Goal: Transaction & Acquisition: Book appointment/travel/reservation

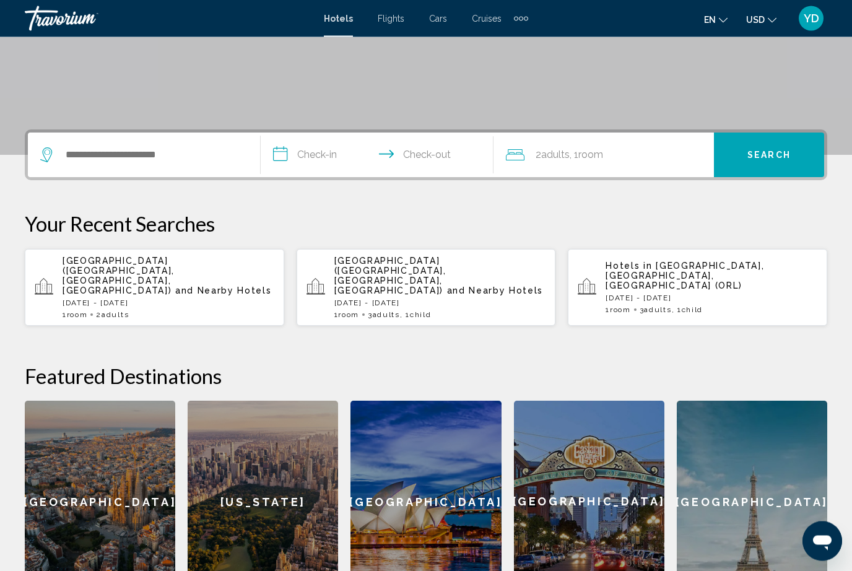
scroll to position [217, 0]
click at [703, 305] on span "Child" at bounding box center [692, 309] width 21 height 9
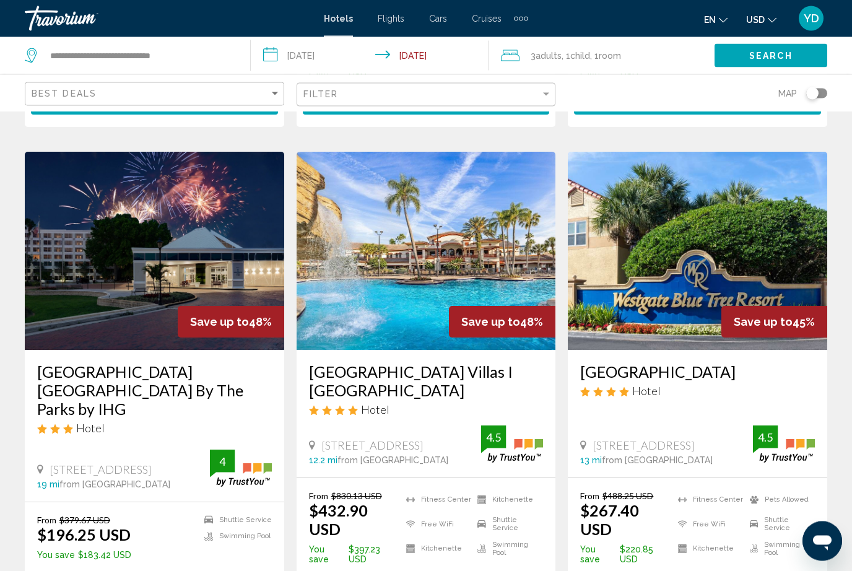
scroll to position [489, 0]
click at [769, 223] on img "Main content" at bounding box center [698, 251] width 260 height 198
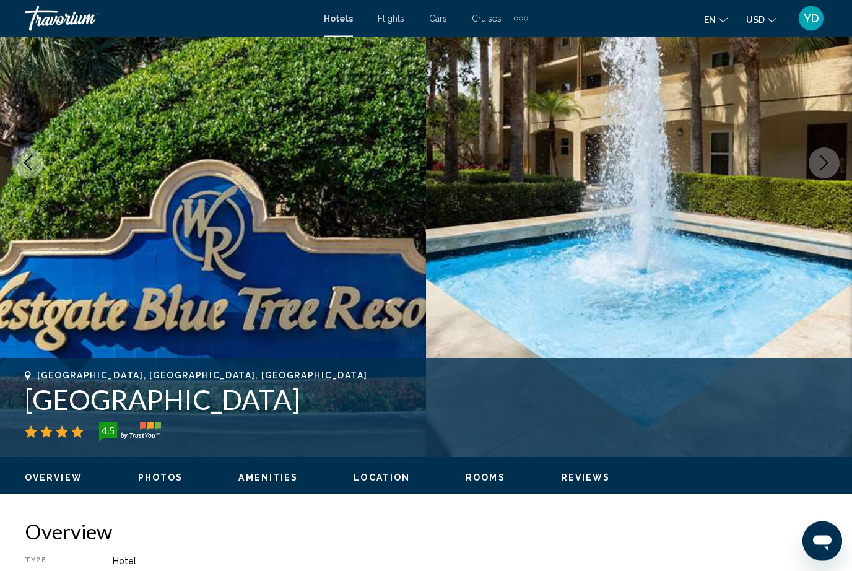
scroll to position [168, 0]
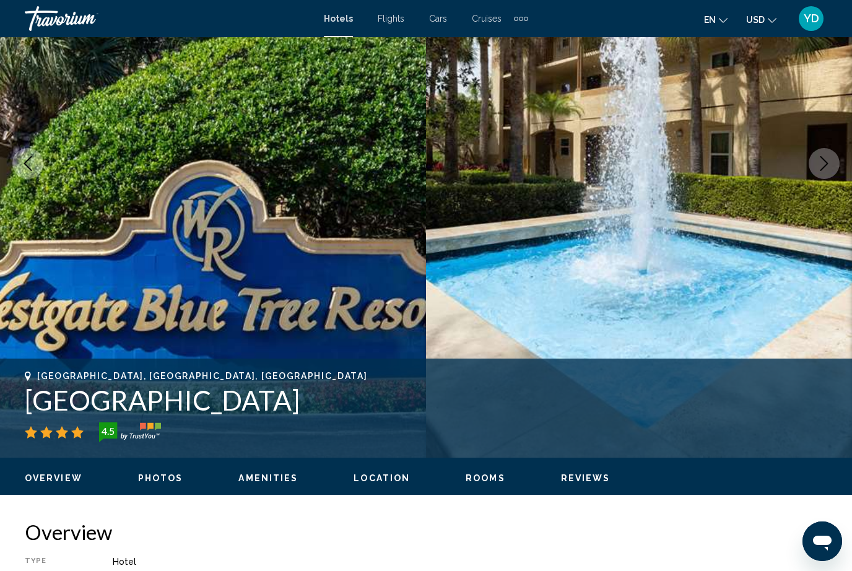
click at [217, 259] on img "Main content" at bounding box center [213, 163] width 426 height 589
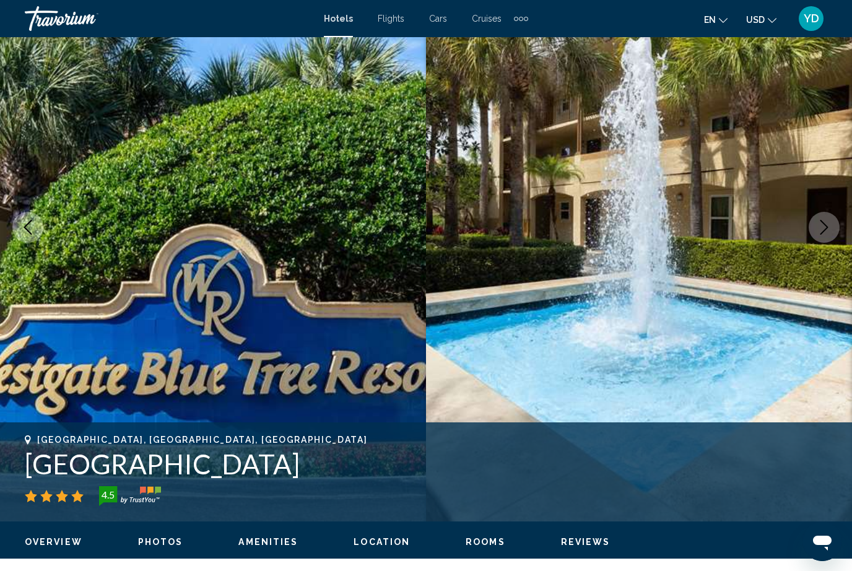
scroll to position [0, 0]
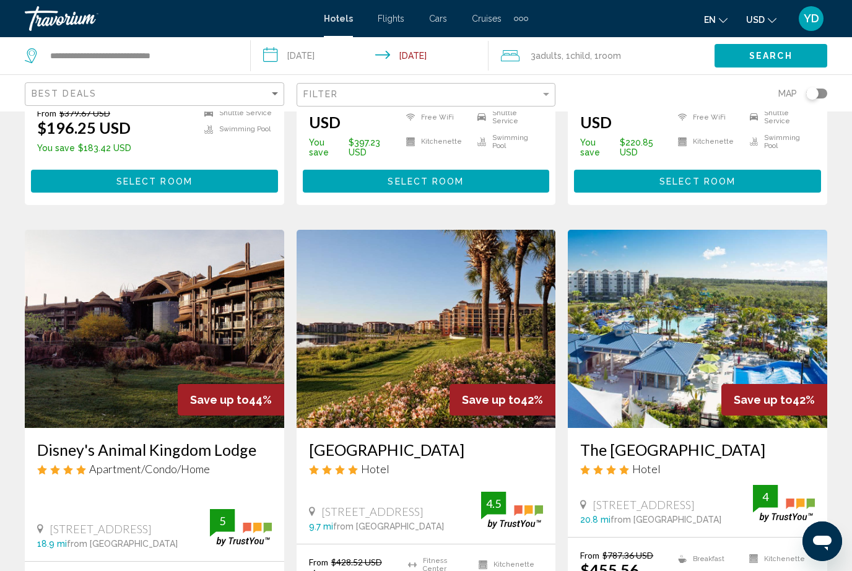
scroll to position [900, 0]
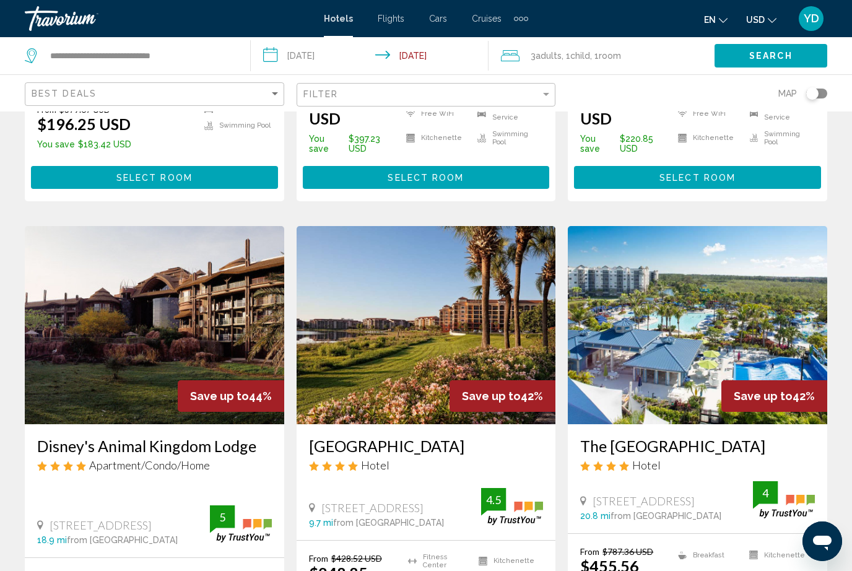
click at [763, 306] on img "Main content" at bounding box center [698, 325] width 260 height 198
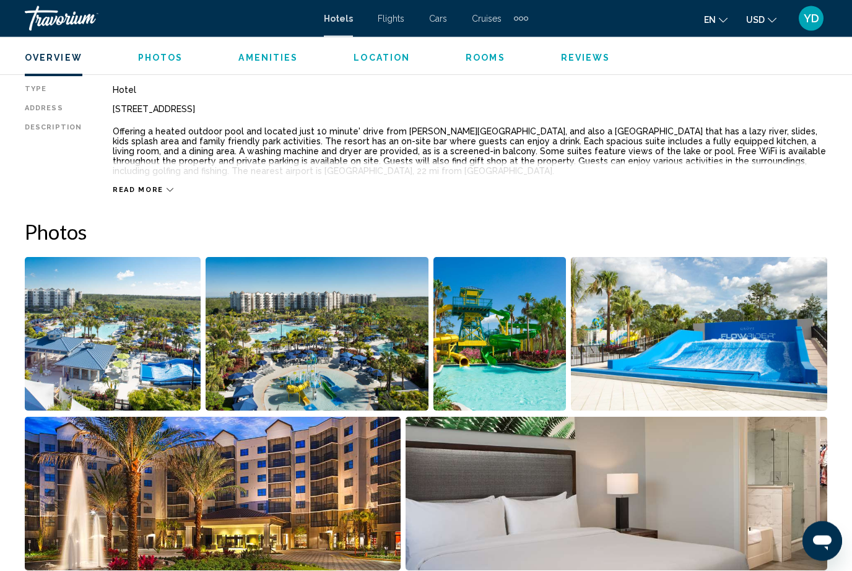
scroll to position [641, 0]
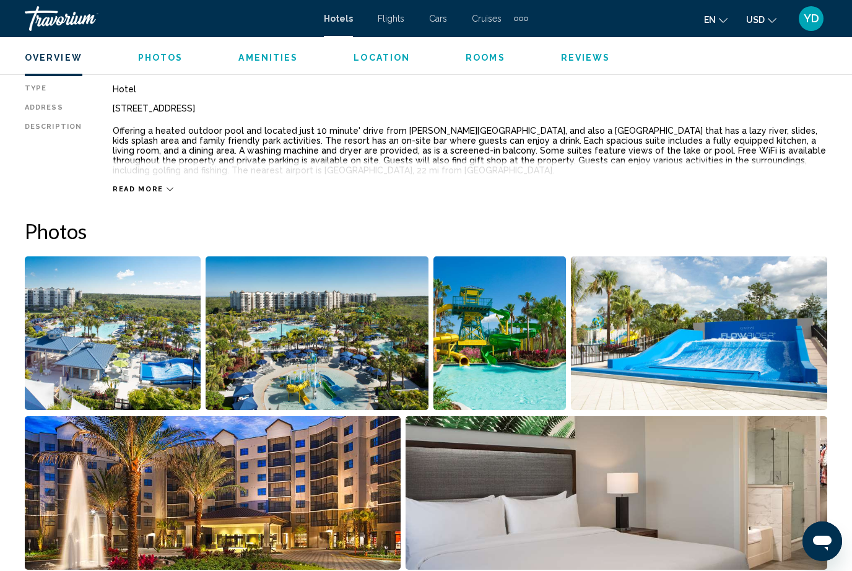
click at [102, 325] on img "Open full-screen image slider" at bounding box center [113, 333] width 176 height 154
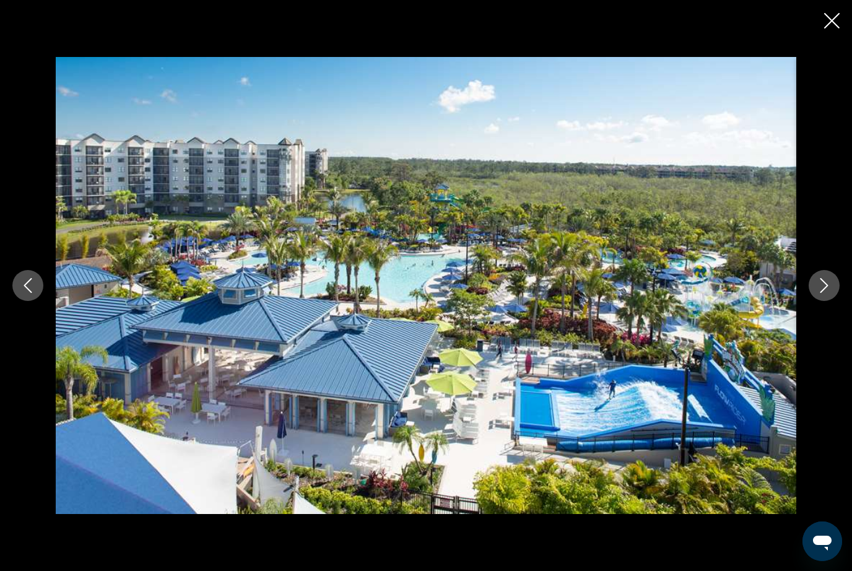
scroll to position [549, 0]
click at [821, 289] on icon "Next image" at bounding box center [824, 285] width 15 height 15
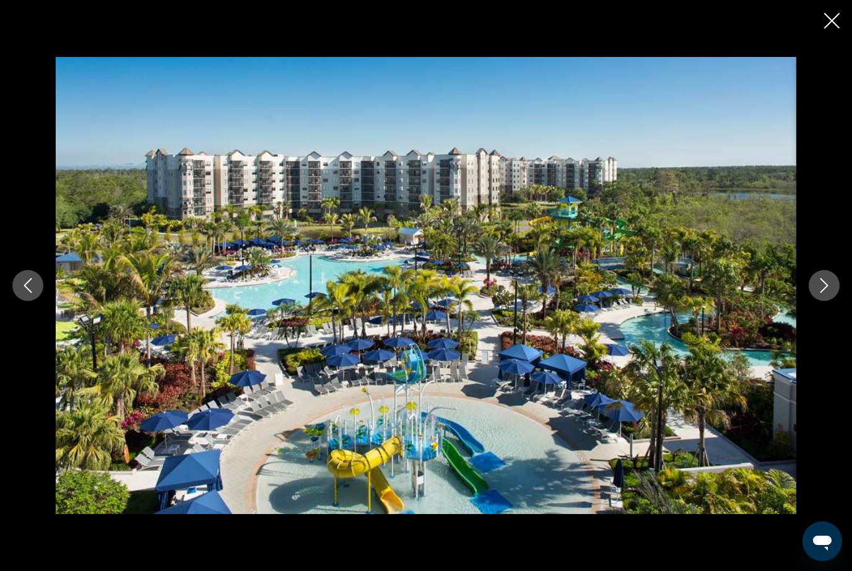
click at [826, 289] on icon "Next image" at bounding box center [824, 285] width 15 height 15
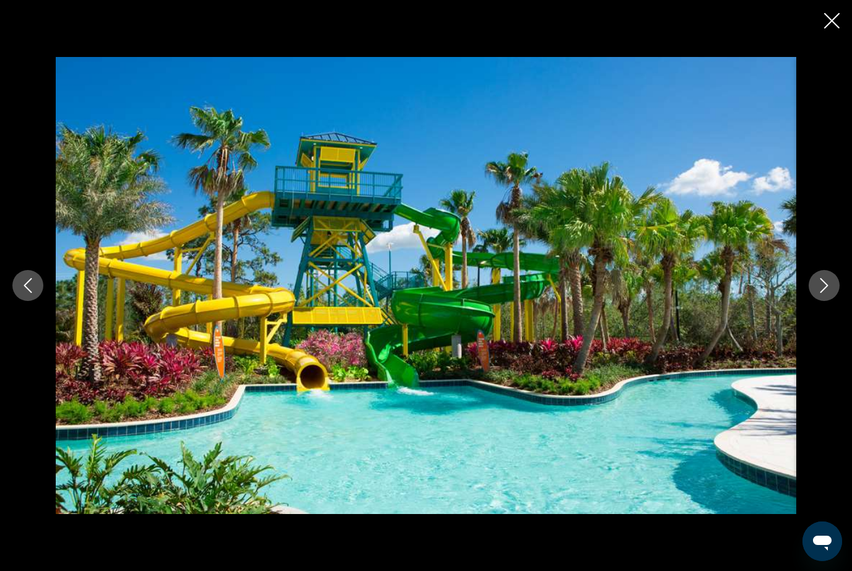
click at [828, 282] on icon "Next image" at bounding box center [824, 285] width 15 height 15
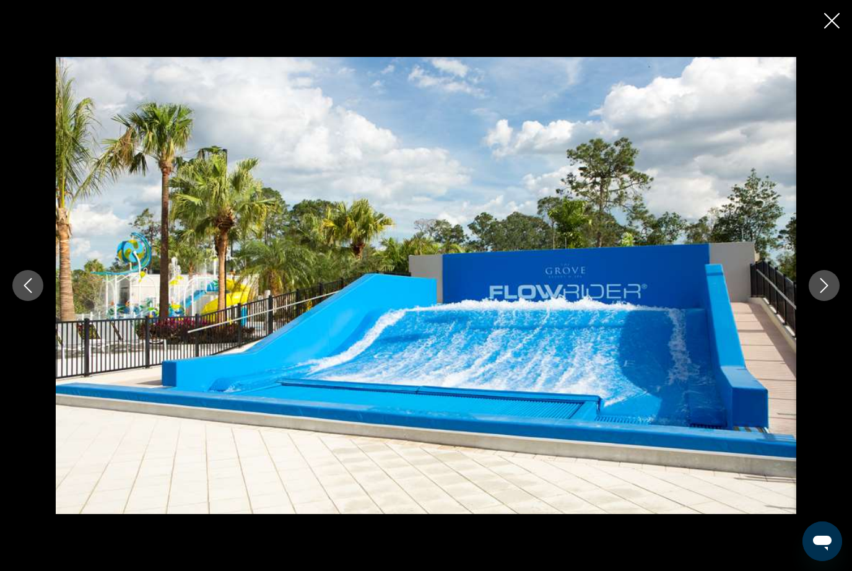
click at [828, 278] on icon "Next image" at bounding box center [824, 285] width 15 height 15
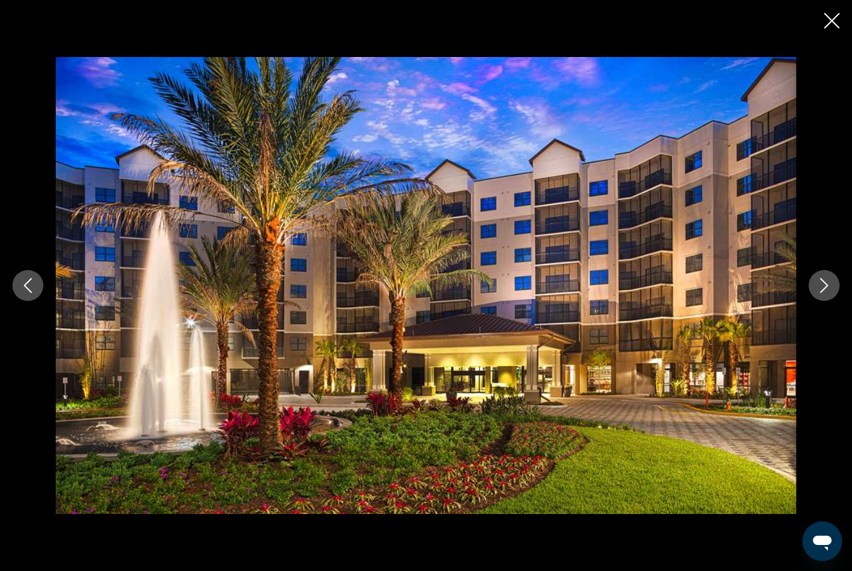
click at [830, 287] on icon "Next image" at bounding box center [824, 285] width 15 height 15
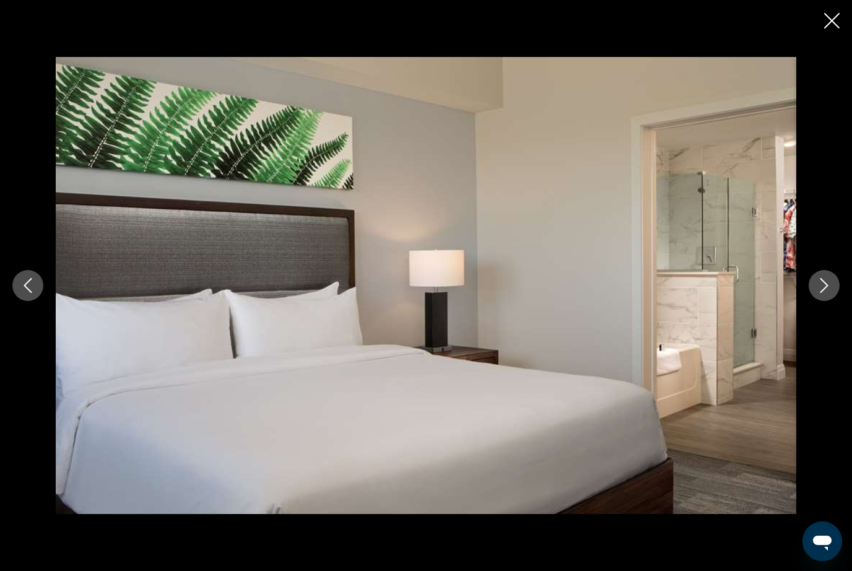
click at [833, 294] on button "Next image" at bounding box center [824, 285] width 31 height 31
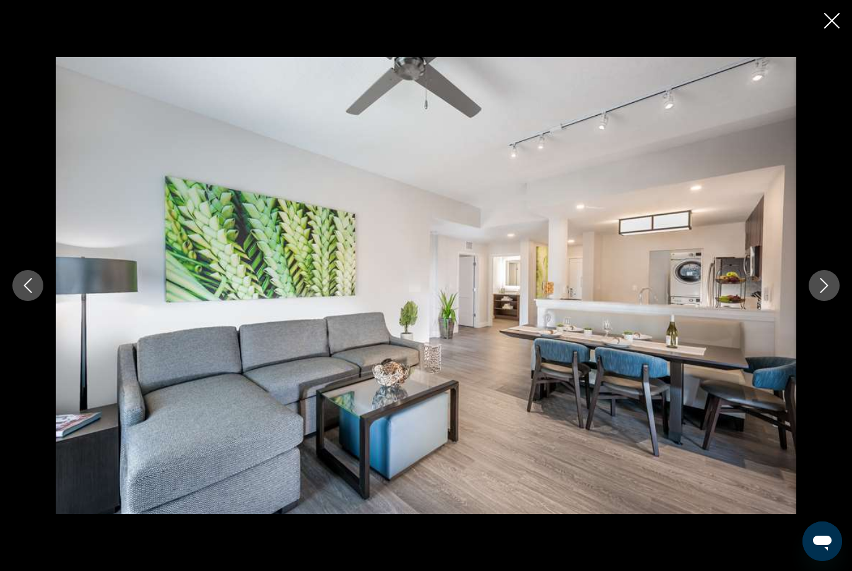
click at [833, 284] on button "Next image" at bounding box center [824, 285] width 31 height 31
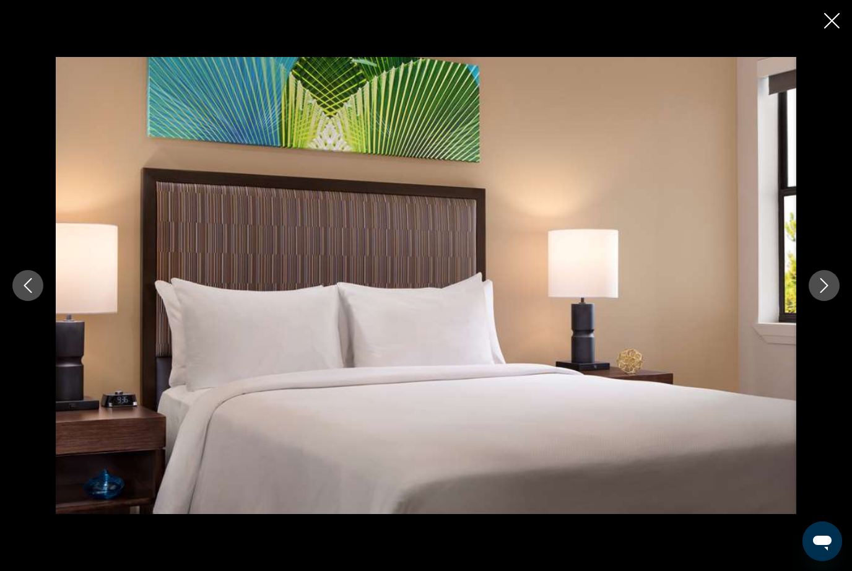
click at [836, 287] on button "Next image" at bounding box center [824, 285] width 31 height 31
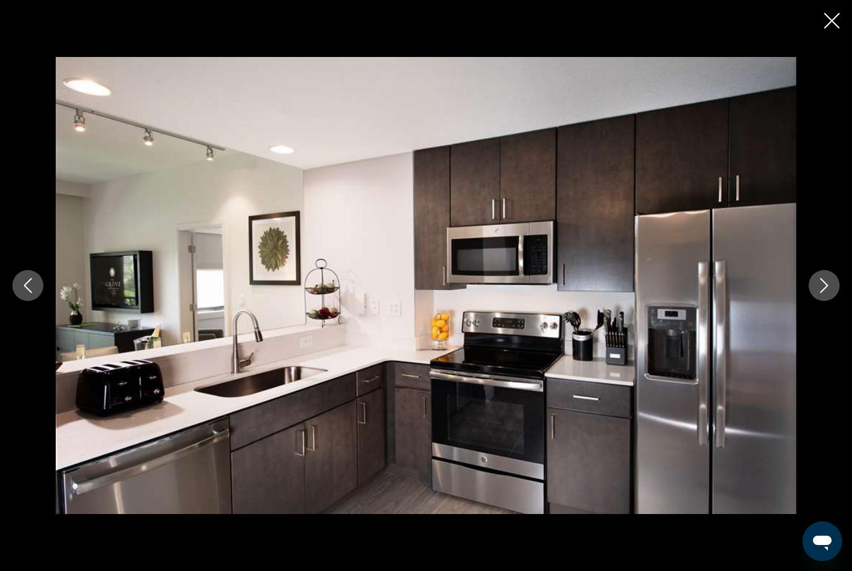
click at [837, 281] on button "Next image" at bounding box center [824, 285] width 31 height 31
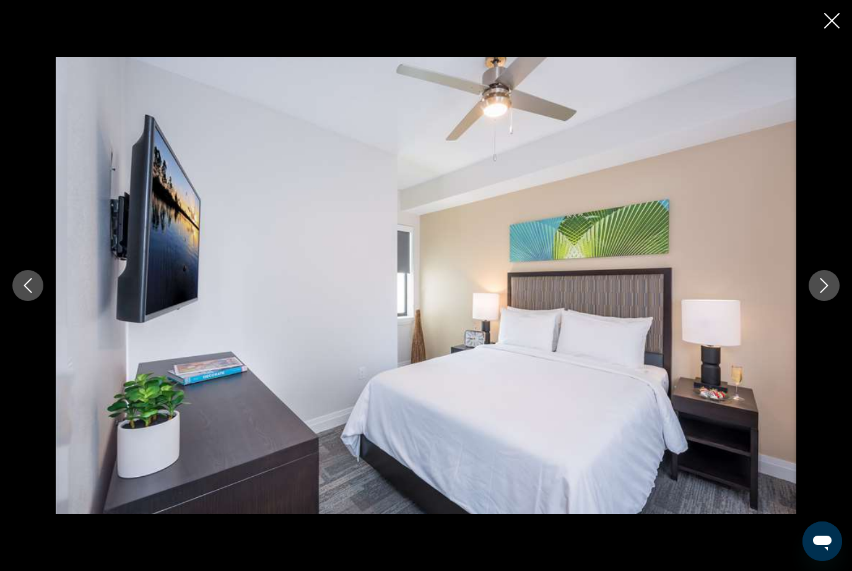
click at [834, 286] on button "Next image" at bounding box center [824, 285] width 31 height 31
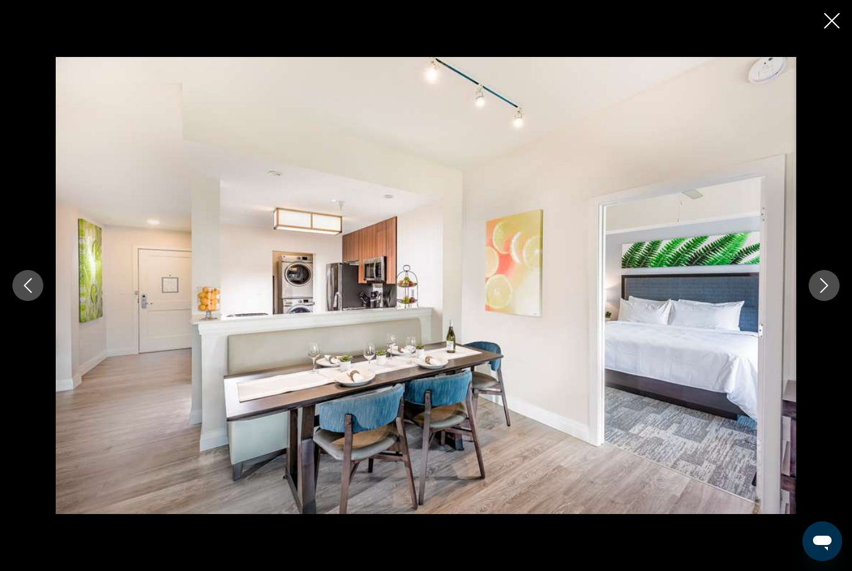
click at [834, 289] on button "Next image" at bounding box center [824, 285] width 31 height 31
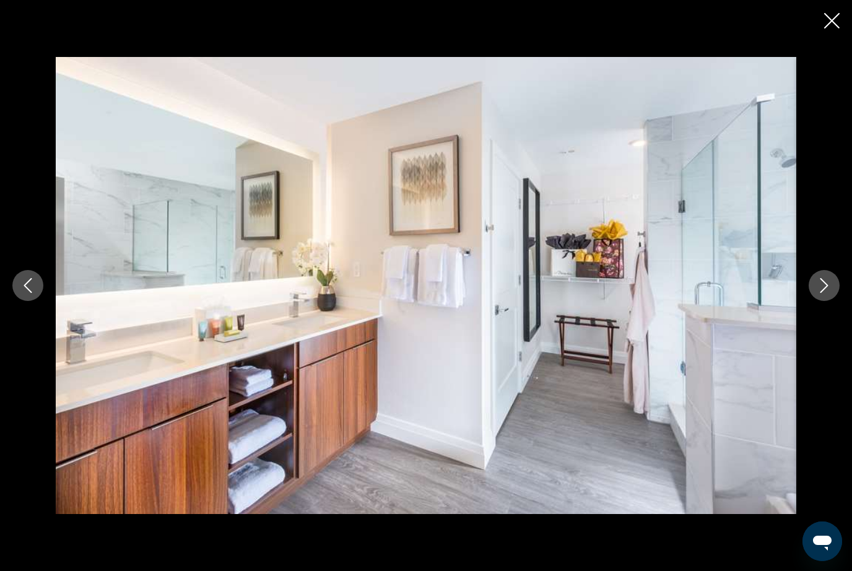
click at [835, 292] on button "Next image" at bounding box center [824, 285] width 31 height 31
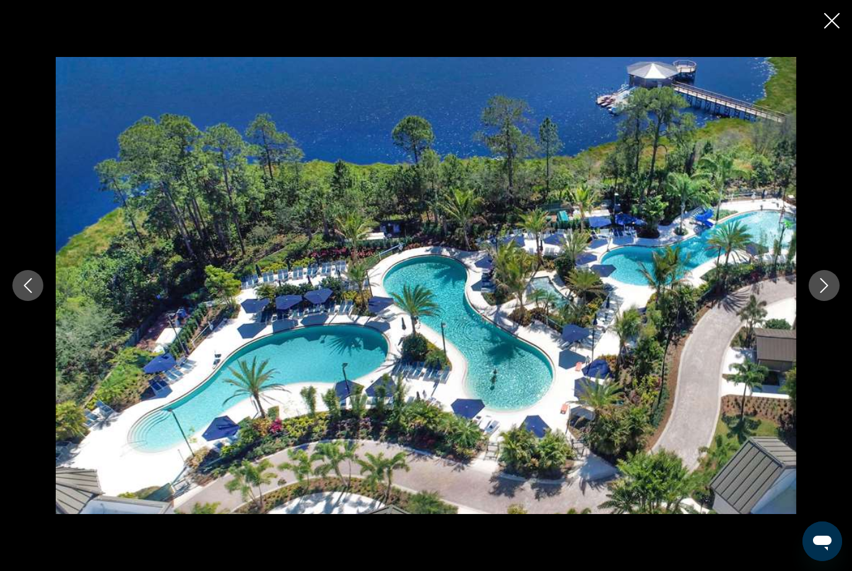
click at [834, 295] on button "Next image" at bounding box center [824, 285] width 31 height 31
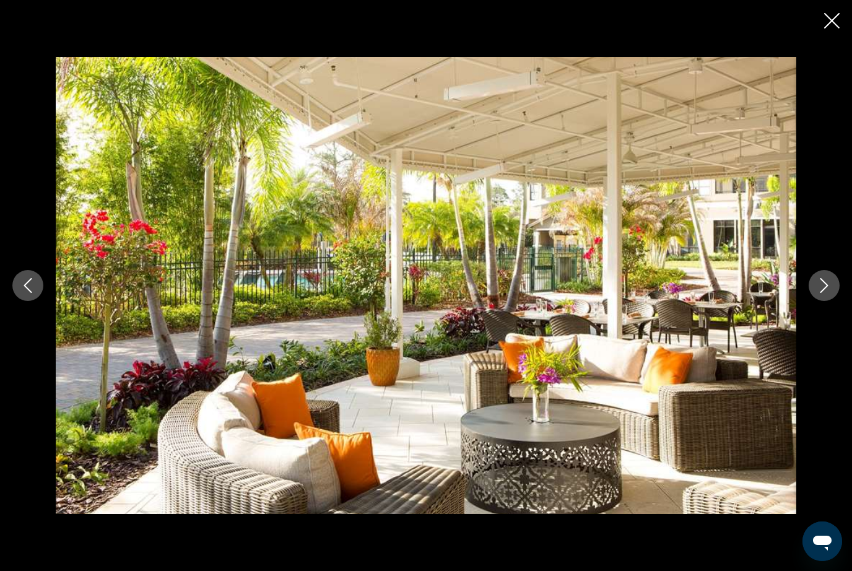
click at [835, 292] on button "Next image" at bounding box center [824, 285] width 31 height 31
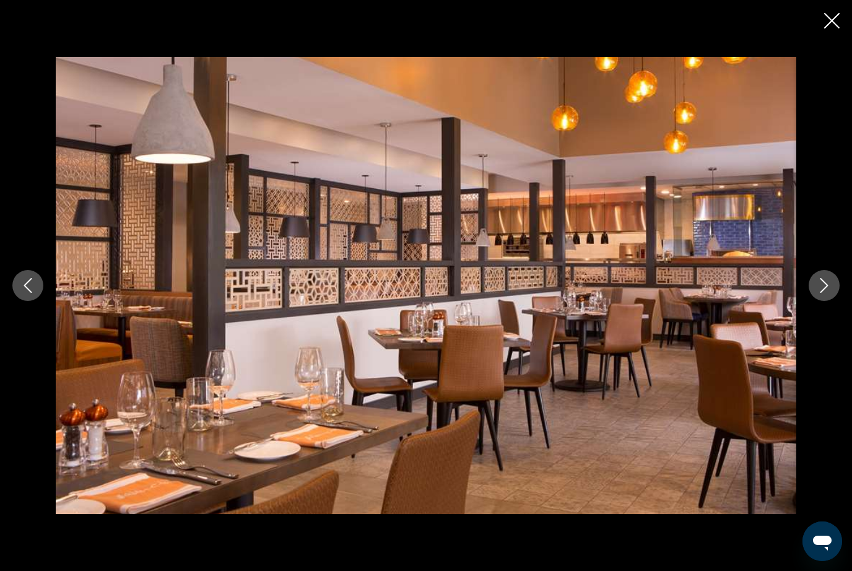
click at [836, 294] on button "Next image" at bounding box center [824, 285] width 31 height 31
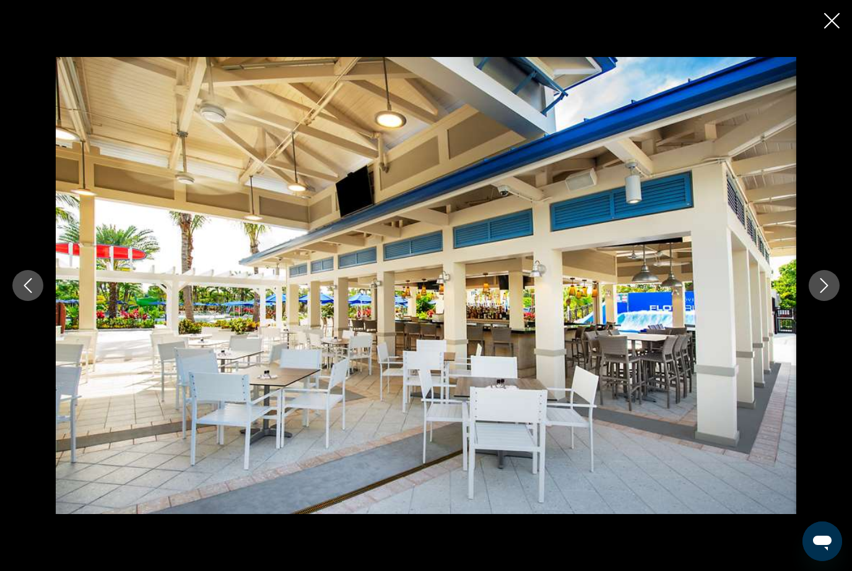
click at [836, 296] on button "Next image" at bounding box center [824, 285] width 31 height 31
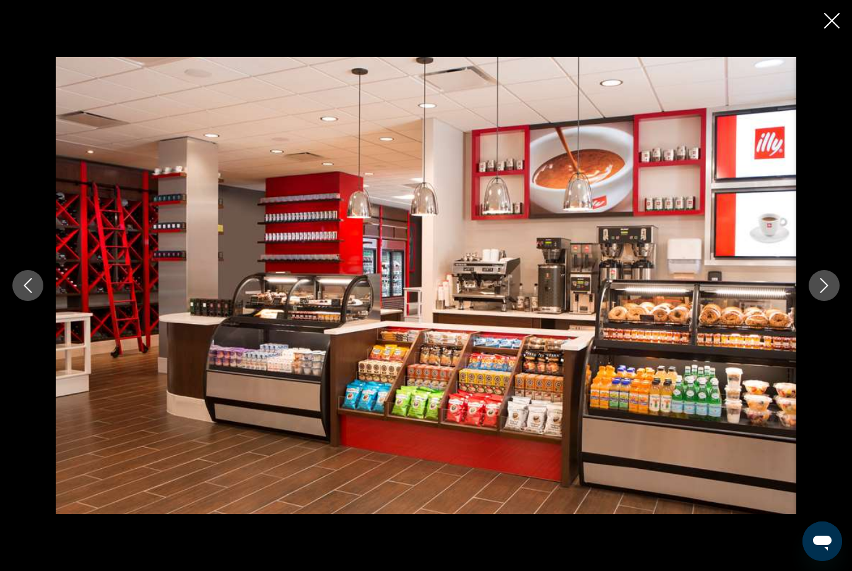
click at [835, 296] on button "Next image" at bounding box center [824, 285] width 31 height 31
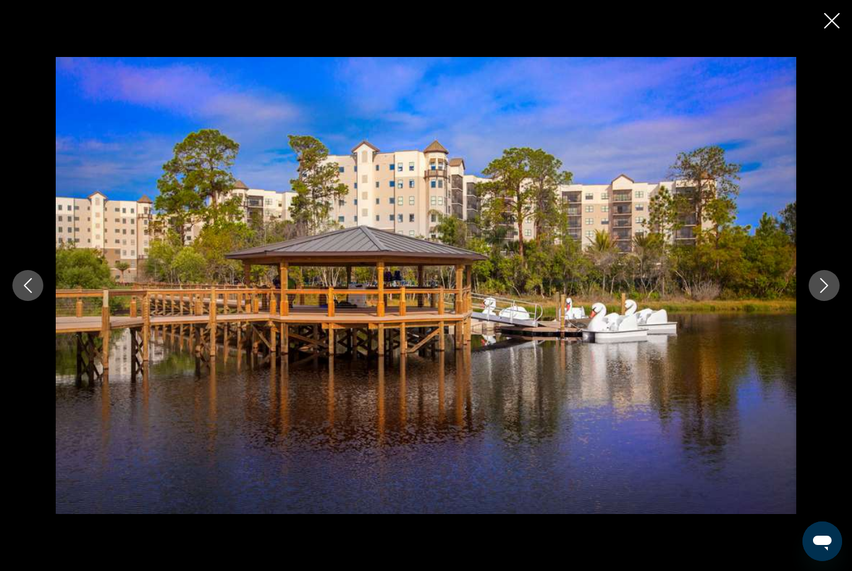
click at [834, 290] on button "Next image" at bounding box center [824, 285] width 31 height 31
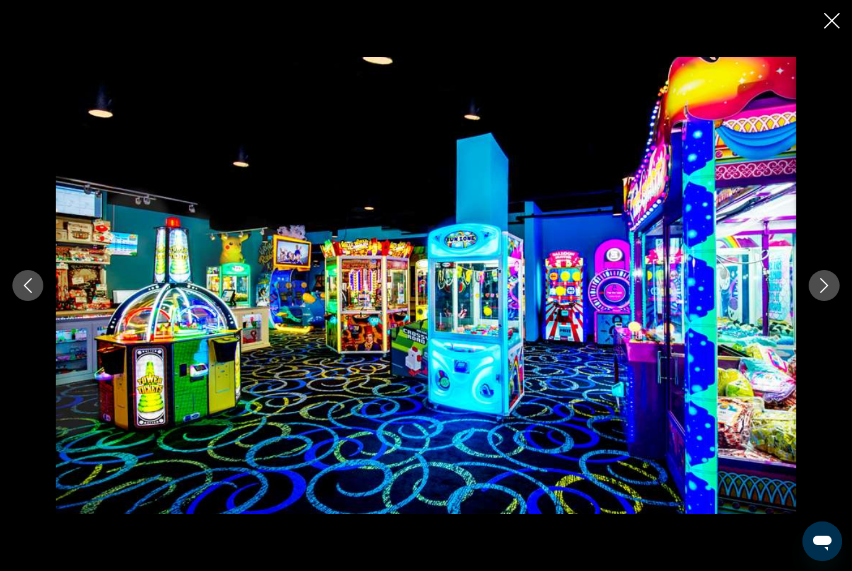
click at [834, 294] on button "Next image" at bounding box center [824, 285] width 31 height 31
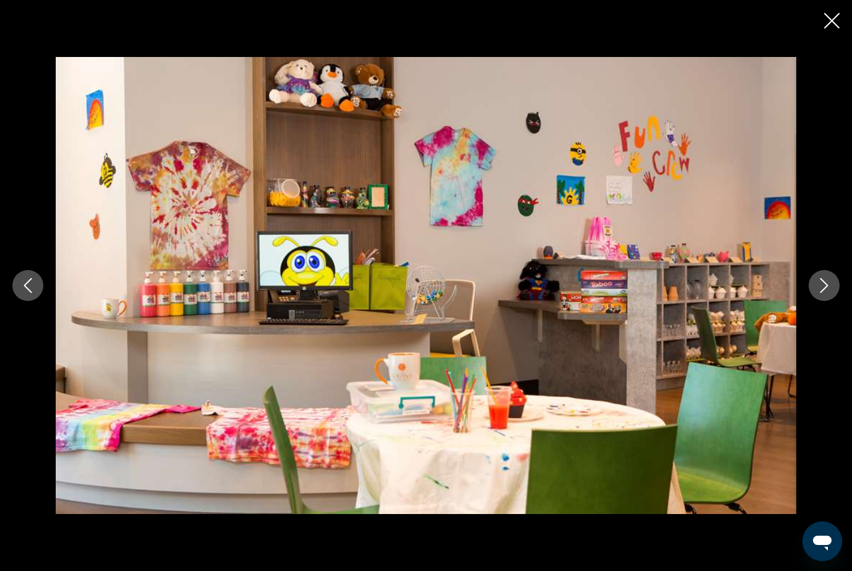
click at [835, 296] on button "Next image" at bounding box center [824, 285] width 31 height 31
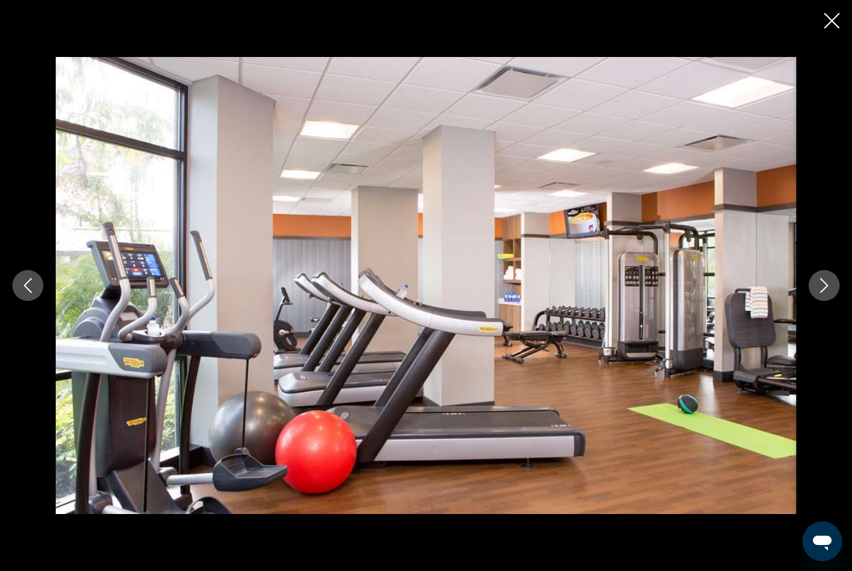
click at [833, 296] on button "Next image" at bounding box center [824, 285] width 31 height 31
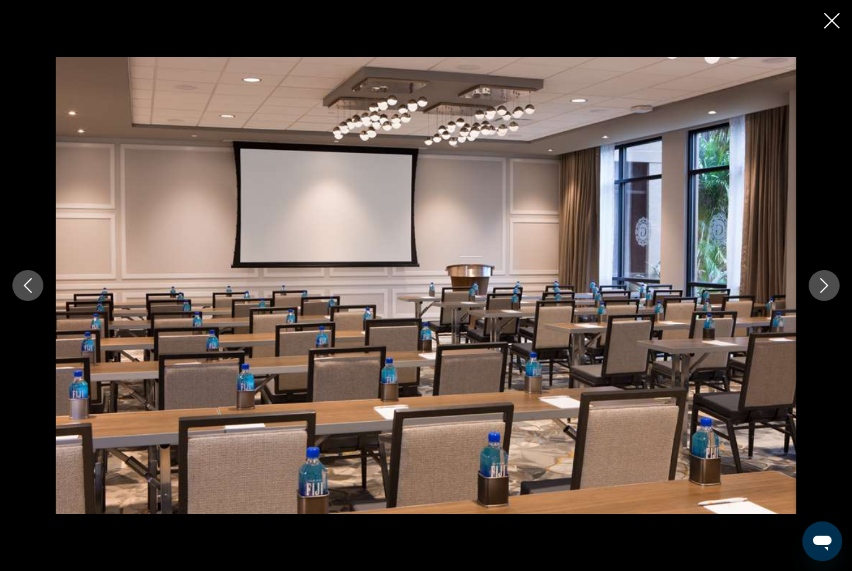
click at [831, 299] on button "Next image" at bounding box center [824, 285] width 31 height 31
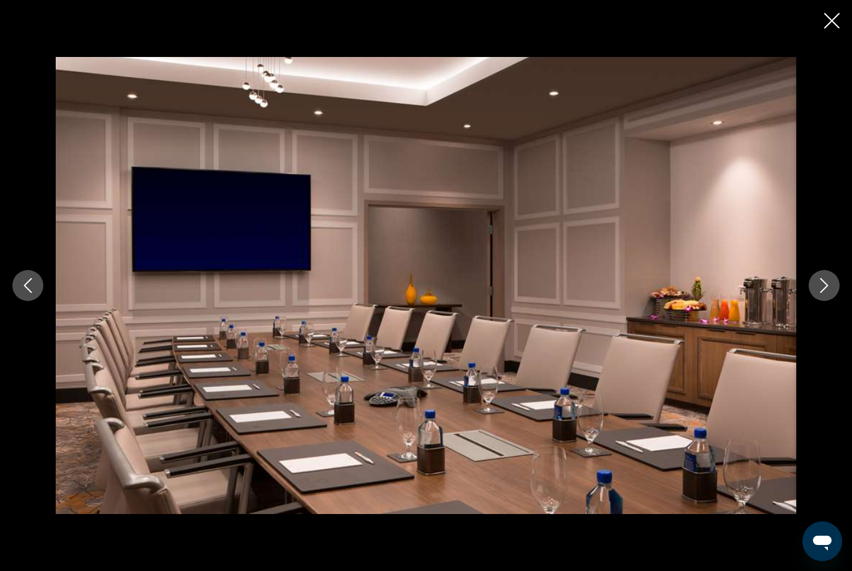
click at [830, 297] on button "Next image" at bounding box center [824, 285] width 31 height 31
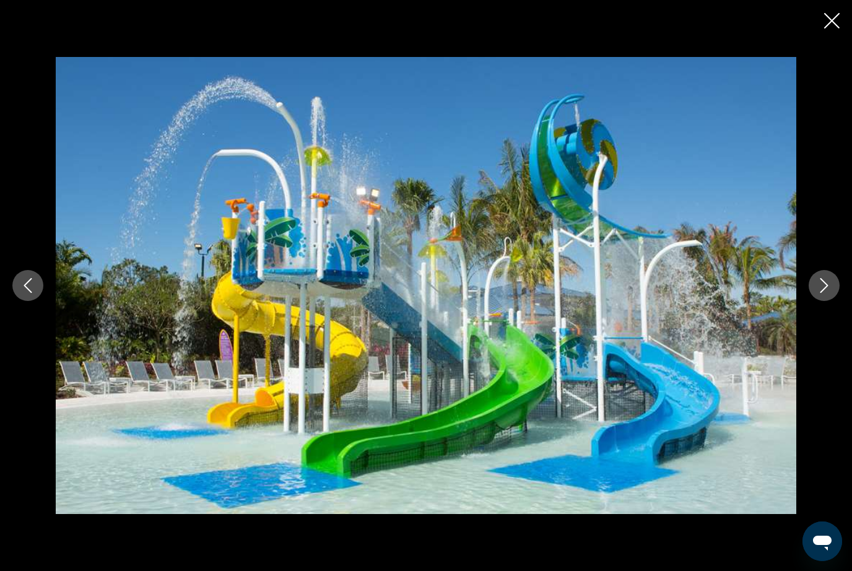
click at [828, 299] on button "Next image" at bounding box center [824, 285] width 31 height 31
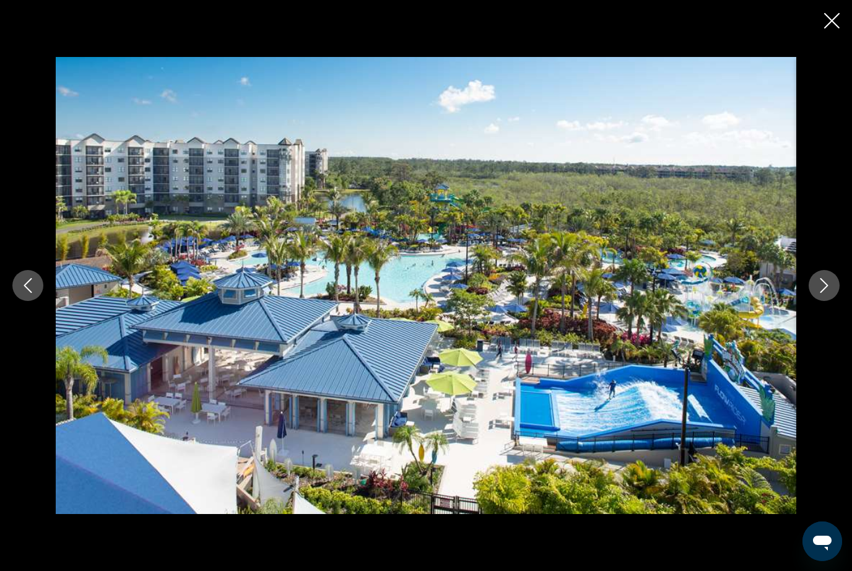
click at [836, 279] on button "Next image" at bounding box center [824, 285] width 31 height 31
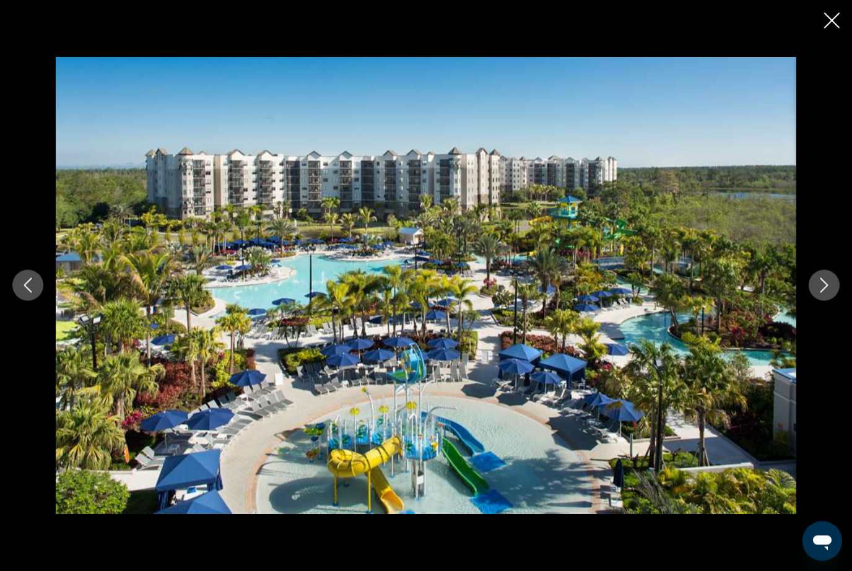
scroll to position [2878, 0]
click at [834, 25] on icon "Close slideshow" at bounding box center [832, 20] width 15 height 15
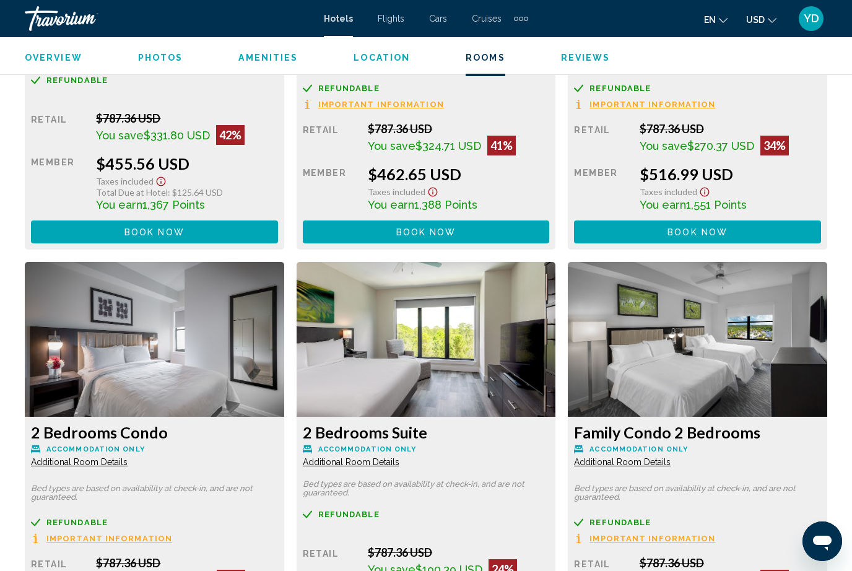
scroll to position [2150, 0]
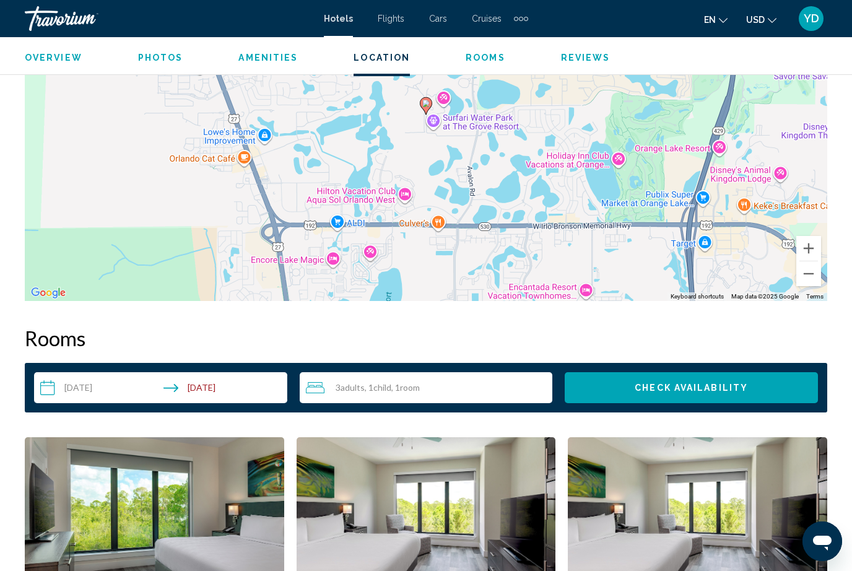
scroll to position [1470, 0]
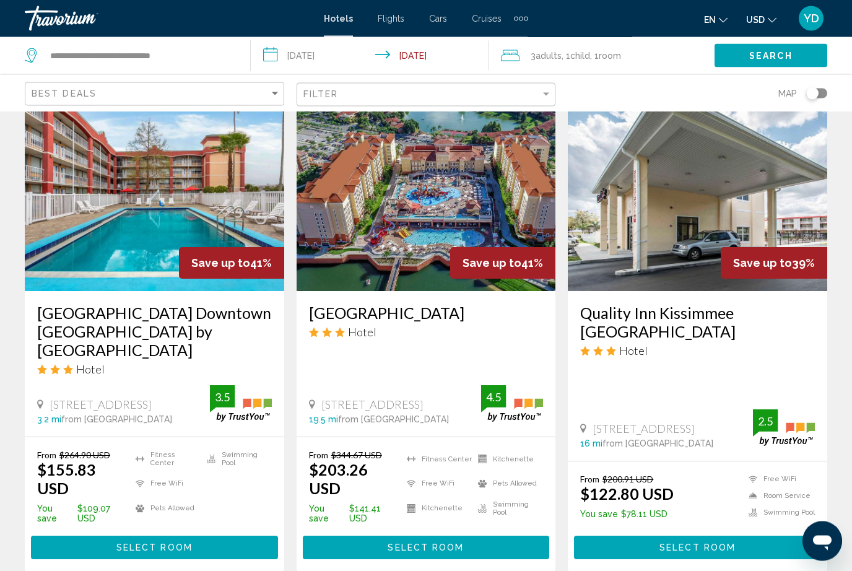
scroll to position [1588, 0]
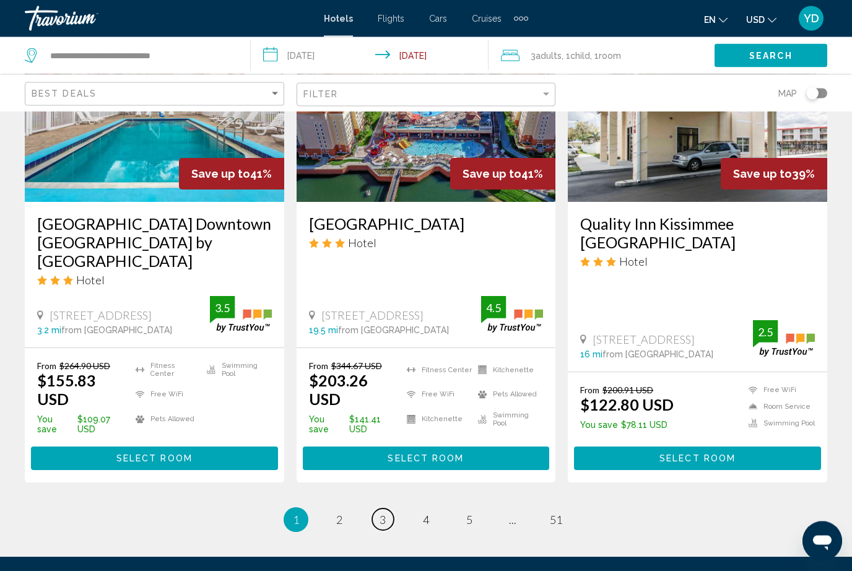
click at [383, 514] on span "3" at bounding box center [383, 521] width 6 height 14
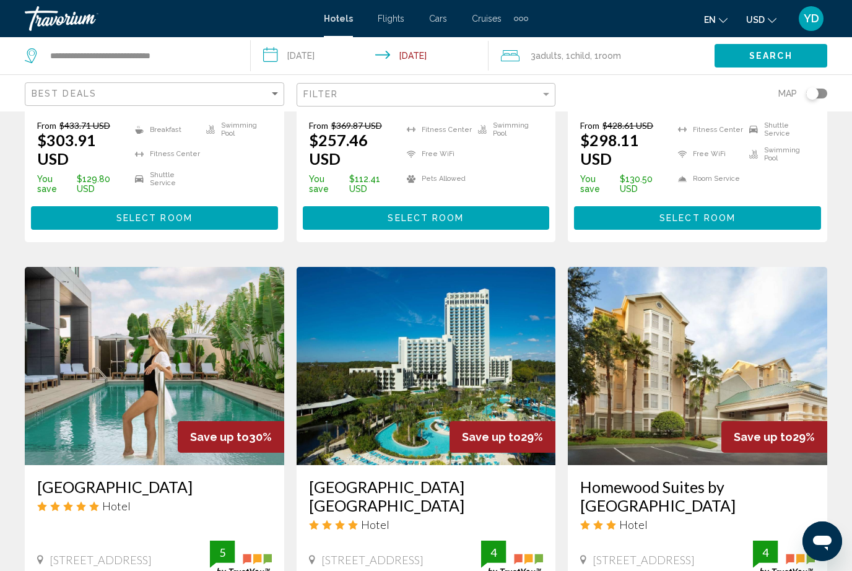
scroll to position [389, 0]
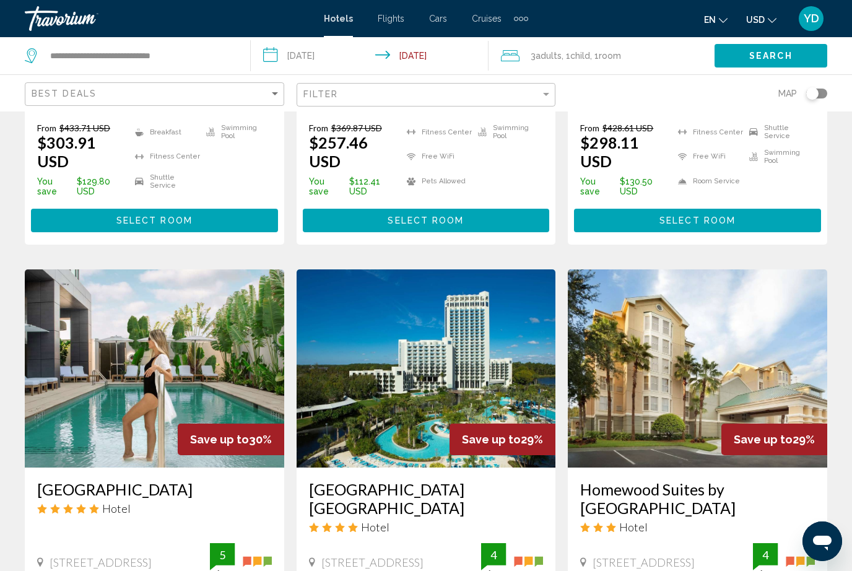
click at [396, 358] on img "Main content" at bounding box center [427, 368] width 260 height 198
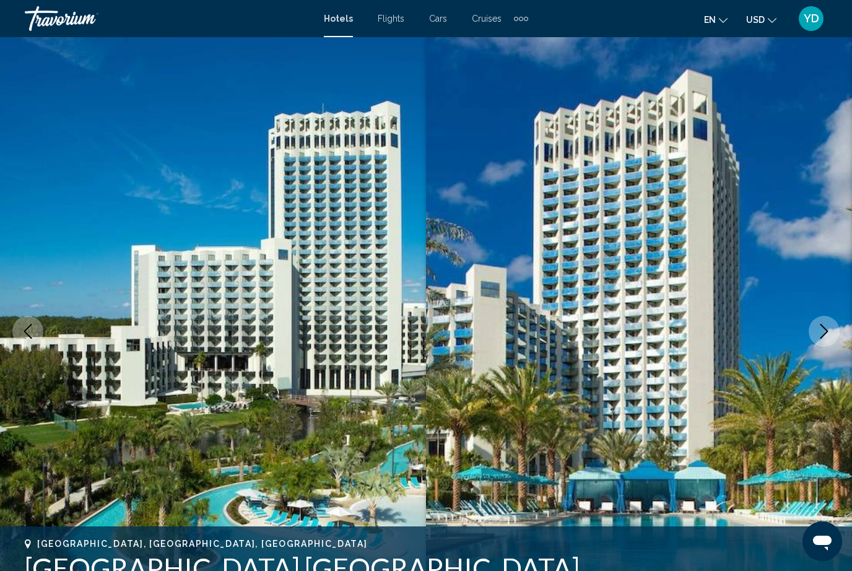
click at [108, 269] on img "Main content" at bounding box center [213, 331] width 426 height 589
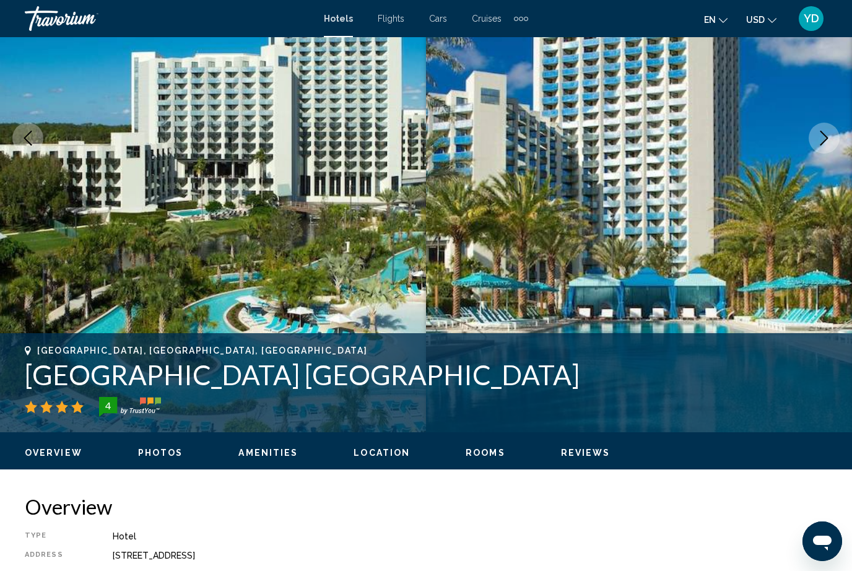
scroll to position [189, 0]
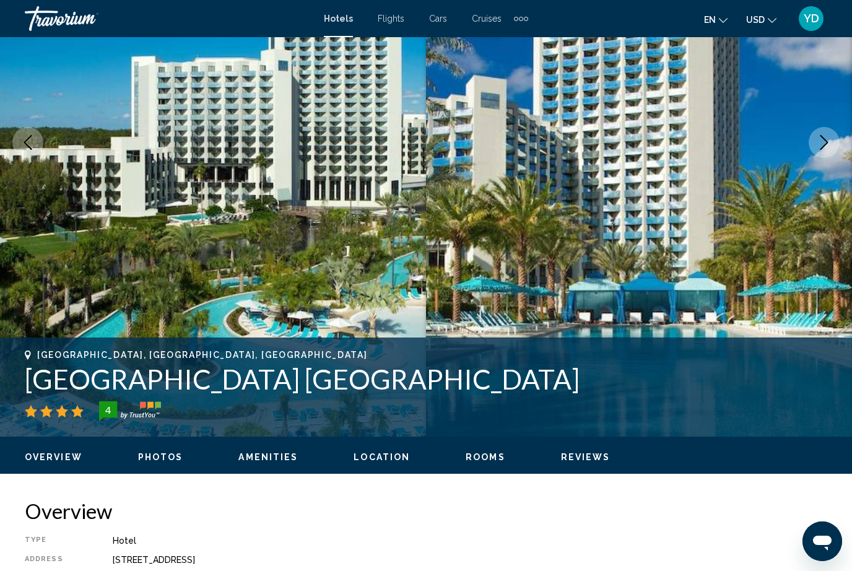
click at [103, 229] on img "Main content" at bounding box center [213, 142] width 426 height 589
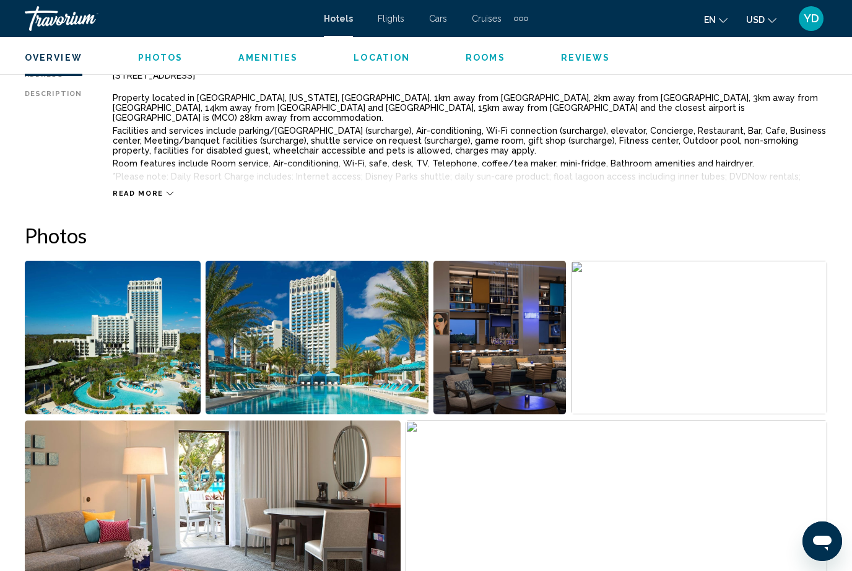
scroll to position [724, 0]
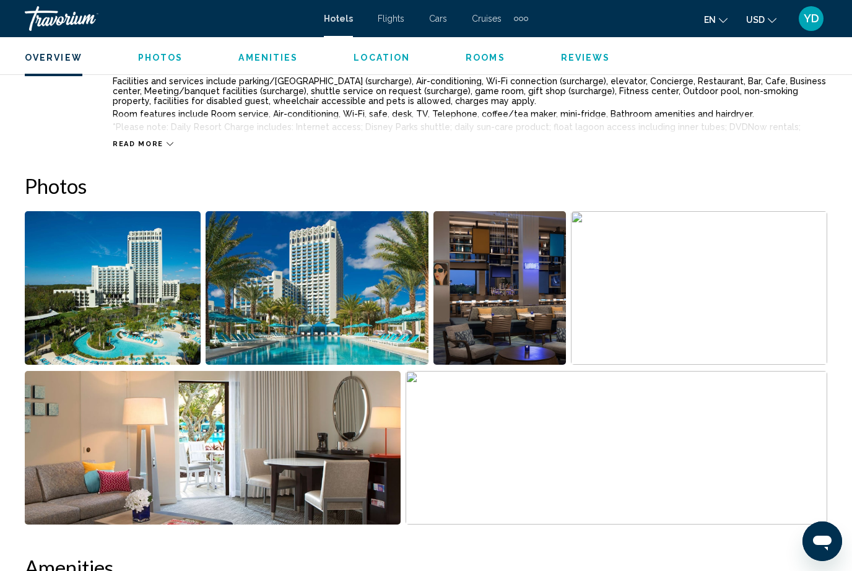
click at [91, 302] on img "Open full-screen image slider" at bounding box center [113, 288] width 176 height 154
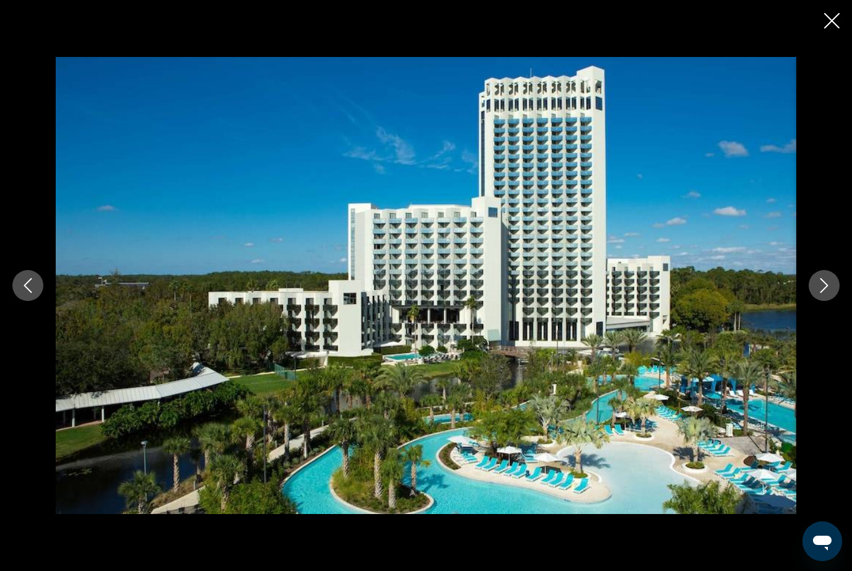
click at [824, 293] on icon "Next image" at bounding box center [824, 285] width 15 height 15
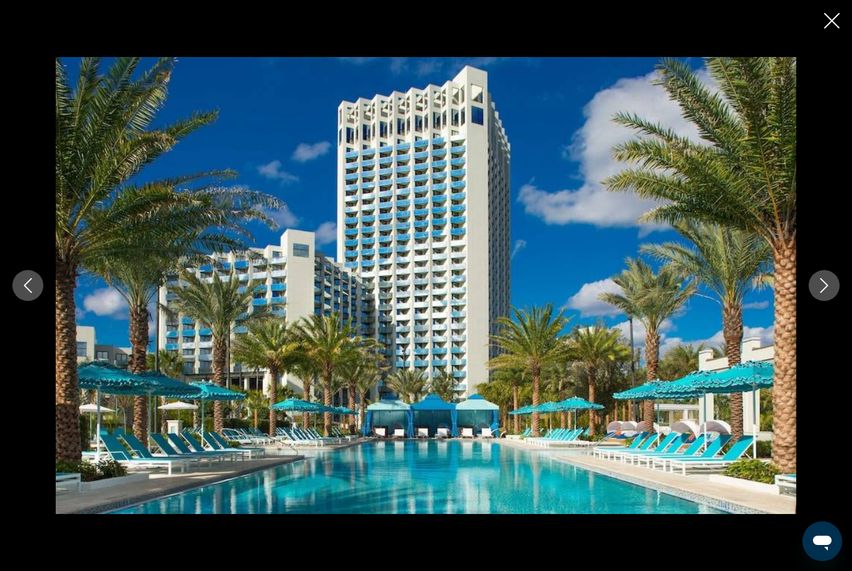
click at [818, 293] on icon "Next image" at bounding box center [824, 285] width 15 height 15
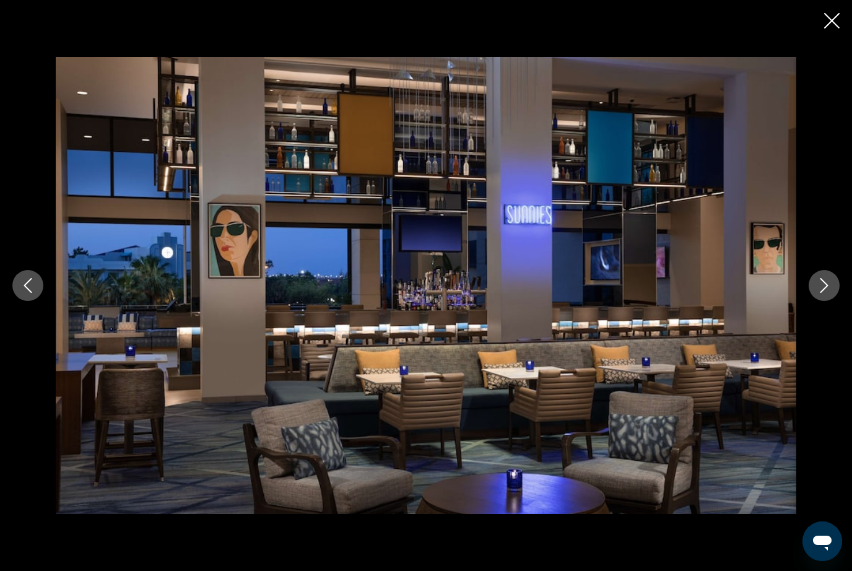
click at [820, 293] on icon "Next image" at bounding box center [824, 285] width 15 height 15
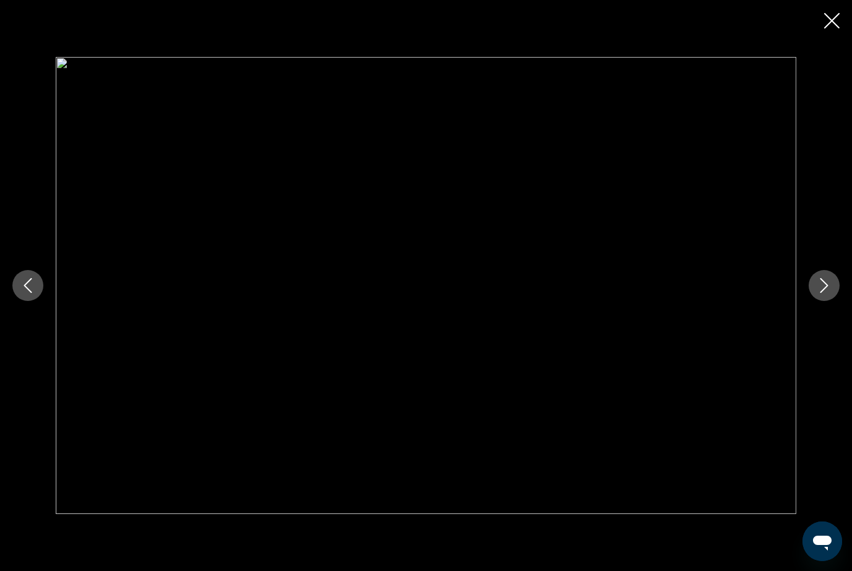
click at [825, 293] on icon "Next image" at bounding box center [825, 285] width 8 height 15
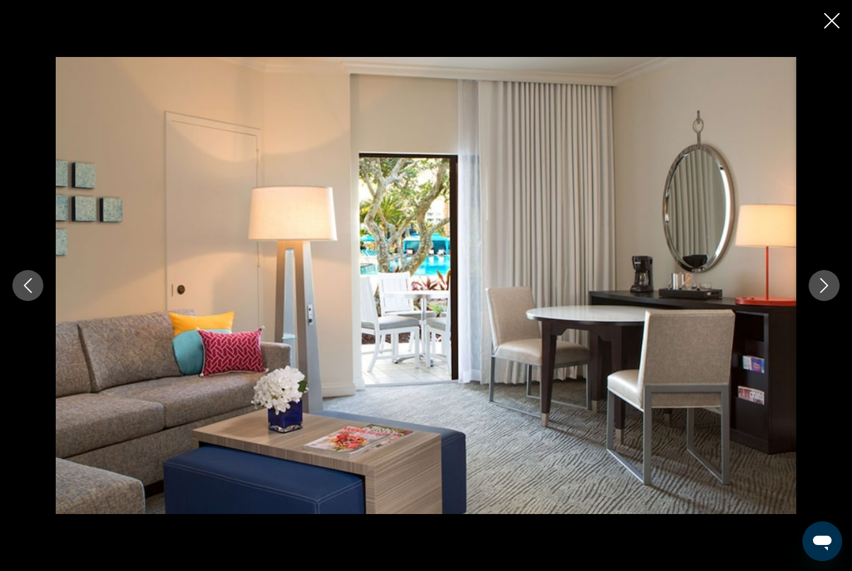
click at [823, 293] on icon "Next image" at bounding box center [824, 285] width 15 height 15
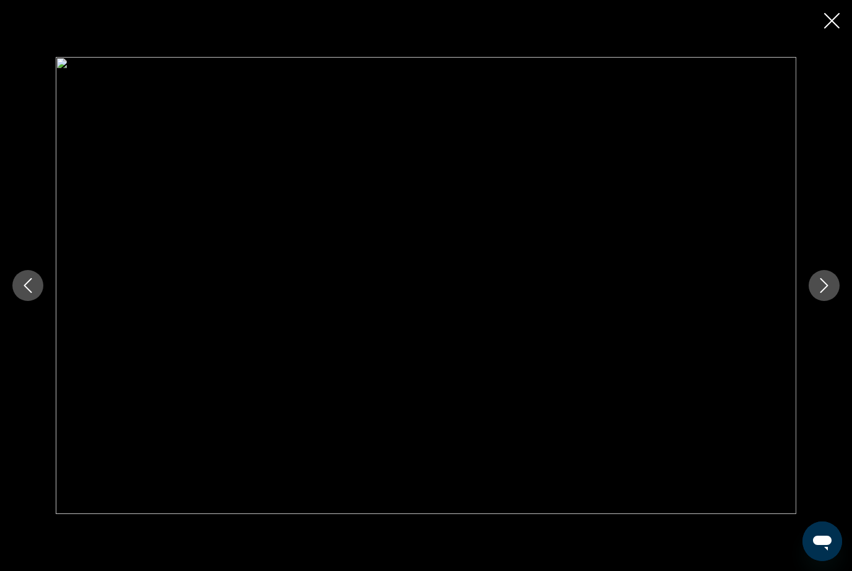
click at [814, 301] on button "Next image" at bounding box center [824, 285] width 31 height 31
click at [819, 293] on icon "Next image" at bounding box center [824, 285] width 15 height 15
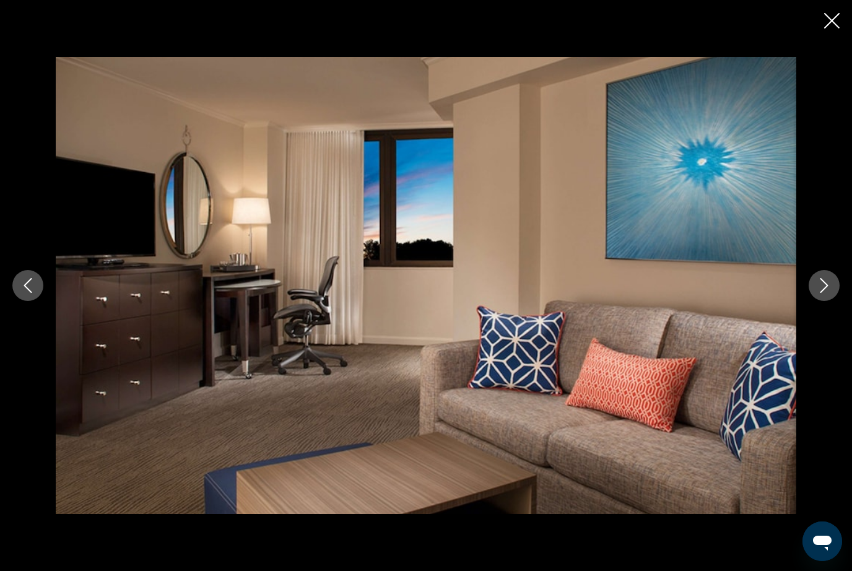
click at [821, 293] on icon "Next image" at bounding box center [824, 285] width 15 height 15
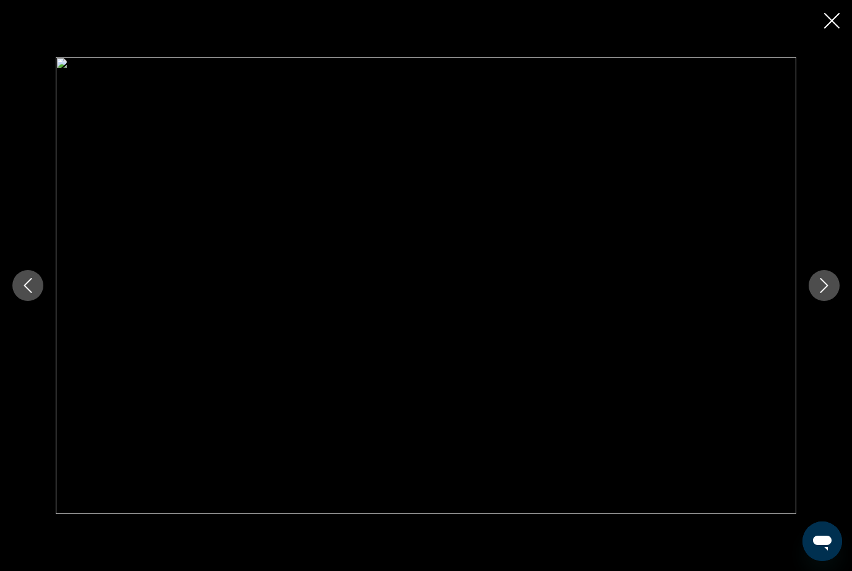
click at [817, 293] on icon "Next image" at bounding box center [824, 285] width 15 height 15
click at [818, 293] on icon "Next image" at bounding box center [824, 285] width 15 height 15
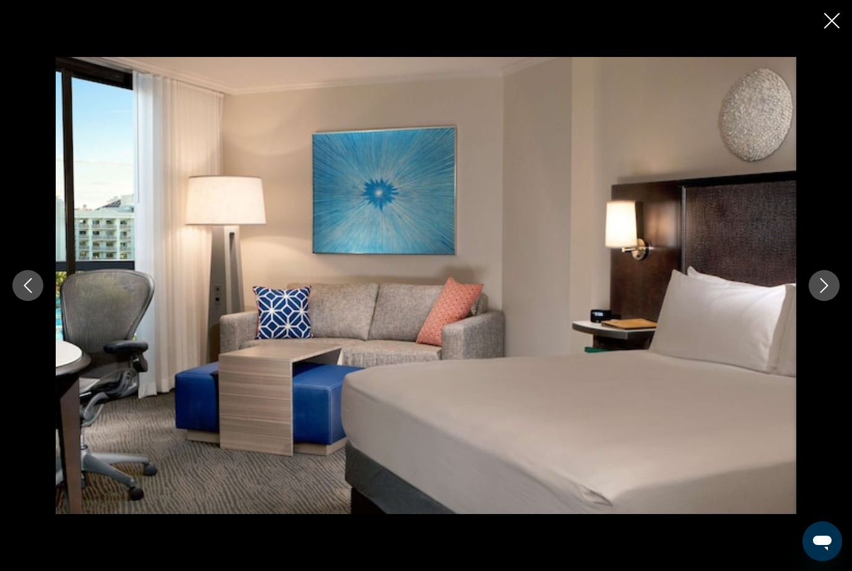
click at [825, 293] on icon "Next image" at bounding box center [824, 285] width 15 height 15
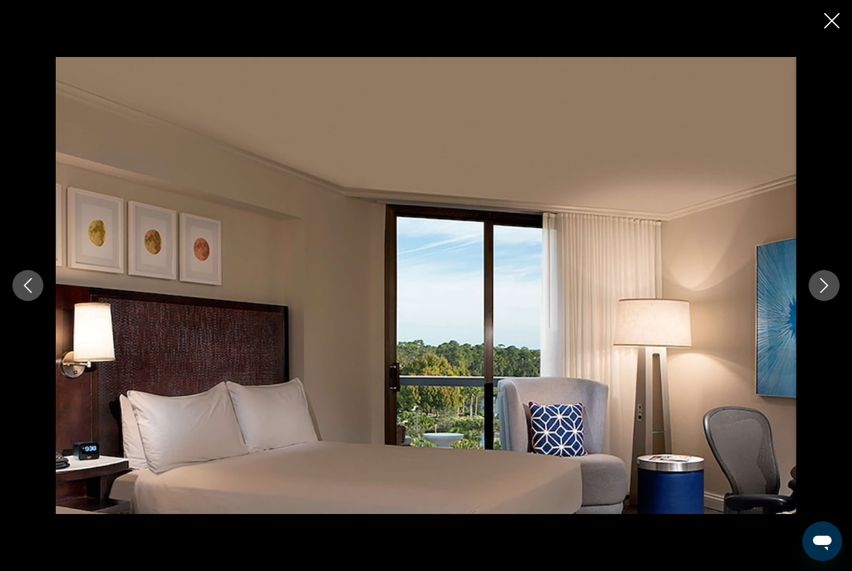
click at [823, 293] on icon "Next image" at bounding box center [825, 285] width 8 height 15
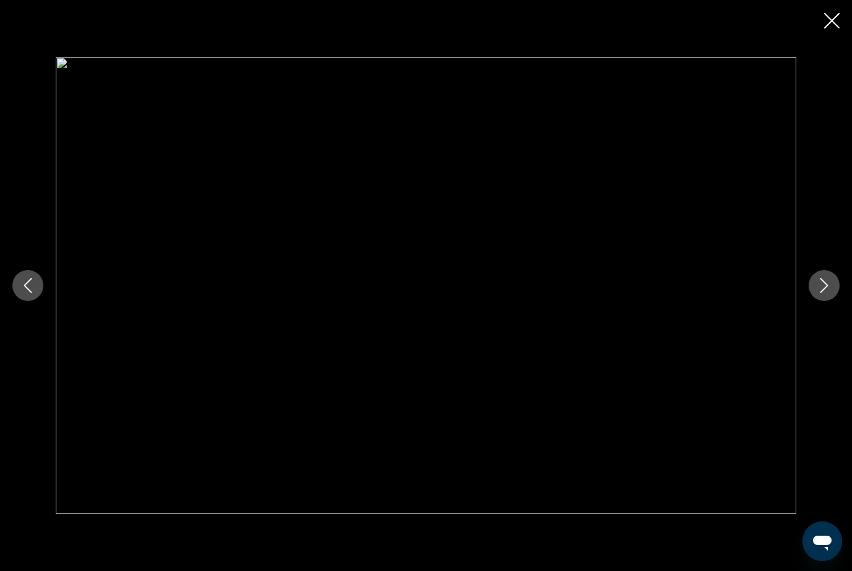
click at [828, 293] on icon "Next image" at bounding box center [824, 285] width 15 height 15
click at [826, 293] on icon "Next image" at bounding box center [824, 285] width 15 height 15
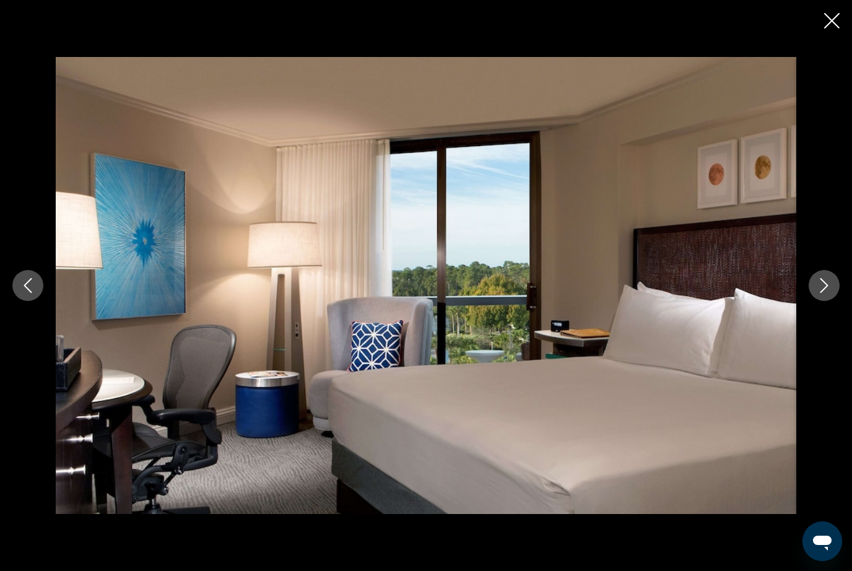
click at [826, 293] on icon "Next image" at bounding box center [824, 285] width 15 height 15
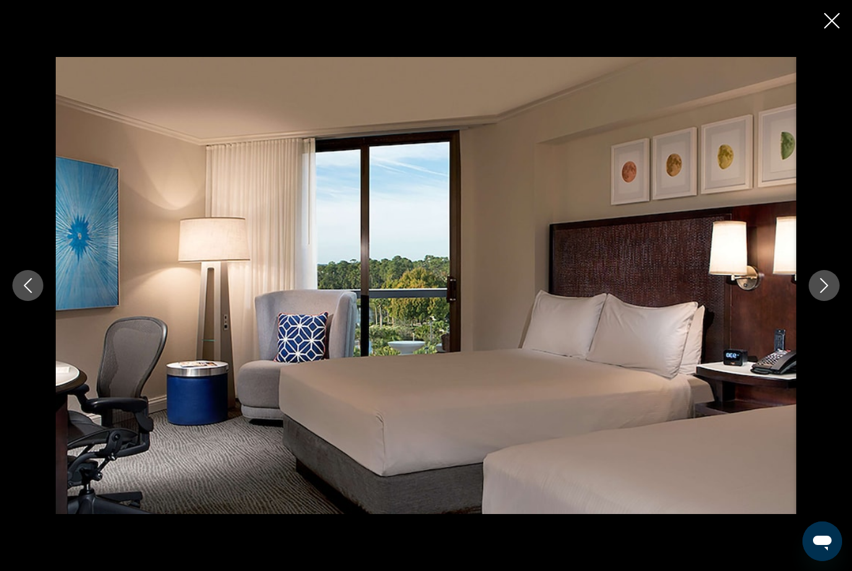
click at [823, 293] on icon "Next image" at bounding box center [824, 285] width 15 height 15
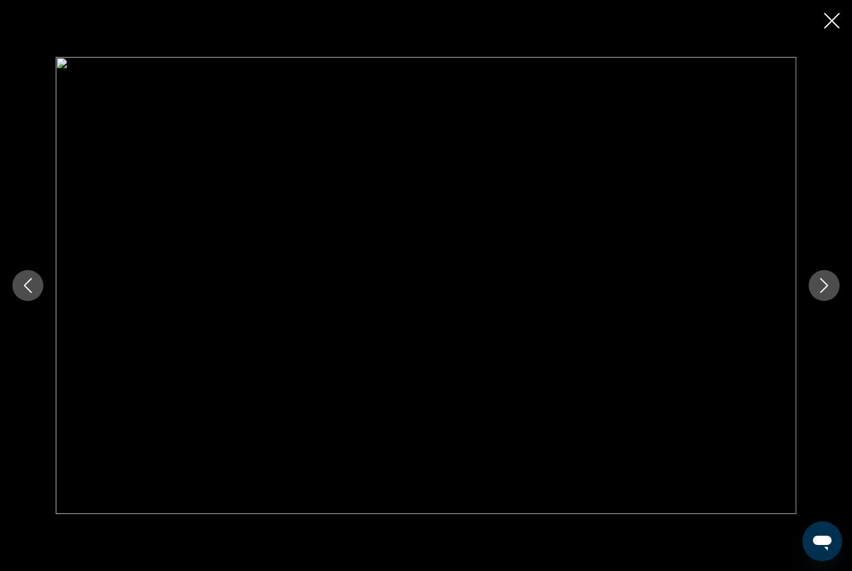
click at [825, 293] on icon "Next image" at bounding box center [824, 285] width 15 height 15
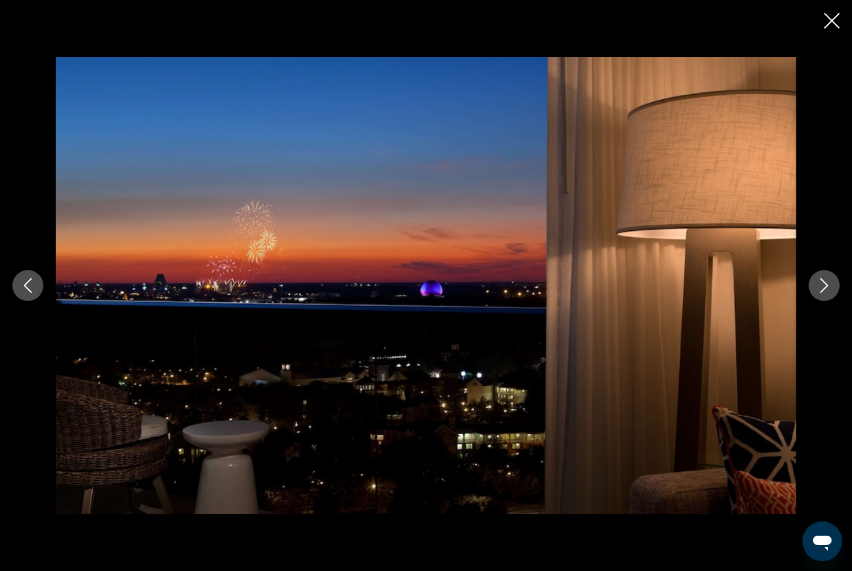
click at [825, 293] on icon "Next image" at bounding box center [824, 285] width 15 height 15
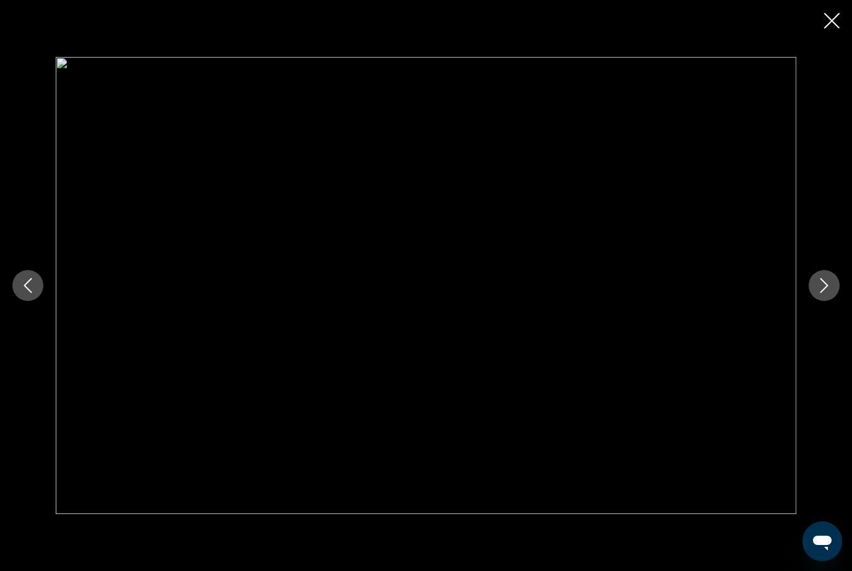
click at [826, 293] on icon "Next image" at bounding box center [825, 285] width 8 height 15
click at [829, 293] on icon "Next image" at bounding box center [824, 285] width 15 height 15
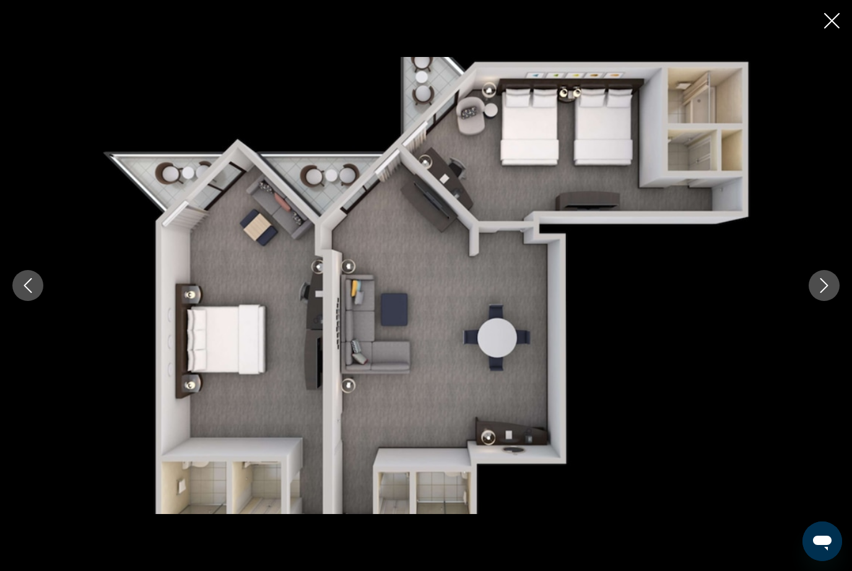
click at [827, 301] on button "Next image" at bounding box center [824, 285] width 31 height 31
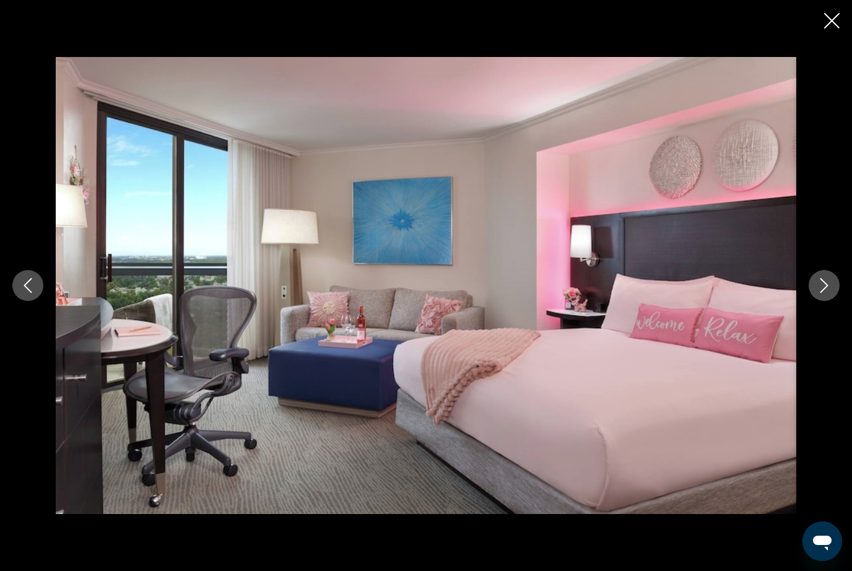
click at [836, 299] on button "Next image" at bounding box center [824, 285] width 31 height 31
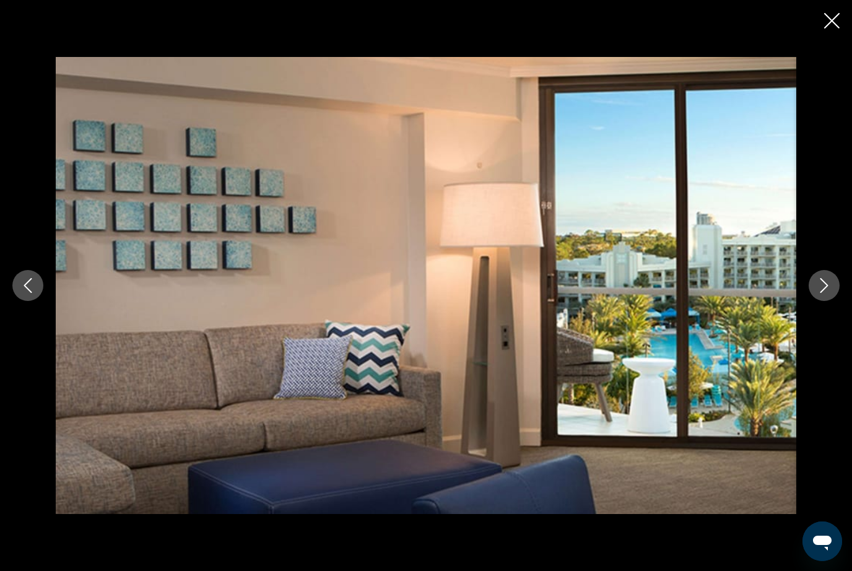
scroll to position [727, 0]
click at [835, 30] on button "Close slideshow" at bounding box center [832, 21] width 15 height 19
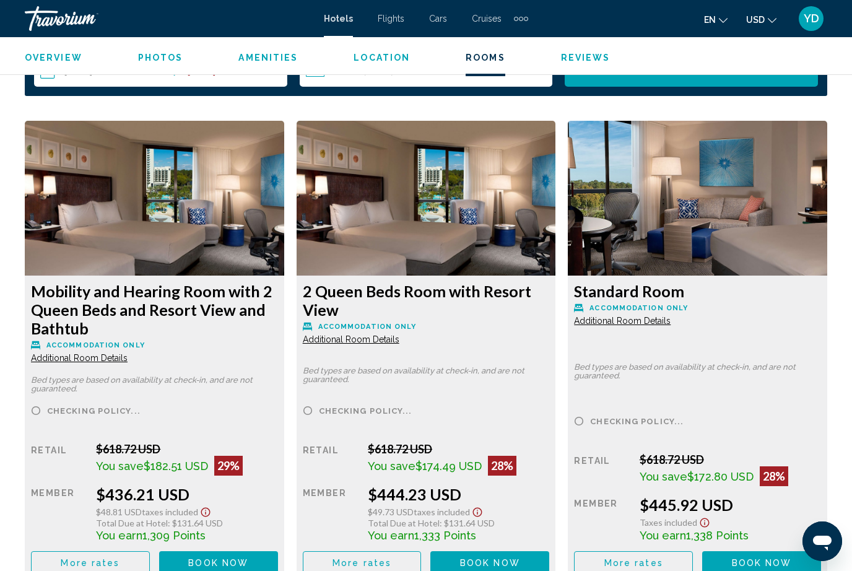
scroll to position [1849, 0]
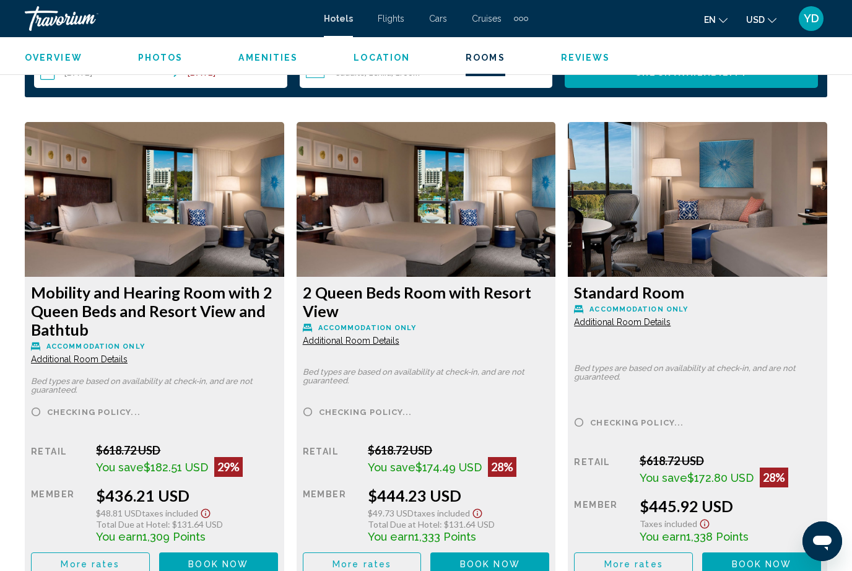
click at [89, 225] on img "Main content" at bounding box center [155, 199] width 260 height 155
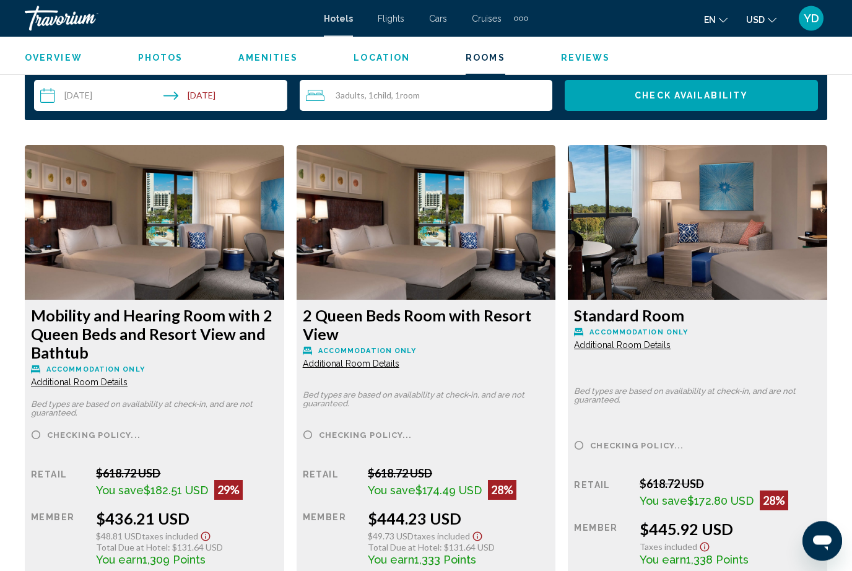
scroll to position [1808, 0]
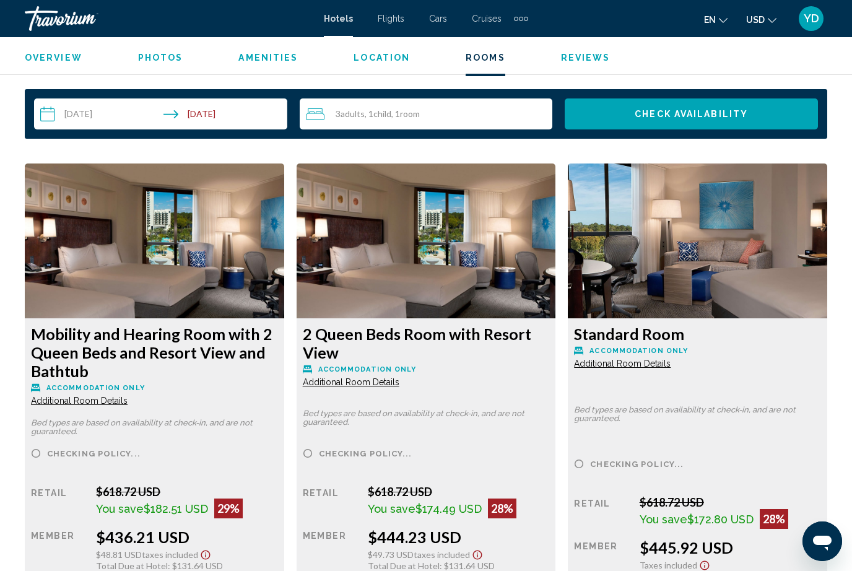
click at [68, 240] on img "Main content" at bounding box center [155, 241] width 260 height 155
click at [66, 237] on img "Main content" at bounding box center [155, 241] width 260 height 155
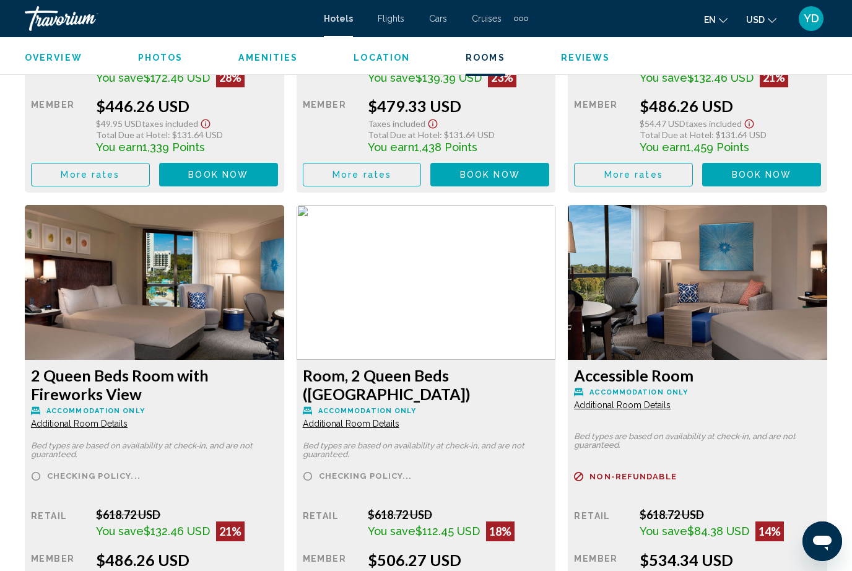
scroll to position [2697, 0]
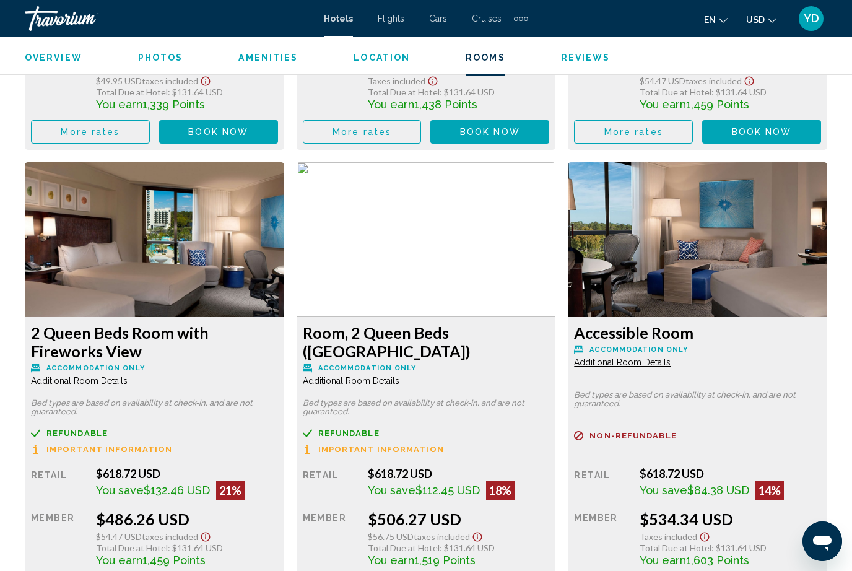
scroll to position [2739, 0]
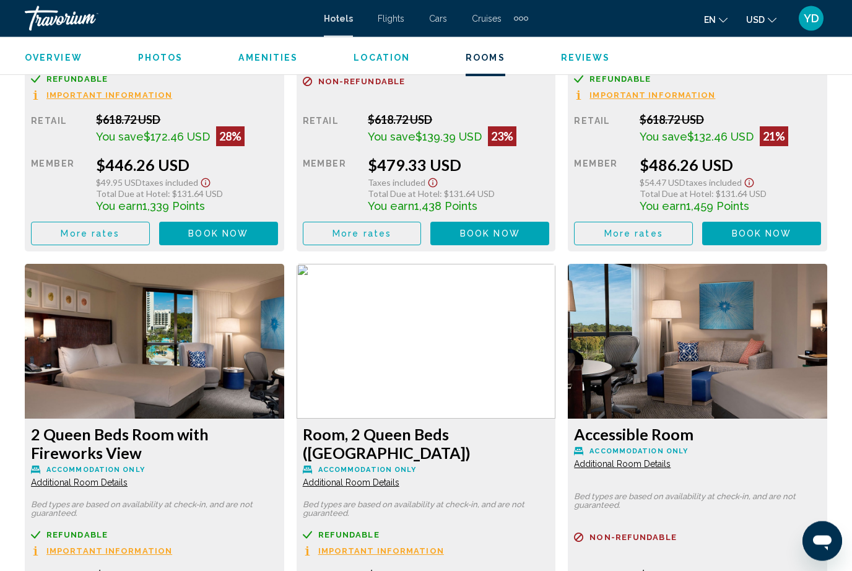
scroll to position [2617, 0]
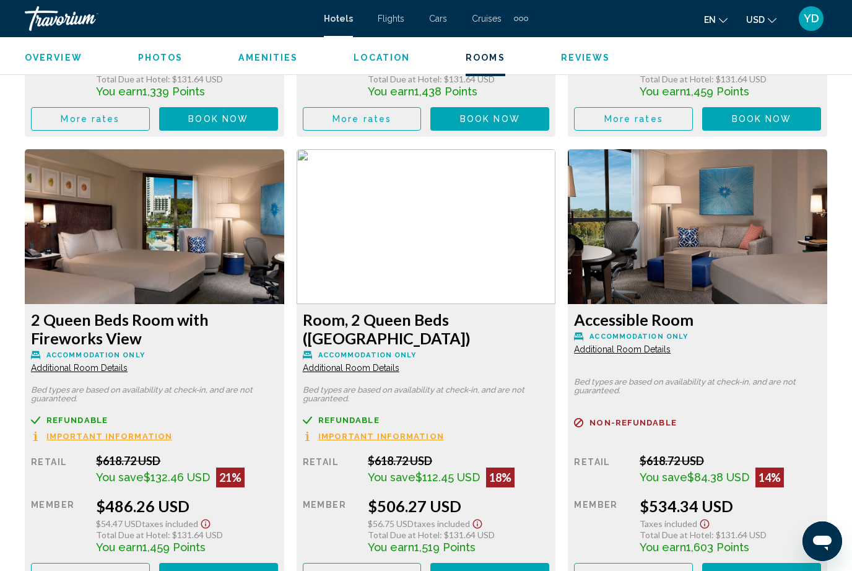
scroll to position [2754, 0]
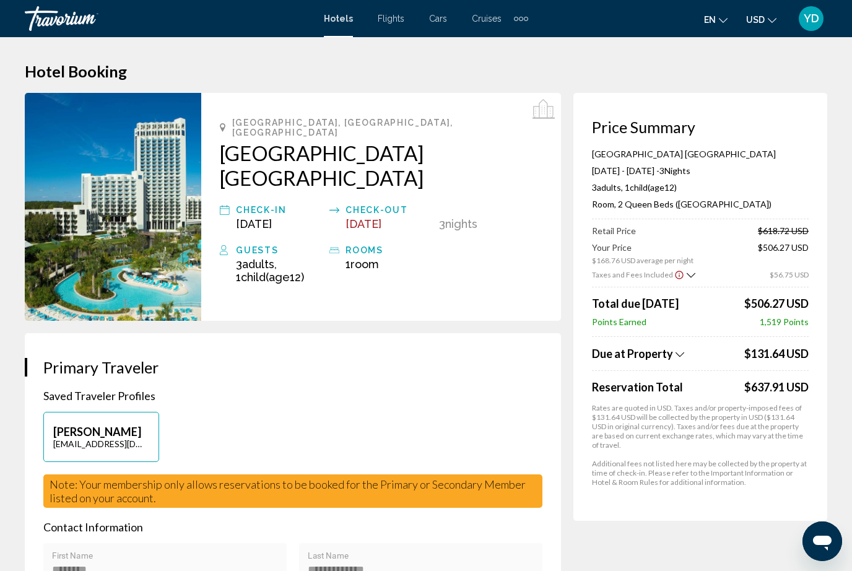
click at [99, 164] on img "Main content" at bounding box center [113, 207] width 177 height 228
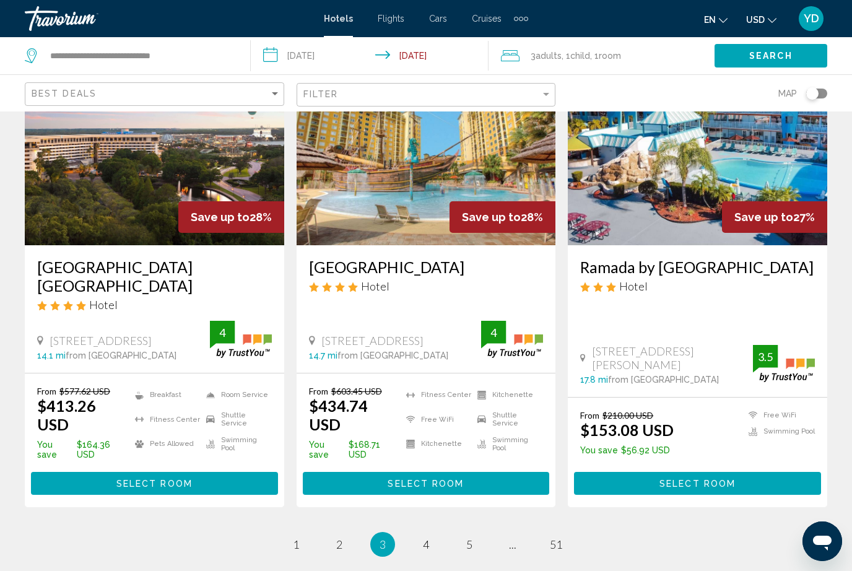
scroll to position [1610, 0]
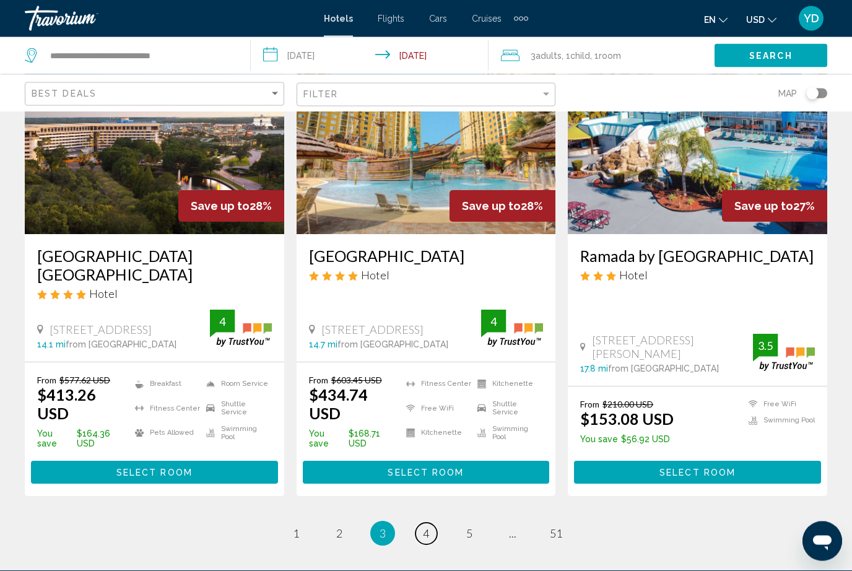
click at [427, 523] on link "page 4" at bounding box center [427, 534] width 22 height 22
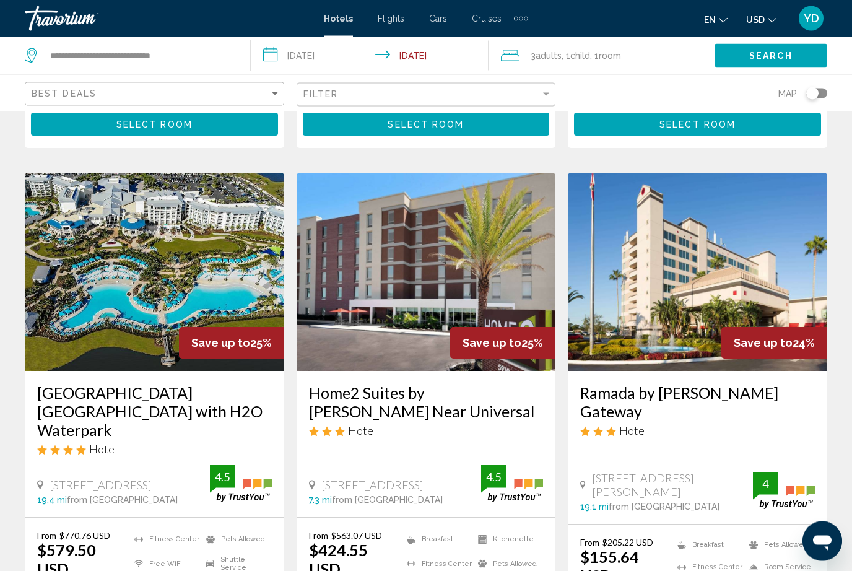
scroll to position [1429, 0]
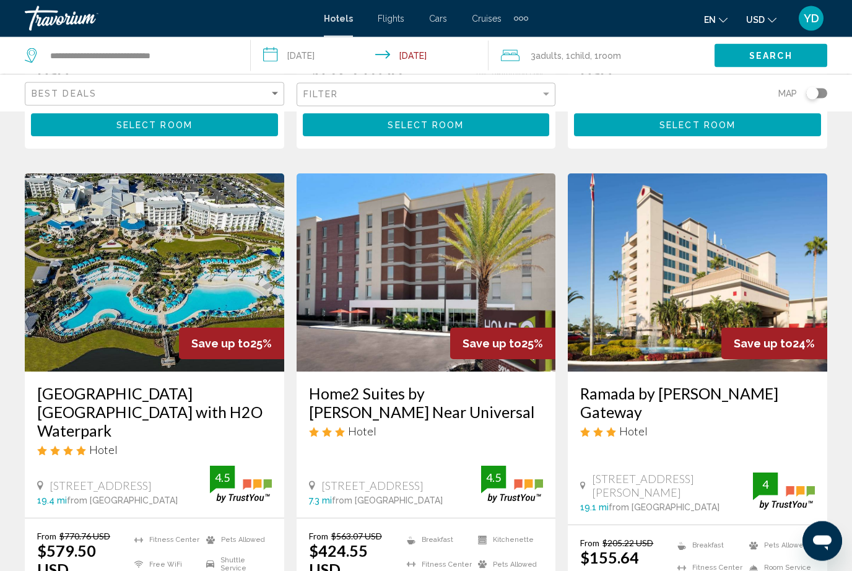
click at [77, 196] on img "Main content" at bounding box center [155, 273] width 260 height 198
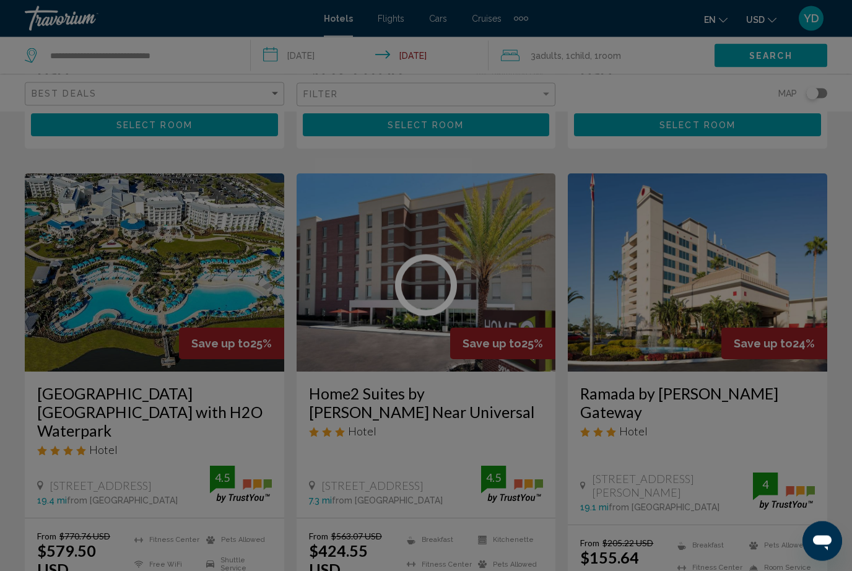
scroll to position [1429, 0]
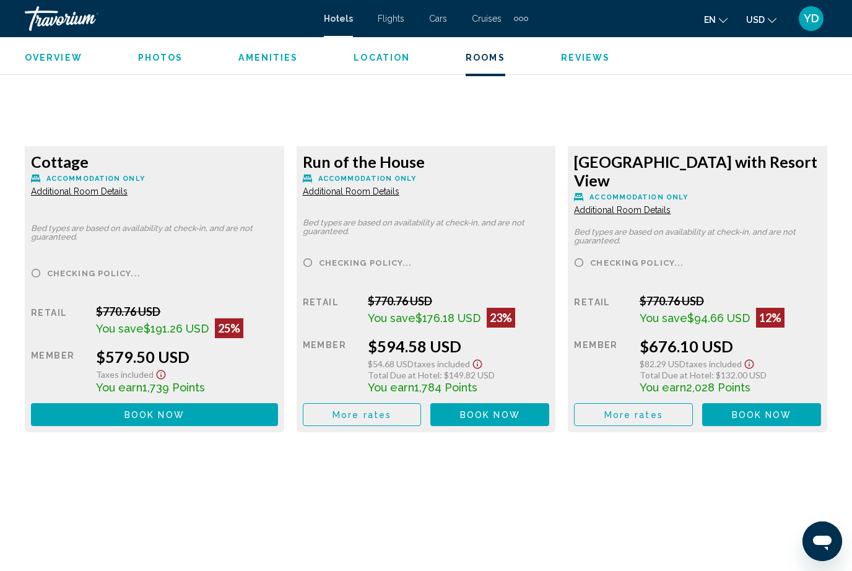
scroll to position [1940, 0]
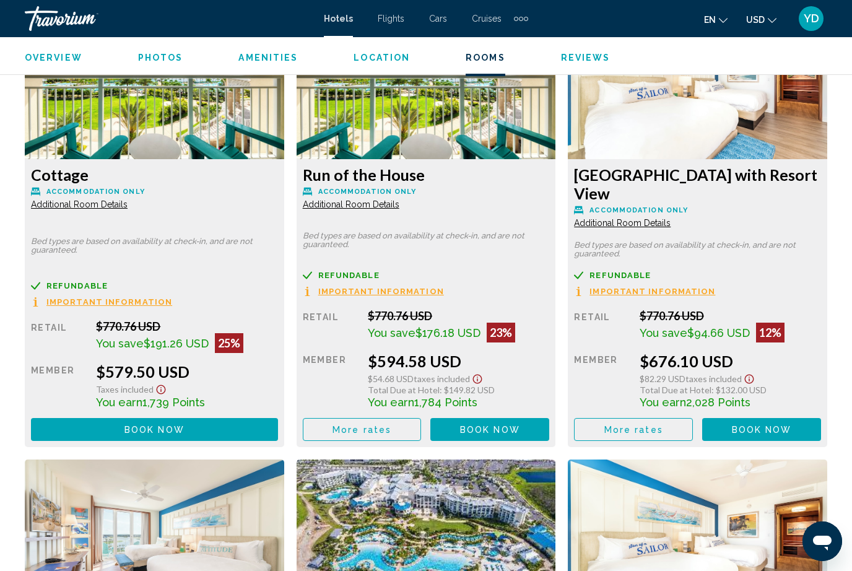
click at [128, 199] on span "Additional Room Details" at bounding box center [79, 204] width 97 height 10
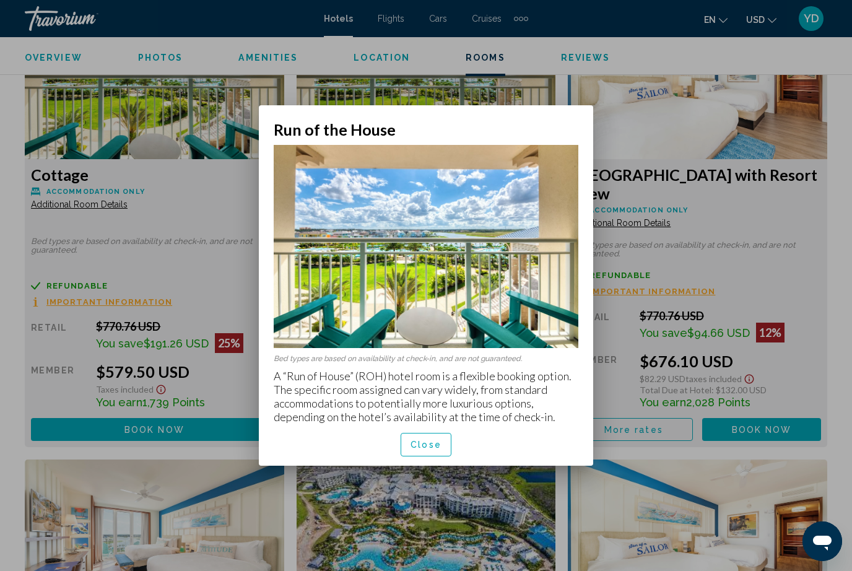
scroll to position [0, 0]
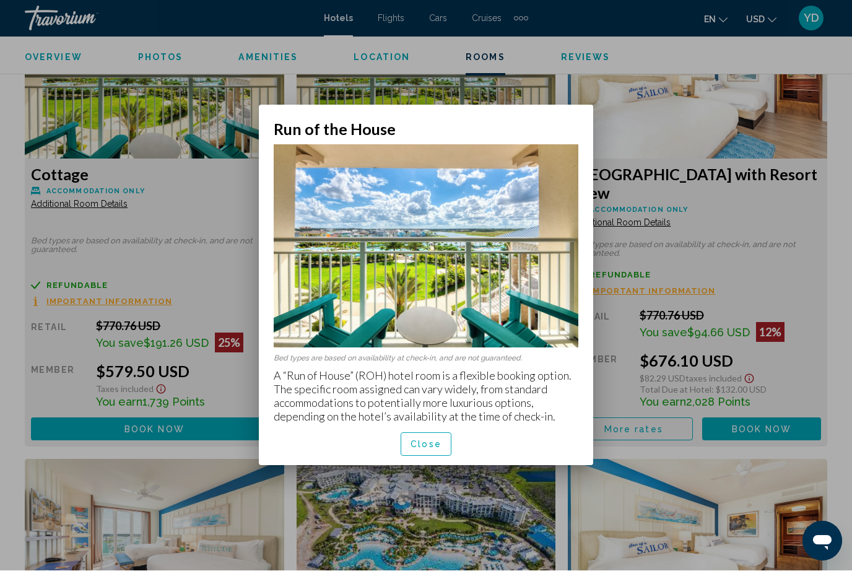
click at [450, 433] on button "Close" at bounding box center [426, 444] width 51 height 23
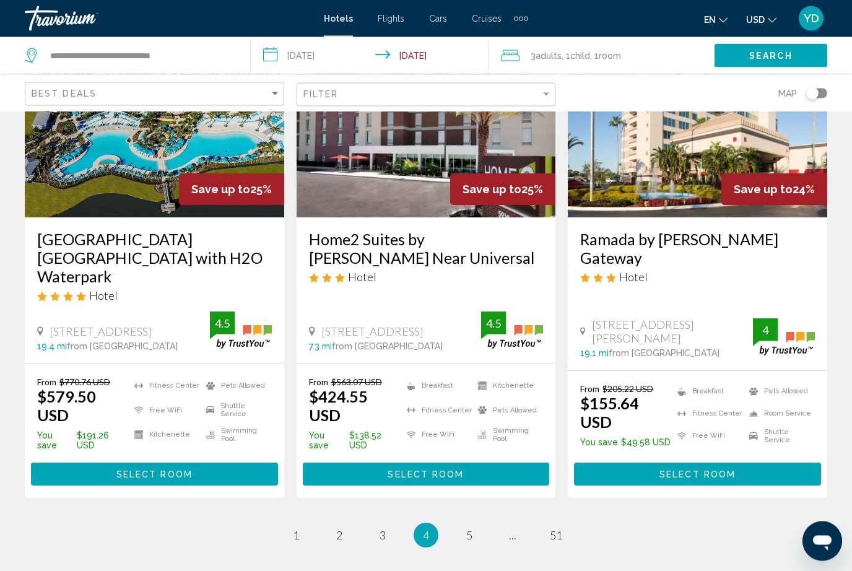
scroll to position [1595, 0]
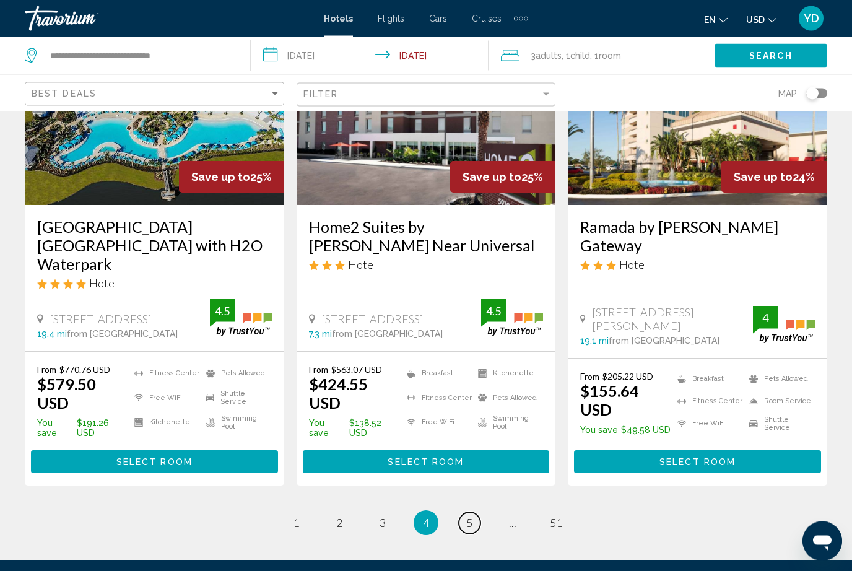
click at [475, 513] on link "page 5" at bounding box center [470, 524] width 22 height 22
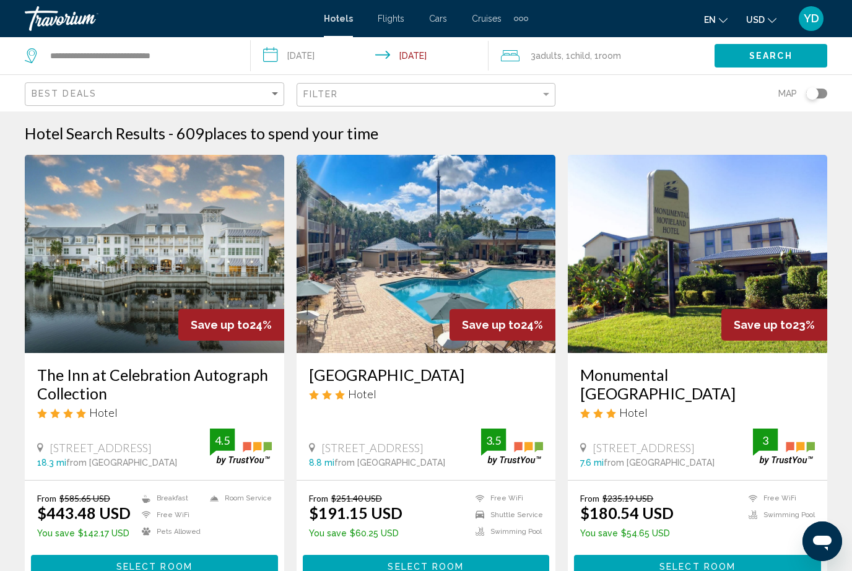
click at [230, 273] on img "Main content" at bounding box center [155, 254] width 260 height 198
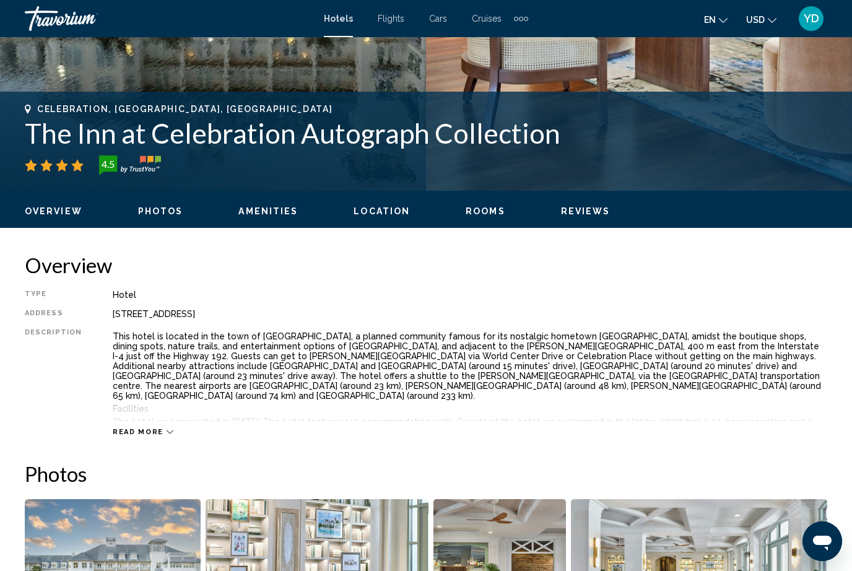
click at [146, 545] on img "Open full-screen image slider" at bounding box center [113, 576] width 176 height 154
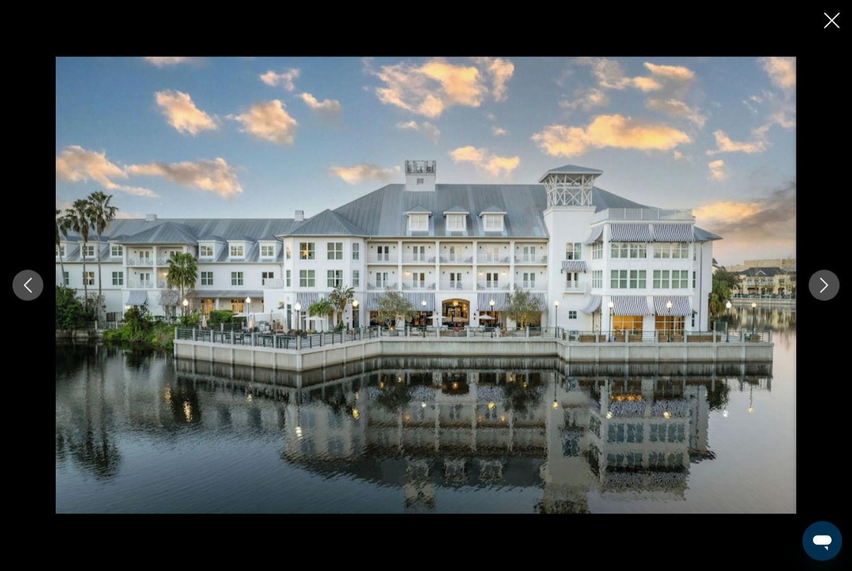
click at [809, 301] on button "Next image" at bounding box center [824, 285] width 31 height 31
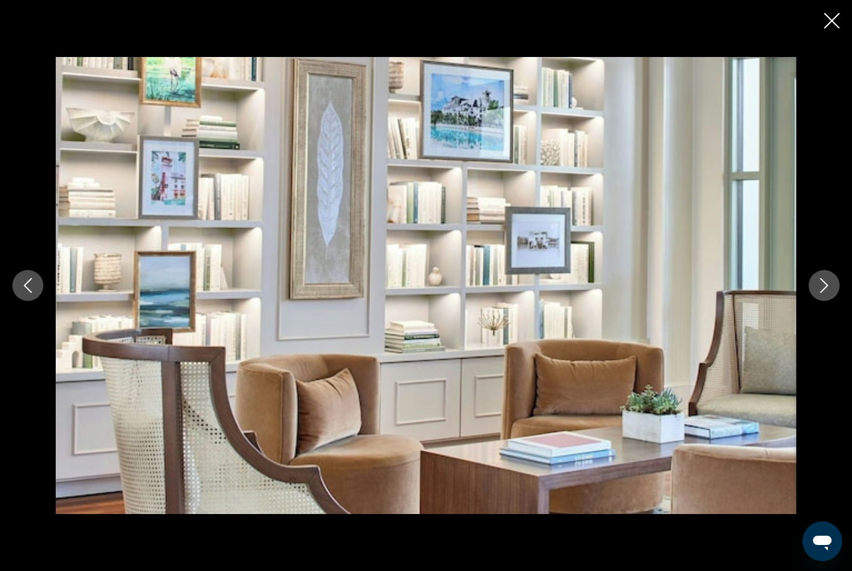
click at [832, 23] on icon "Close slideshow" at bounding box center [832, 20] width 15 height 15
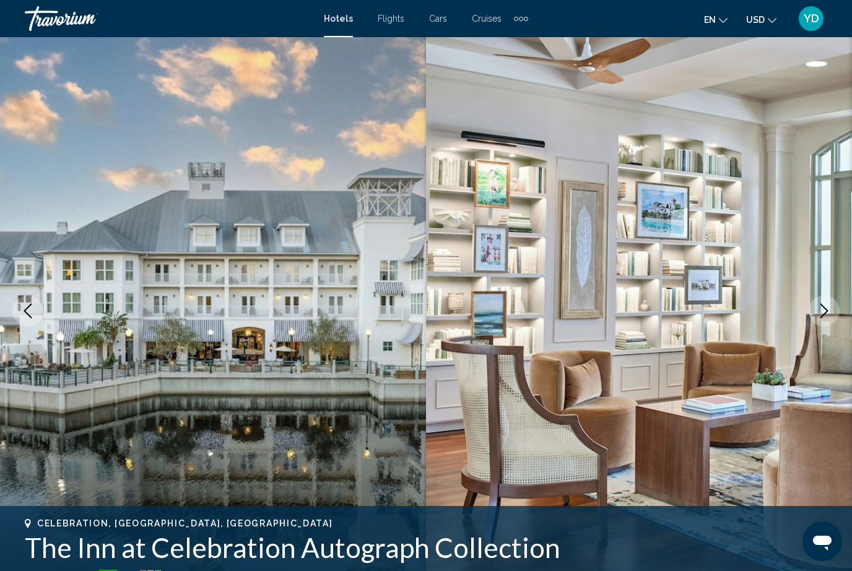
scroll to position [0, 0]
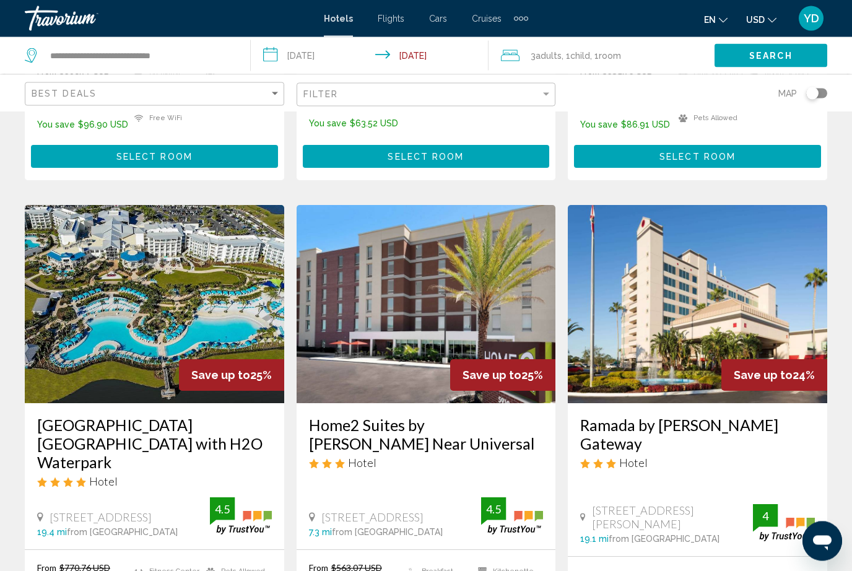
scroll to position [1595, 0]
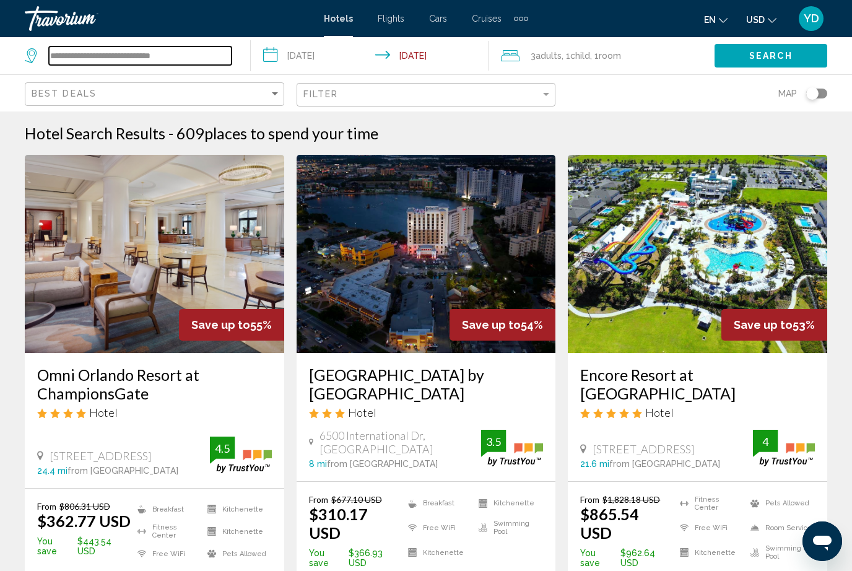
click at [211, 59] on input "**********" at bounding box center [140, 55] width 183 height 19
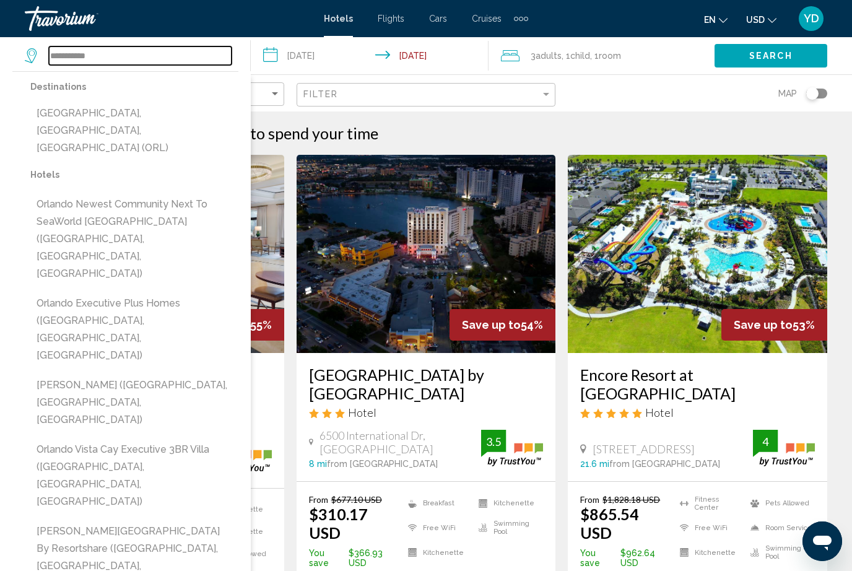
type input "**********"
click at [756, 209] on img "Main content" at bounding box center [698, 254] width 260 height 198
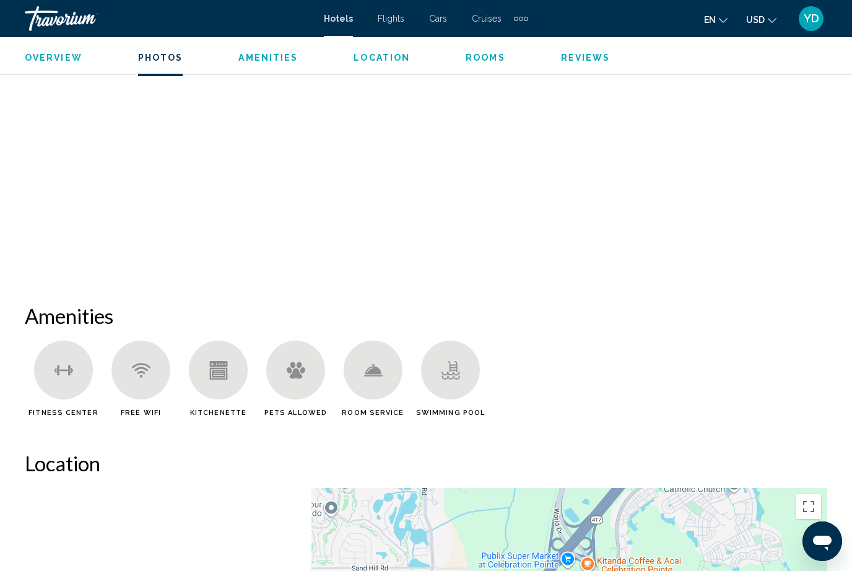
scroll to position [942, 0]
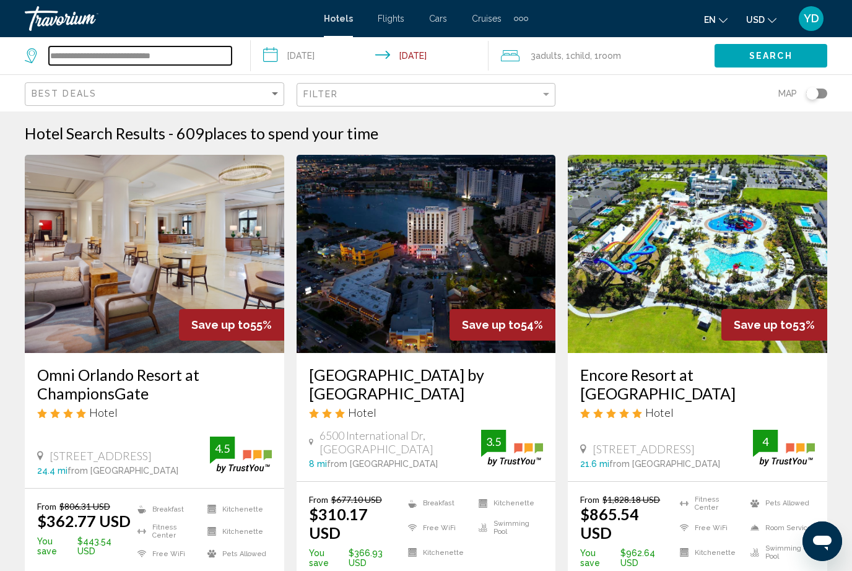
click at [190, 51] on input "**********" at bounding box center [140, 55] width 183 height 19
type input "********"
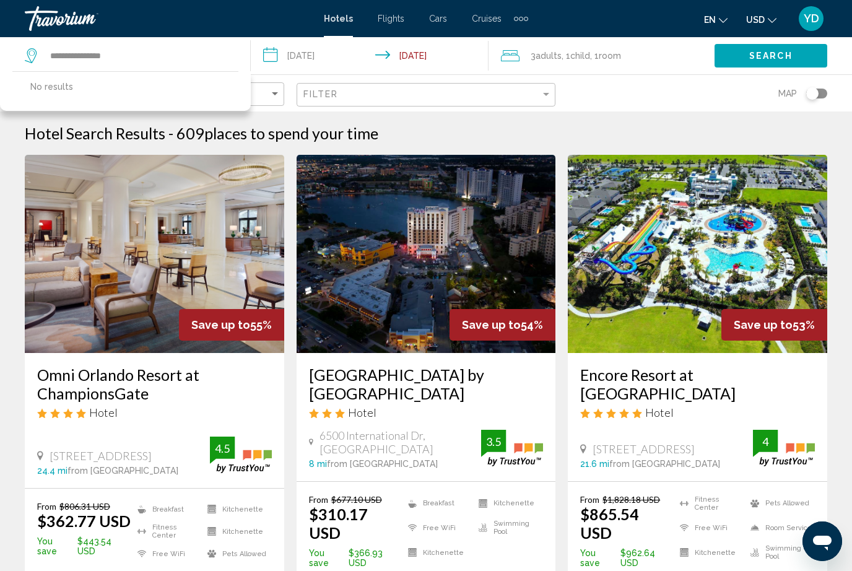
click at [792, 61] on span "Search" at bounding box center [771, 56] width 43 height 10
click at [777, 59] on span "Search" at bounding box center [771, 56] width 43 height 10
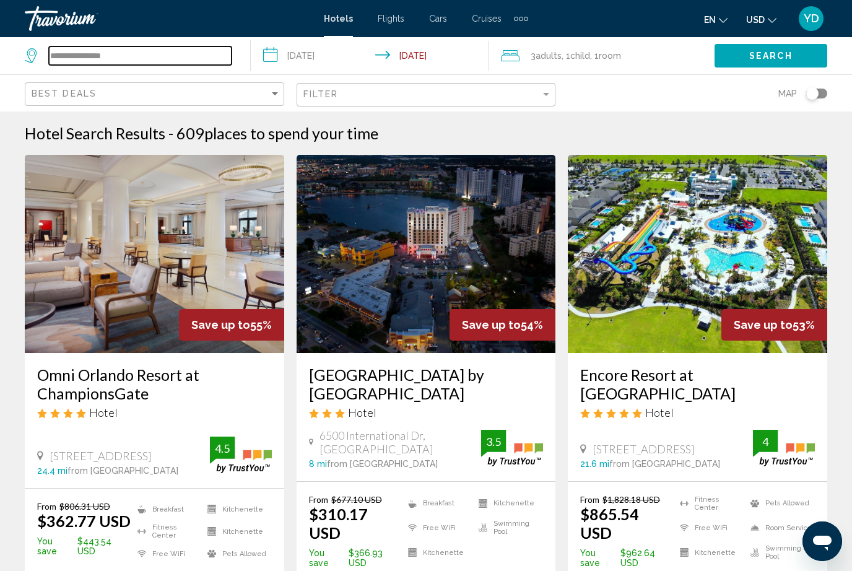
click at [140, 64] on input "**********" at bounding box center [140, 55] width 183 height 19
type input "*"
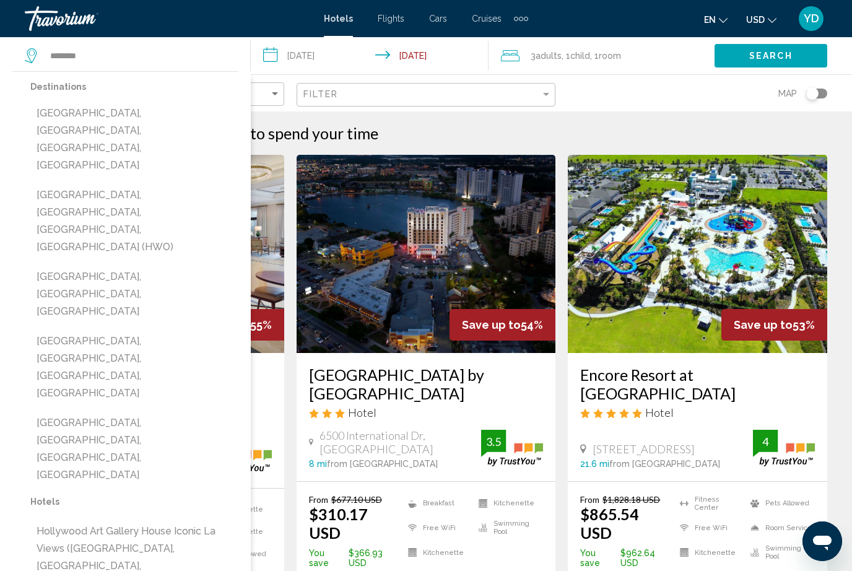
click at [49, 183] on button "[GEOGRAPHIC_DATA], [GEOGRAPHIC_DATA], [GEOGRAPHIC_DATA], [GEOGRAPHIC_DATA] (HWO)" at bounding box center [134, 221] width 208 height 76
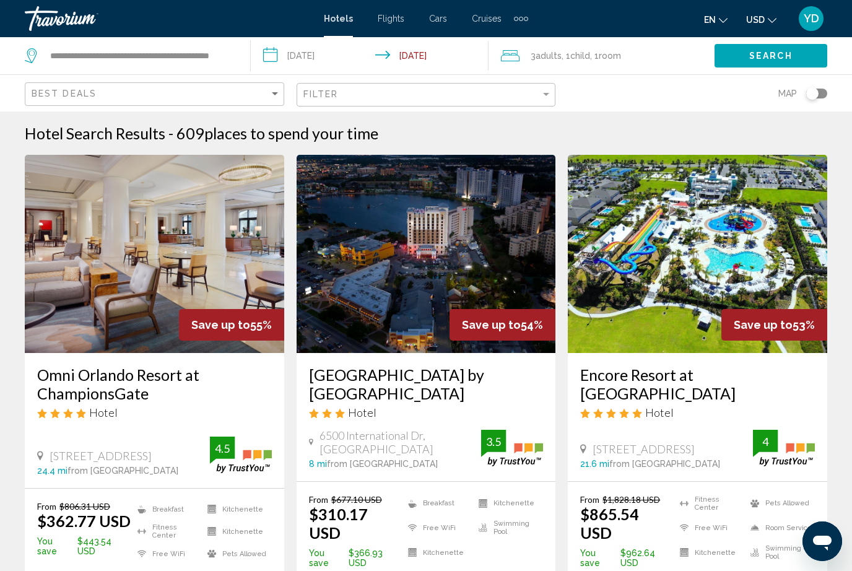
click at [776, 56] on span "Search" at bounding box center [771, 56] width 43 height 10
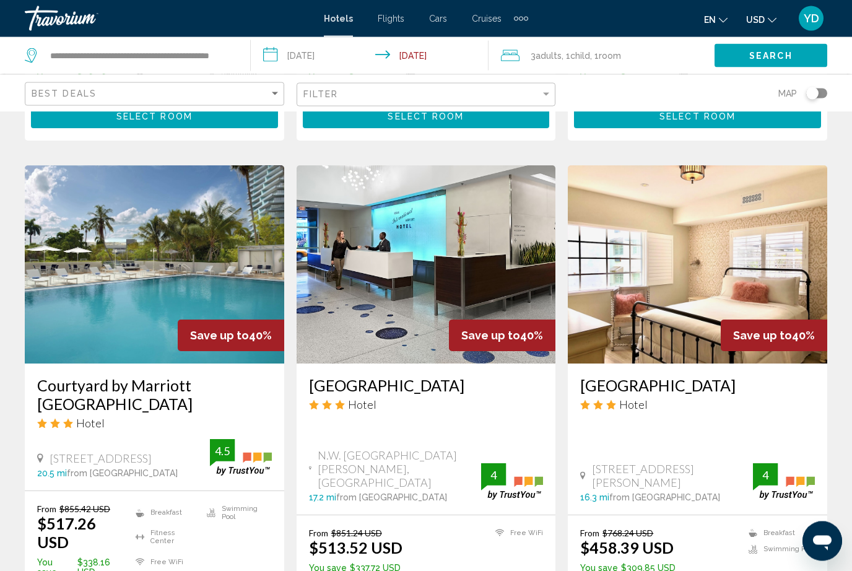
scroll to position [1482, 0]
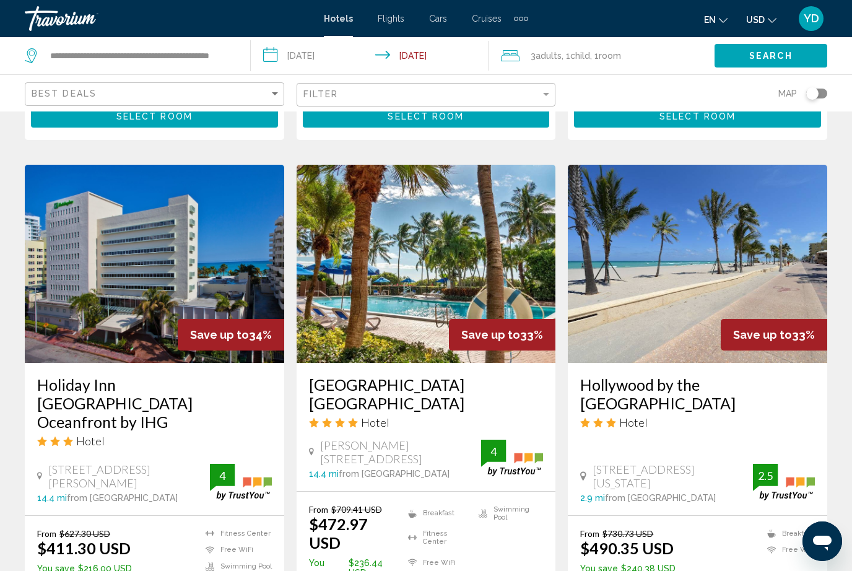
scroll to position [1588, 0]
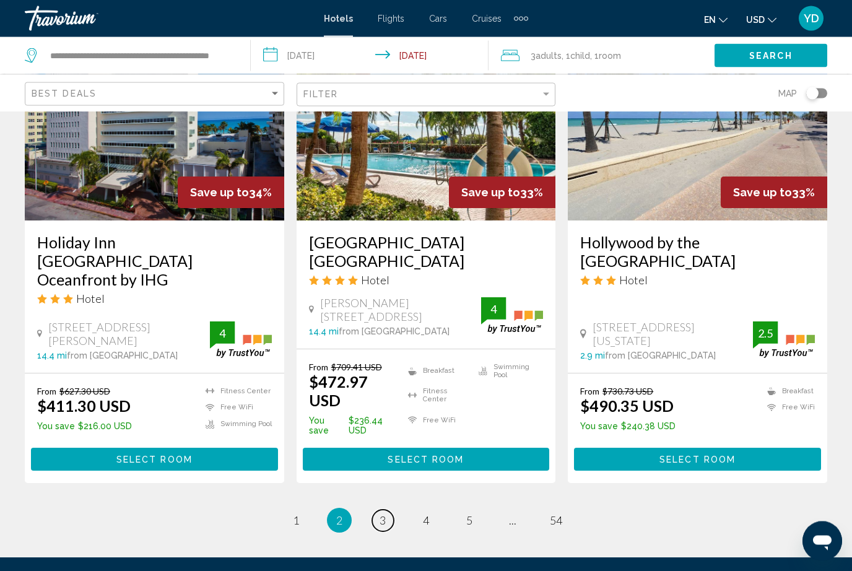
click at [380, 510] on link "page 3" at bounding box center [383, 521] width 22 height 22
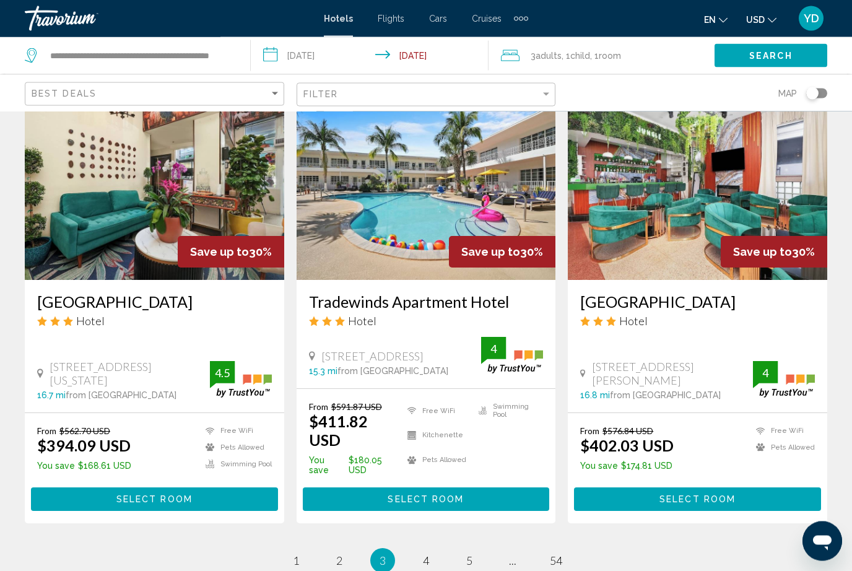
scroll to position [1553, 0]
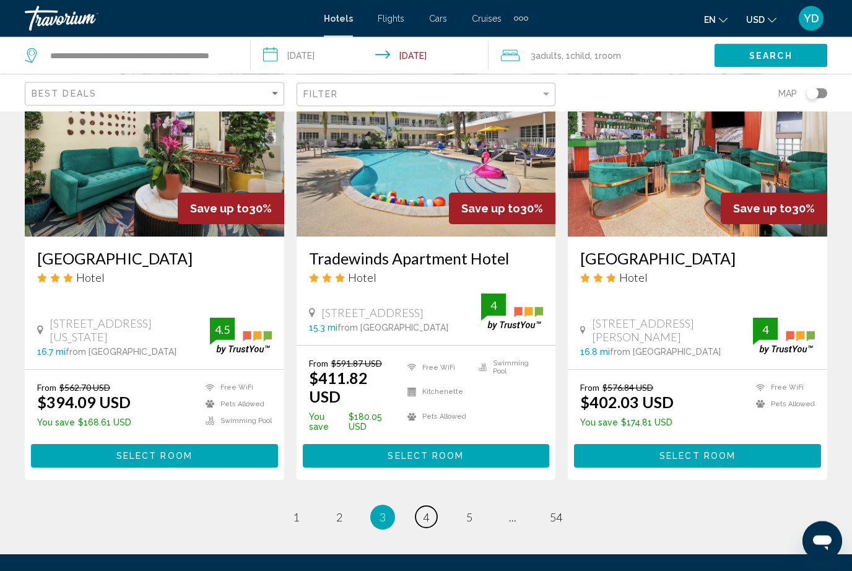
click at [426, 507] on link "page 4" at bounding box center [427, 518] width 22 height 22
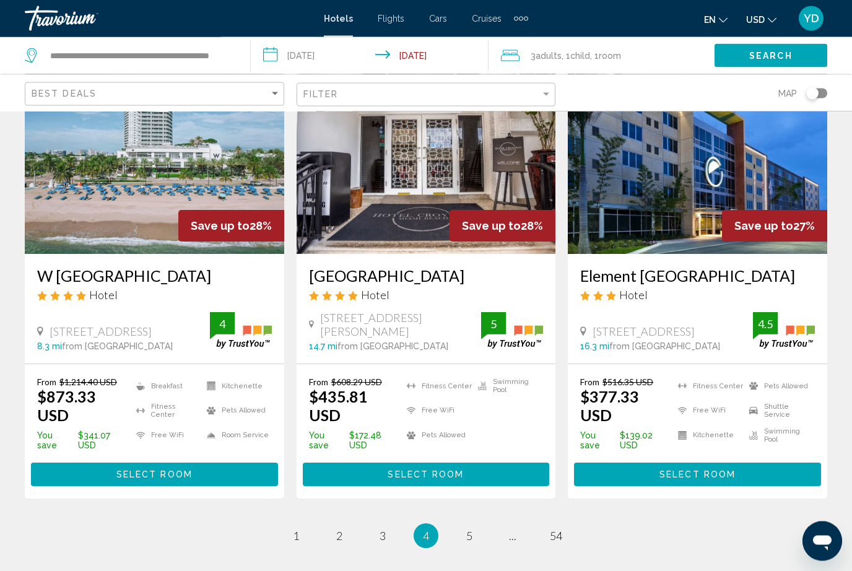
scroll to position [1609, 0]
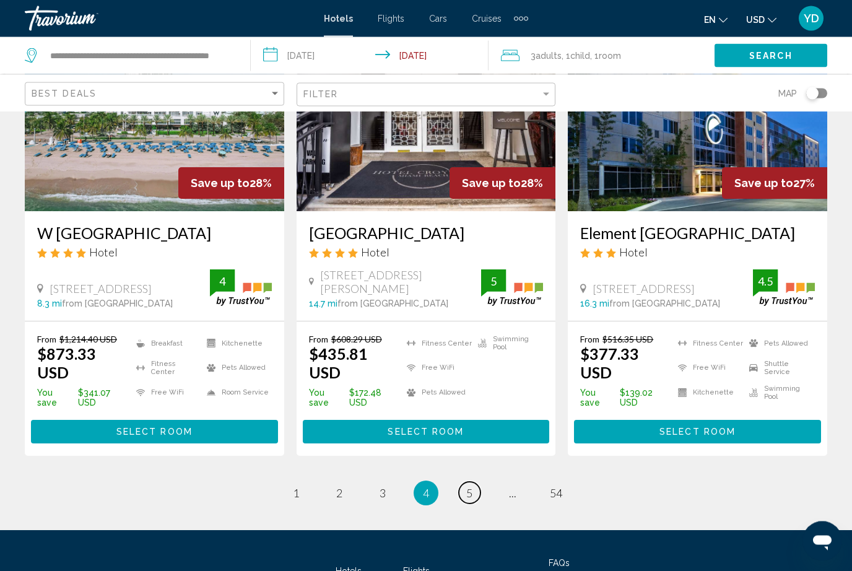
click at [469, 487] on span "5" at bounding box center [469, 494] width 6 height 14
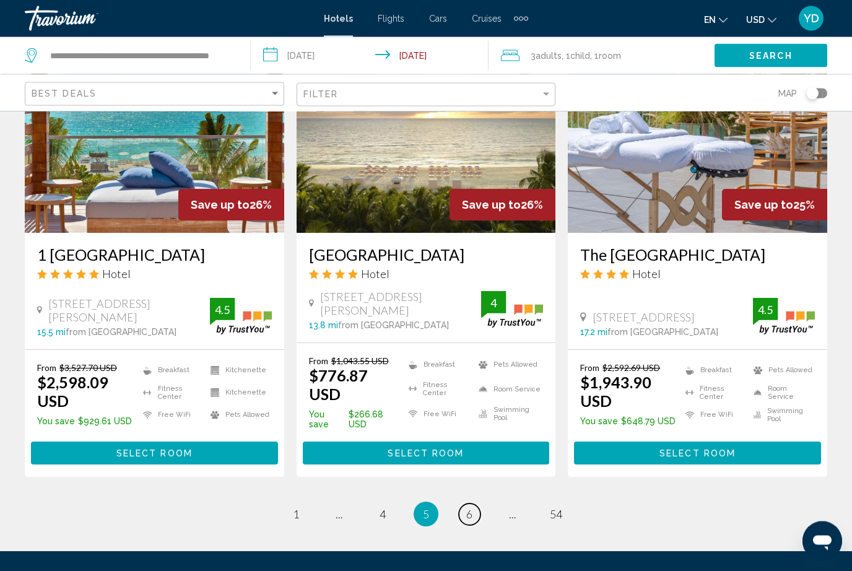
scroll to position [1589, 0]
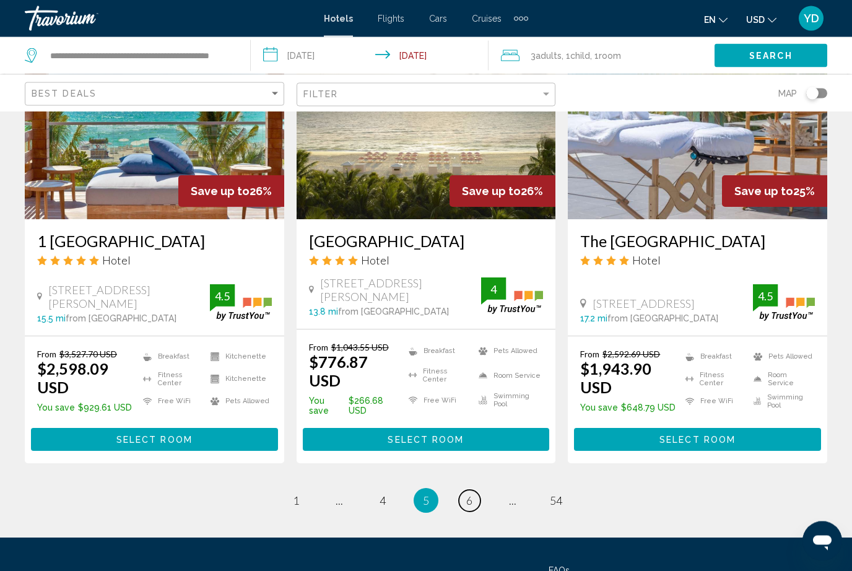
click at [473, 491] on link "page 6" at bounding box center [470, 502] width 22 height 22
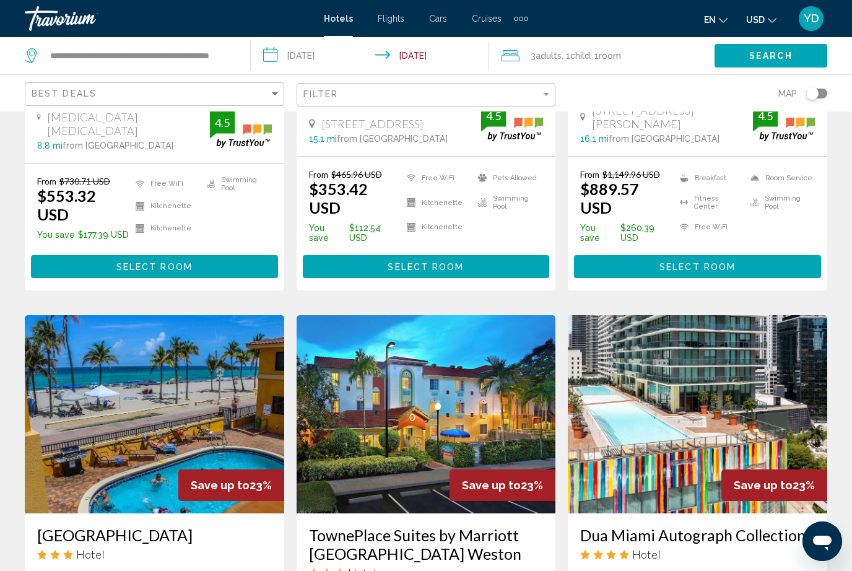
scroll to position [1570, 0]
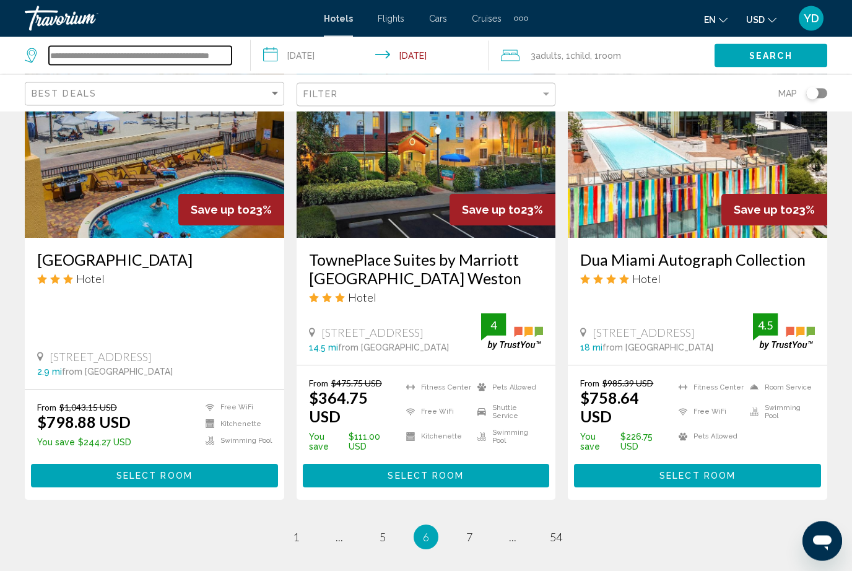
click at [229, 56] on input "**********" at bounding box center [140, 55] width 183 height 19
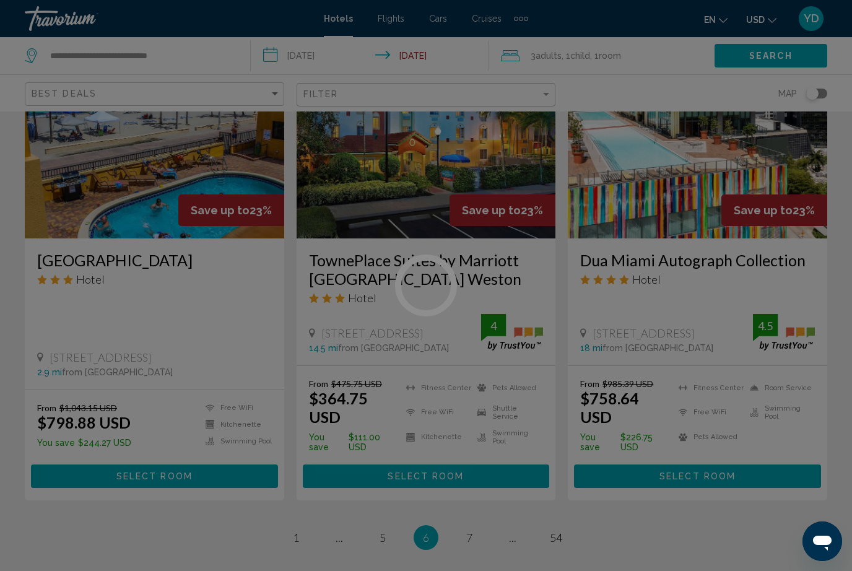
click at [207, 40] on div at bounding box center [426, 285] width 852 height 571
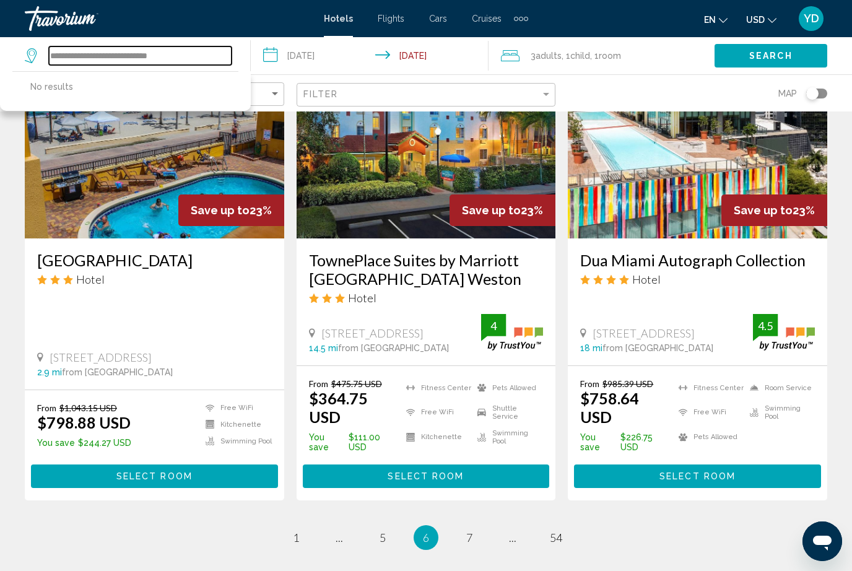
click at [208, 56] on input "**********" at bounding box center [140, 55] width 183 height 19
type input "**********"
type input "*"
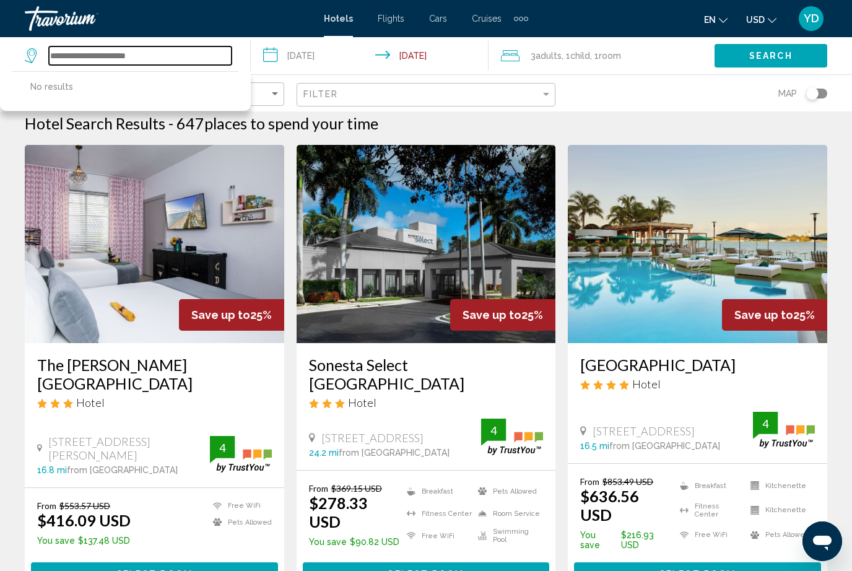
scroll to position [0, 0]
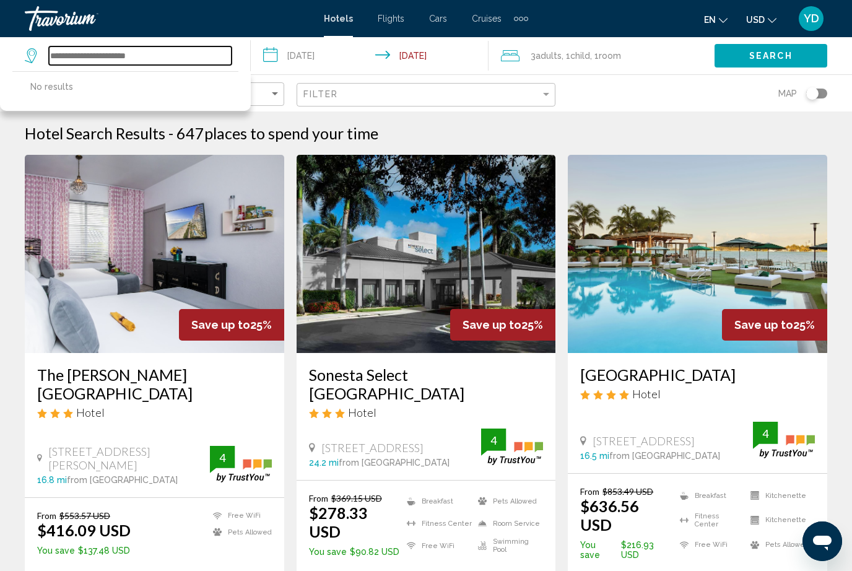
click at [109, 62] on input "Search widget" at bounding box center [140, 55] width 183 height 19
click at [87, 55] on input "Search widget" at bounding box center [140, 55] width 183 height 19
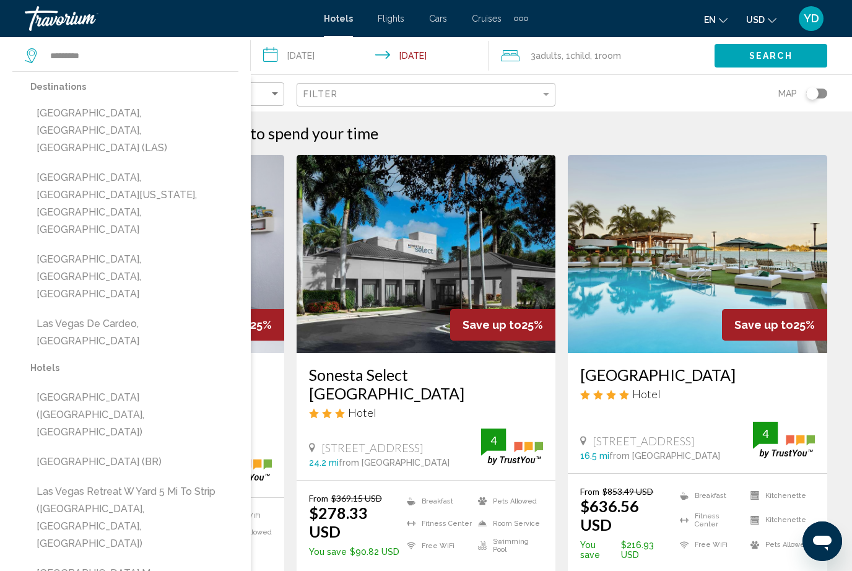
click at [74, 118] on button "[GEOGRAPHIC_DATA], [GEOGRAPHIC_DATA], [GEOGRAPHIC_DATA] (LAS)" at bounding box center [134, 131] width 208 height 58
type input "**********"
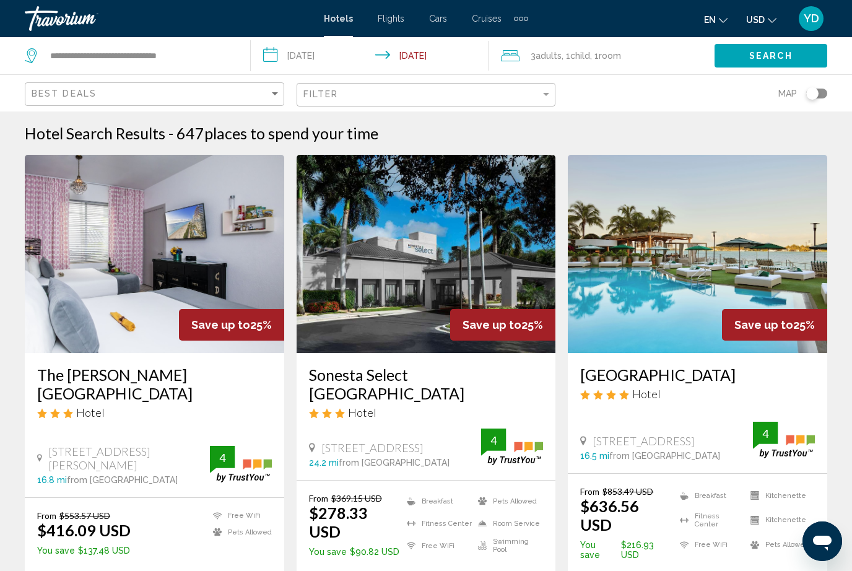
click at [315, 56] on input "**********" at bounding box center [372, 57] width 243 height 41
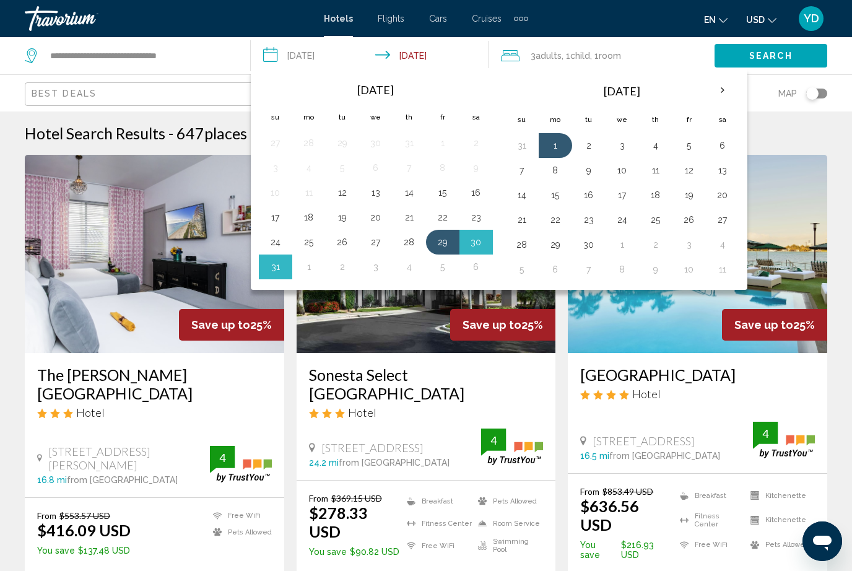
click at [719, 85] on th "Next month" at bounding box center [722, 90] width 33 height 27
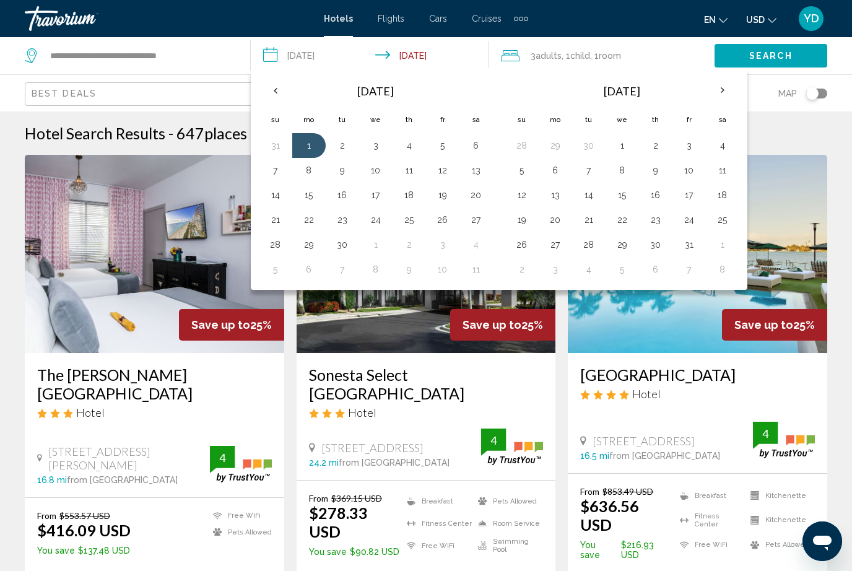
click at [712, 94] on th "Next month" at bounding box center [722, 90] width 33 height 27
click at [722, 250] on button "29" at bounding box center [723, 244] width 20 height 17
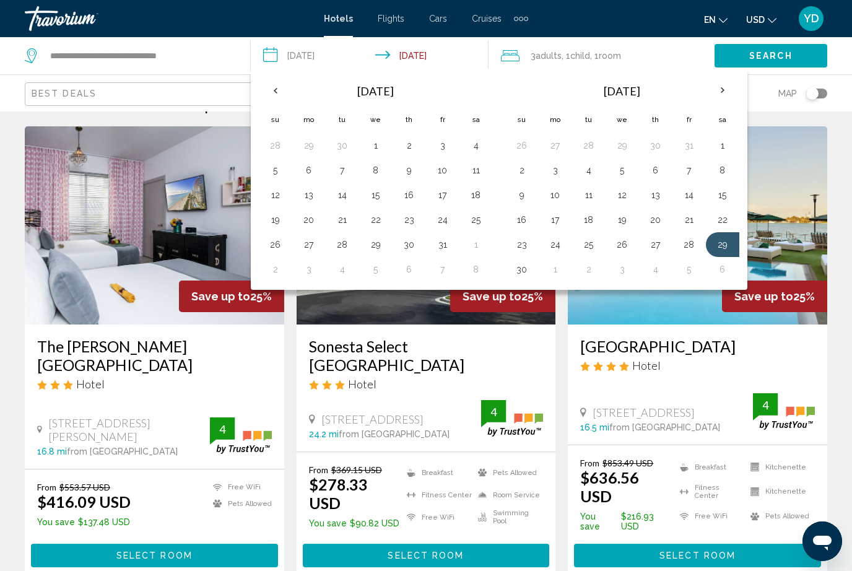
scroll to position [29, 0]
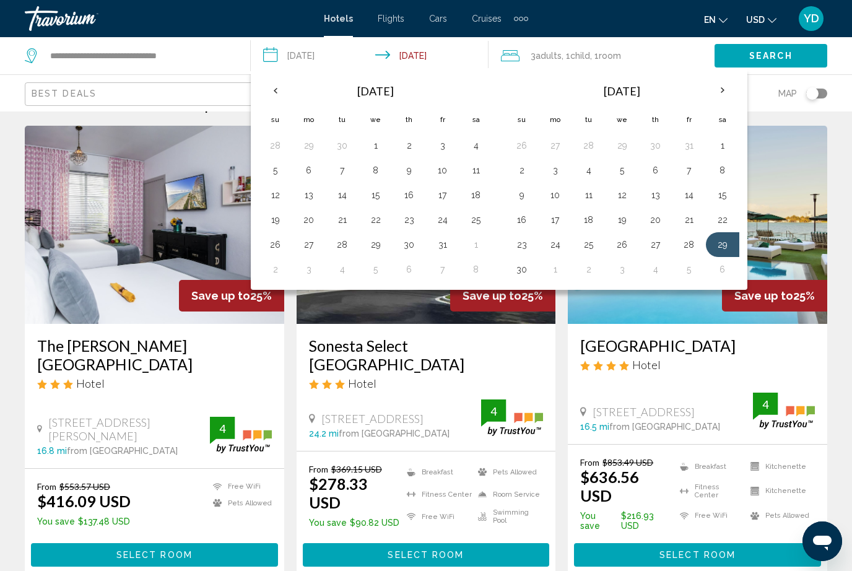
click at [721, 89] on th "Next month" at bounding box center [722, 90] width 33 height 27
click at [618, 151] on button "3" at bounding box center [623, 145] width 20 height 17
type input "**********"
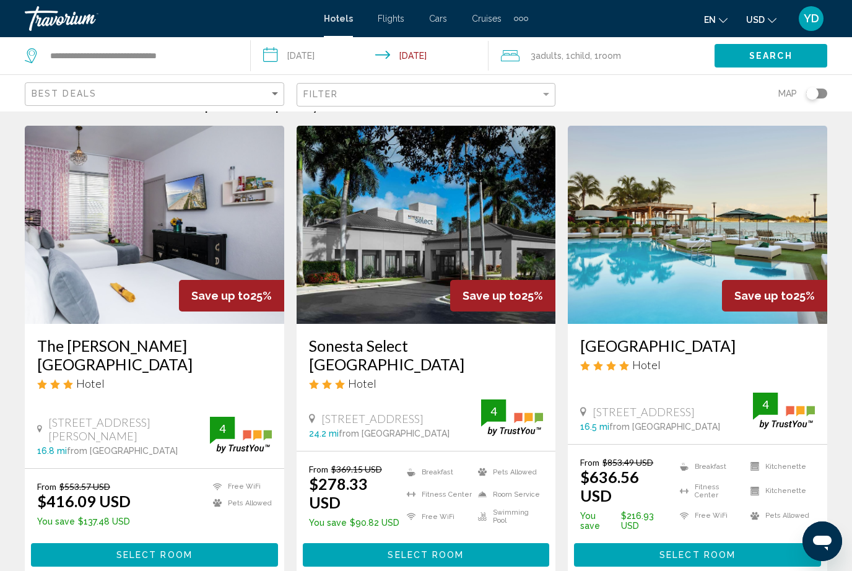
click at [605, 56] on span "Room" at bounding box center [610, 56] width 22 height 10
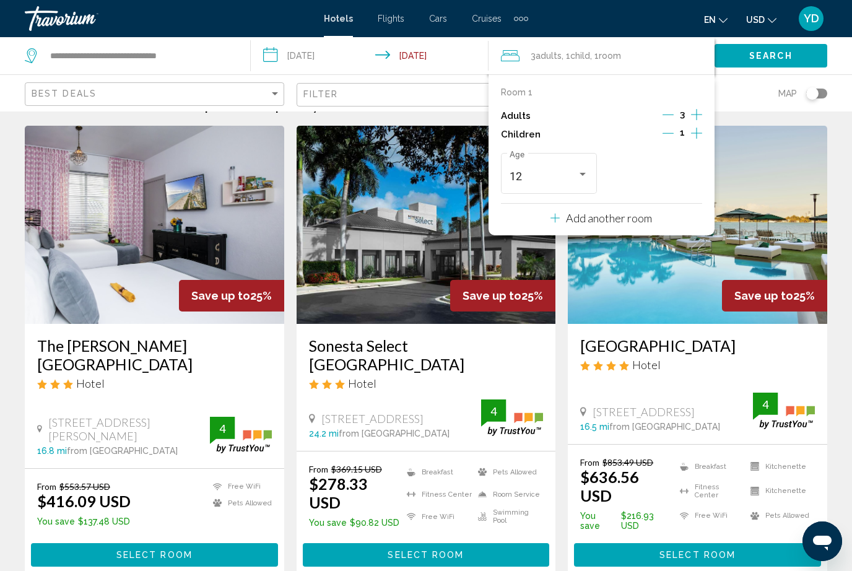
click at [673, 129] on icon "Decrement children" at bounding box center [668, 133] width 11 height 11
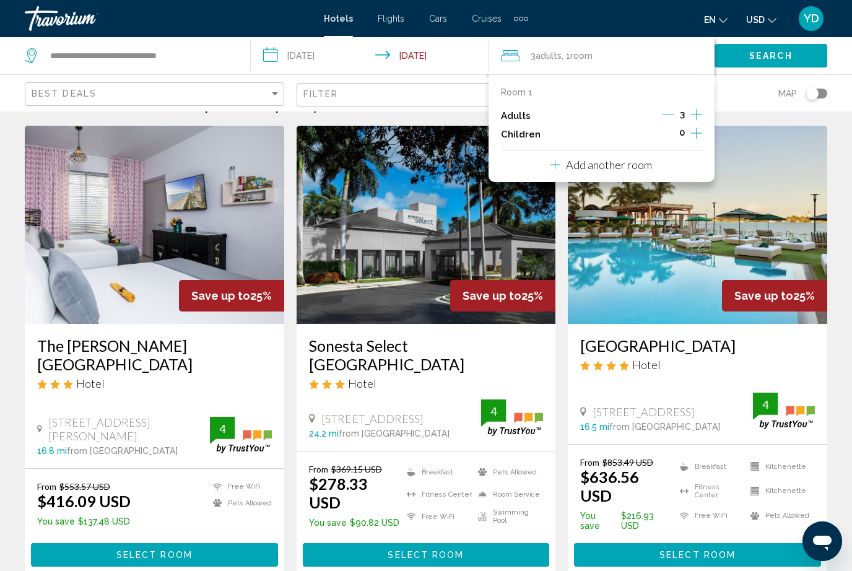
click at [665, 115] on icon "Decrement adults" at bounding box center [668, 114] width 11 height 11
click at [780, 54] on span "Search" at bounding box center [771, 56] width 43 height 10
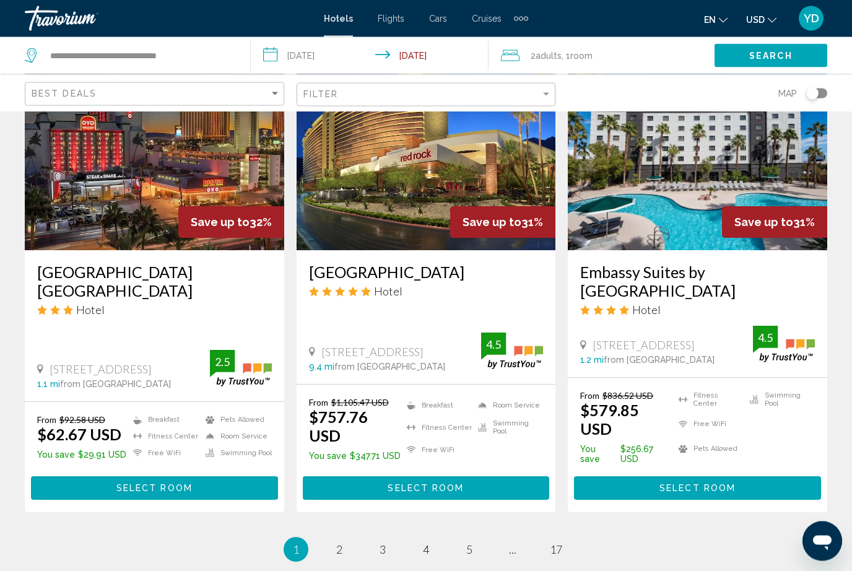
scroll to position [1588, 0]
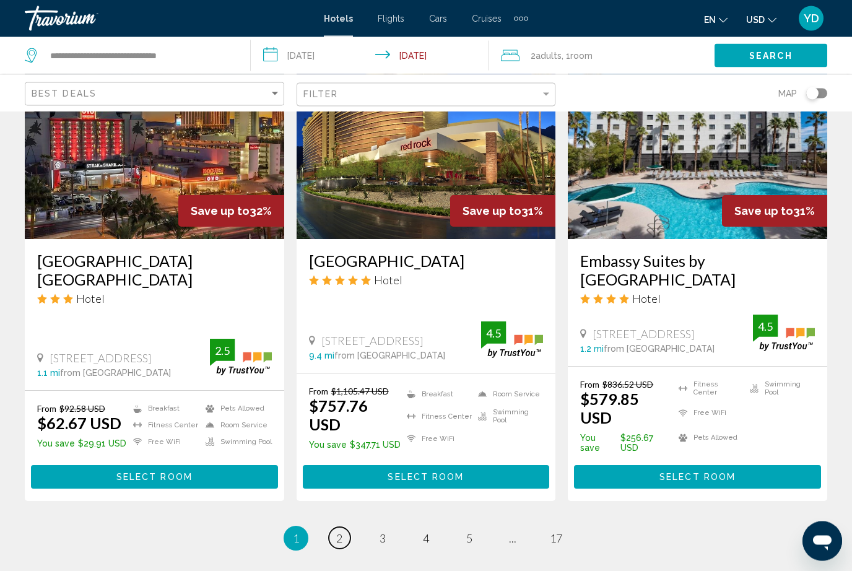
click at [342, 532] on span "2" at bounding box center [339, 539] width 6 height 14
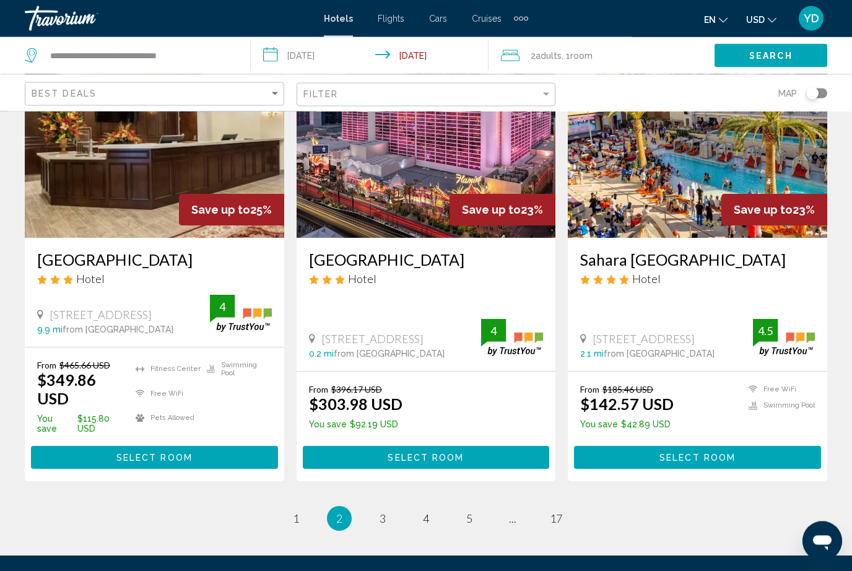
scroll to position [1549, 0]
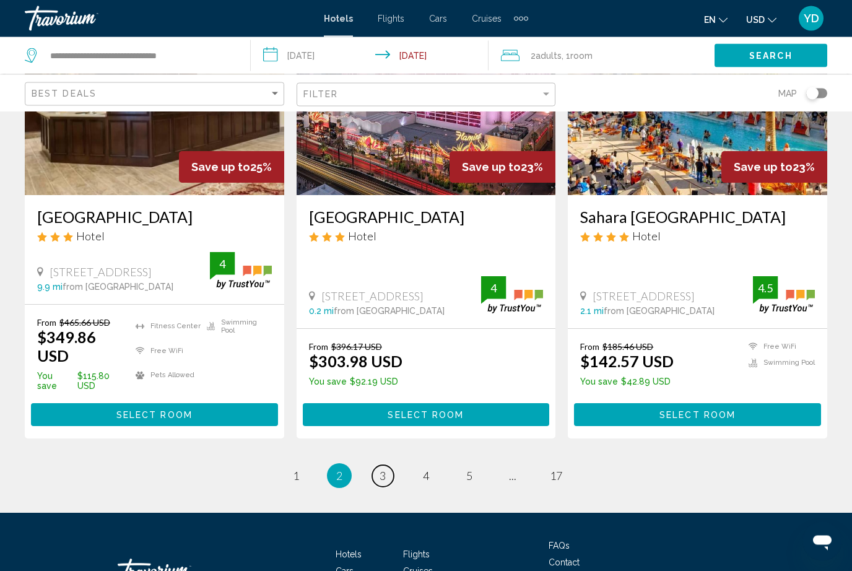
click at [376, 466] on link "page 3" at bounding box center [383, 477] width 22 height 22
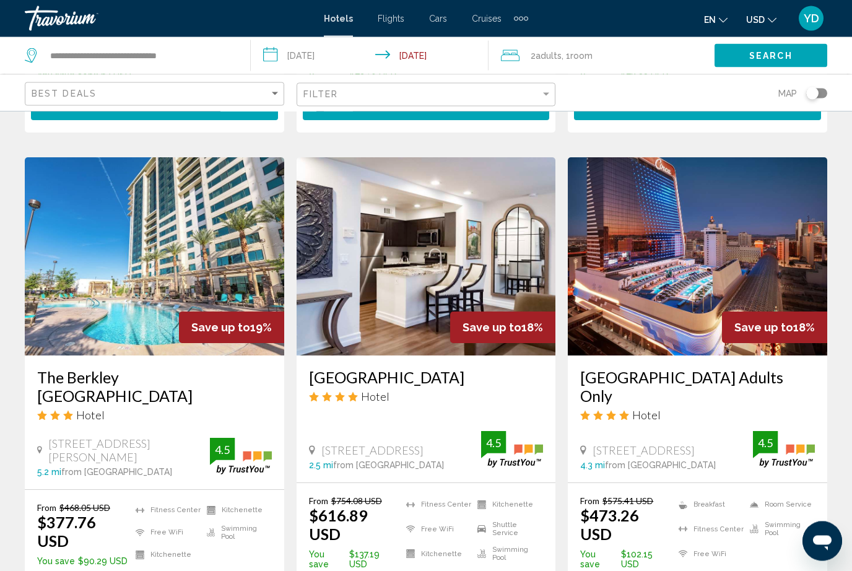
scroll to position [1513, 0]
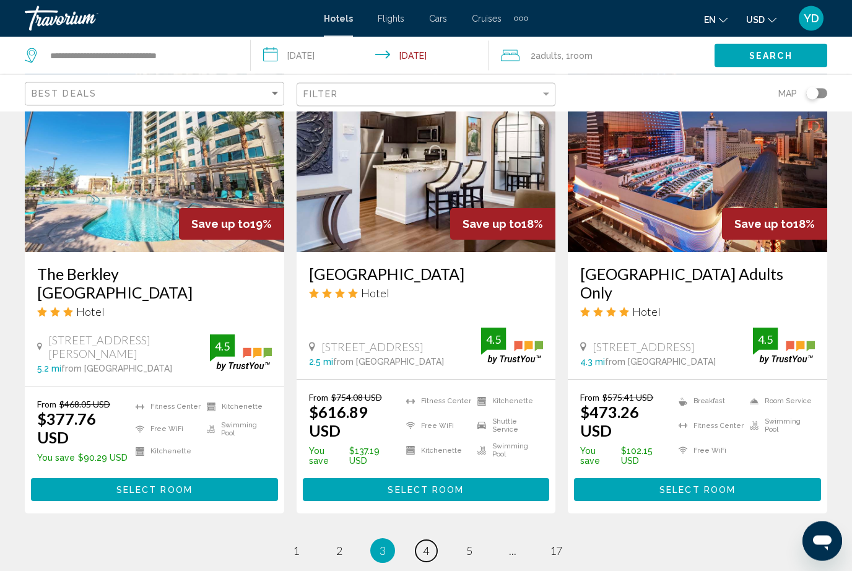
click at [436, 541] on link "page 4" at bounding box center [427, 552] width 22 height 22
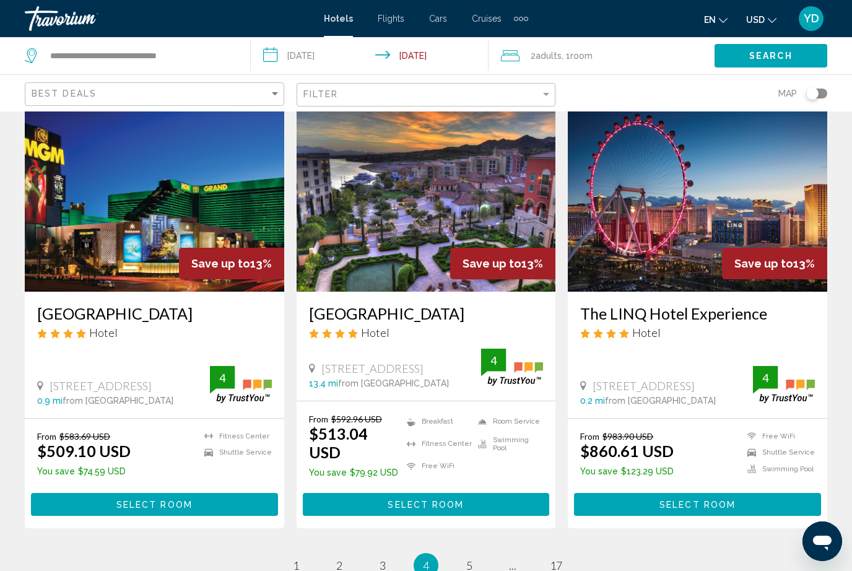
scroll to position [1572, 0]
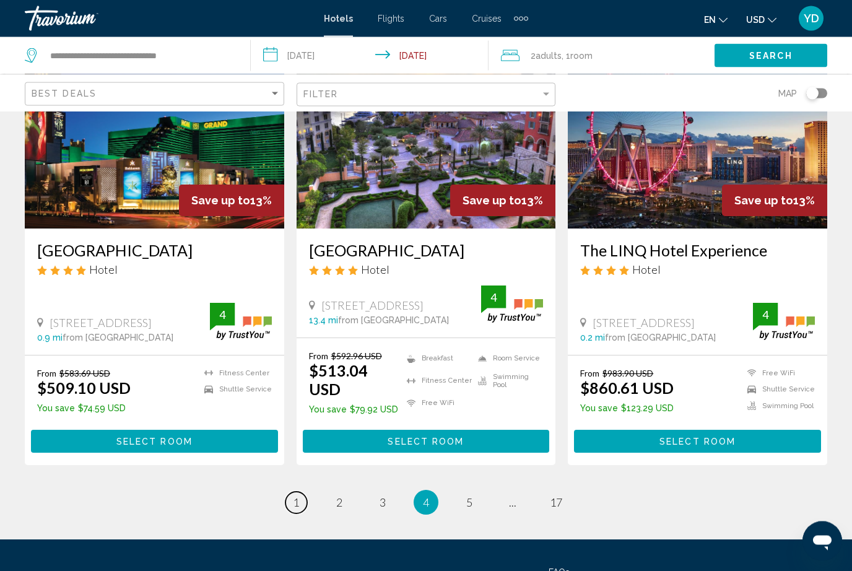
click at [299, 496] on span "1" at bounding box center [296, 503] width 6 height 14
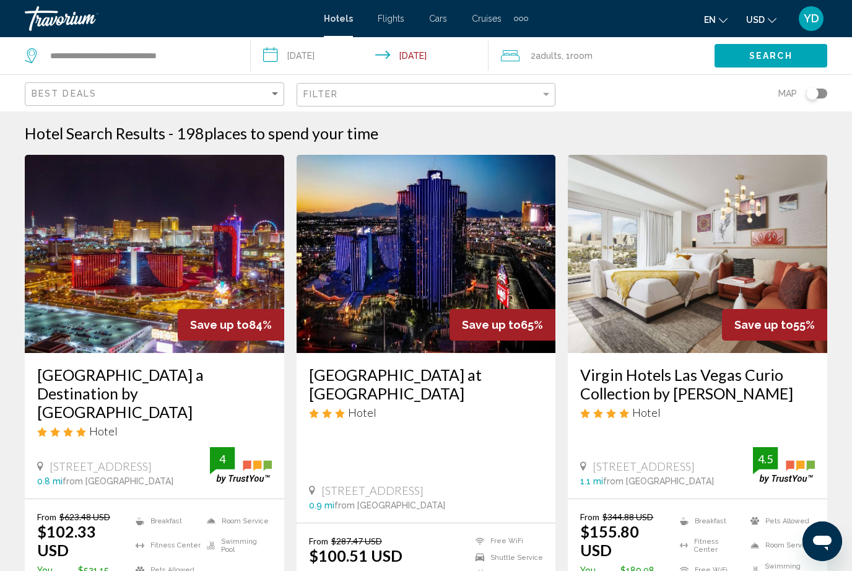
scroll to position [2, 0]
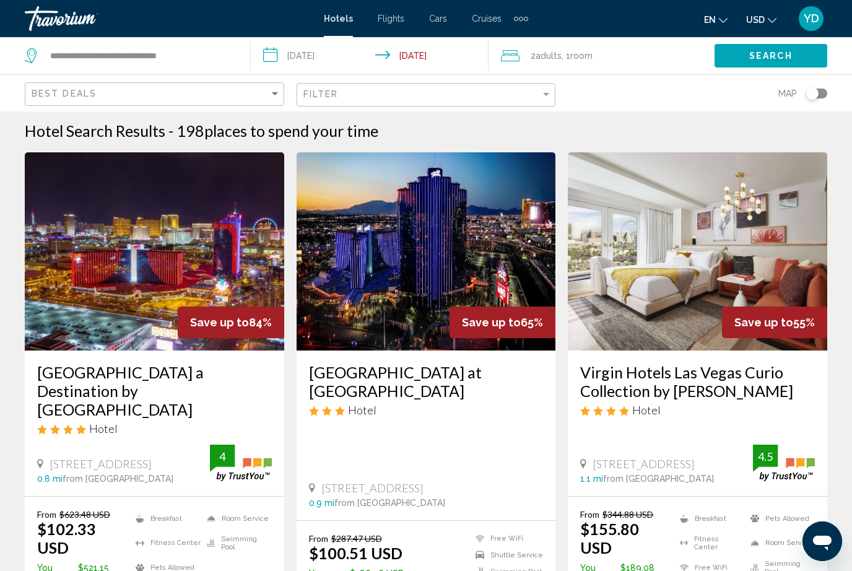
click at [108, 226] on img "Main content" at bounding box center [155, 251] width 260 height 198
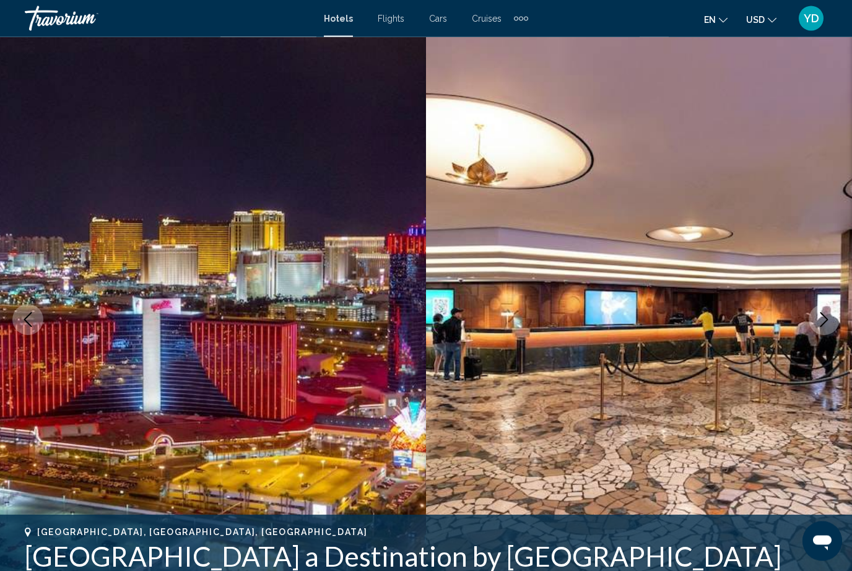
scroll to position [17, 0]
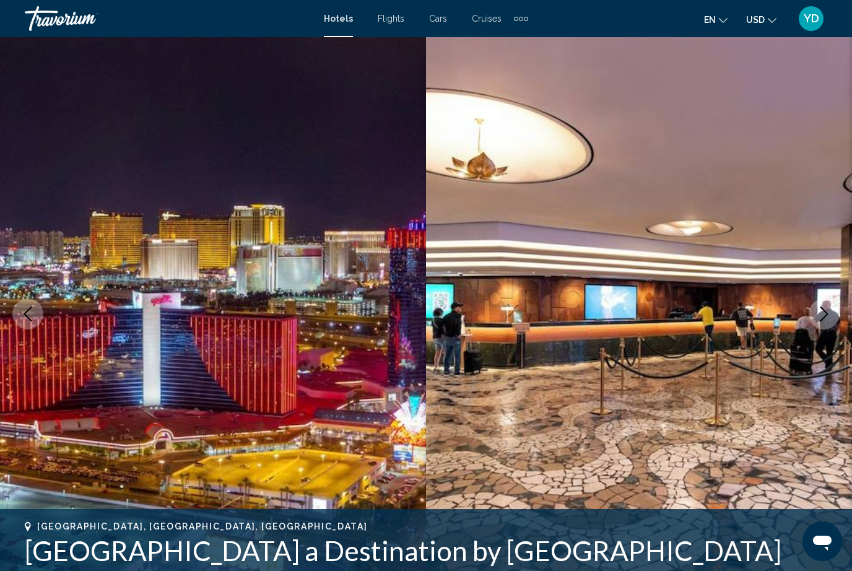
click at [108, 262] on img "Main content" at bounding box center [213, 314] width 426 height 589
click at [111, 268] on img "Main content" at bounding box center [213, 314] width 426 height 589
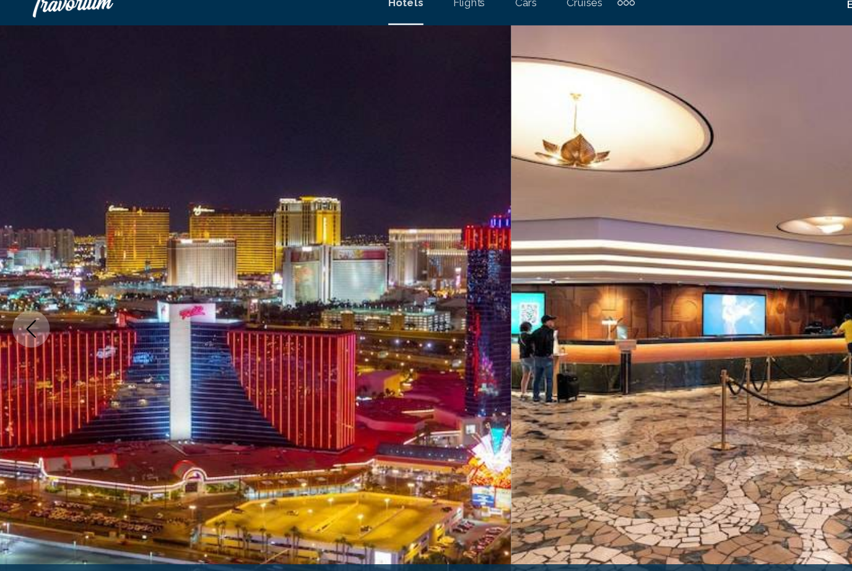
click at [107, 221] on img "Main content" at bounding box center [213, 289] width 426 height 589
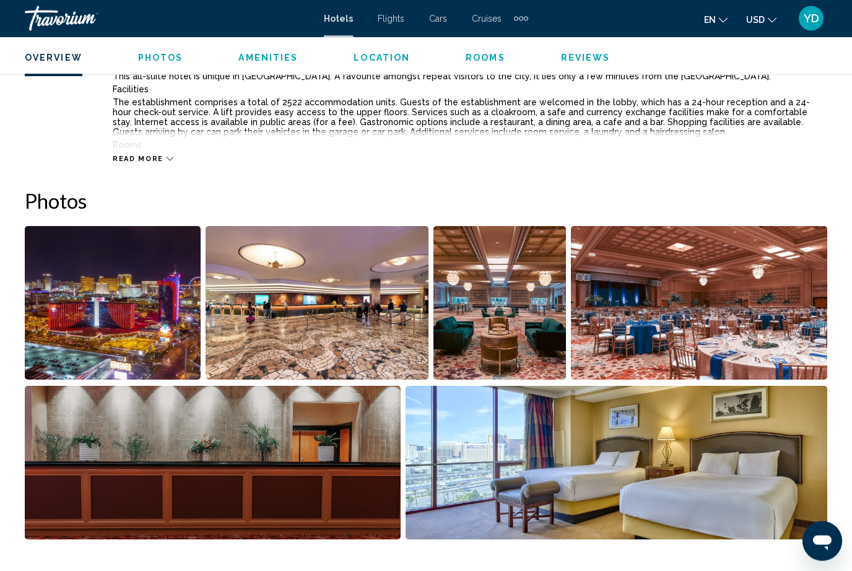
scroll to position [709, 0]
click at [98, 313] on img "Open full-screen image slider" at bounding box center [113, 303] width 176 height 154
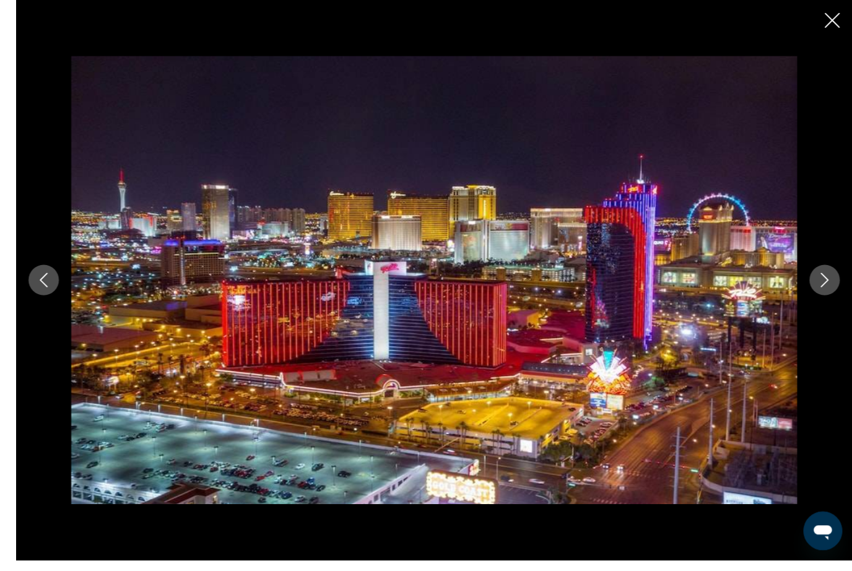
scroll to position [678, 0]
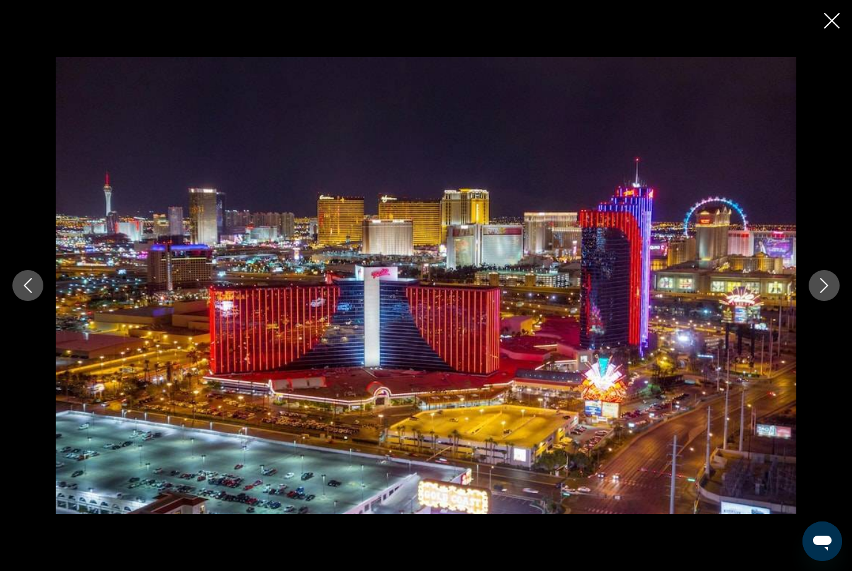
click at [825, 301] on button "Next image" at bounding box center [824, 285] width 31 height 31
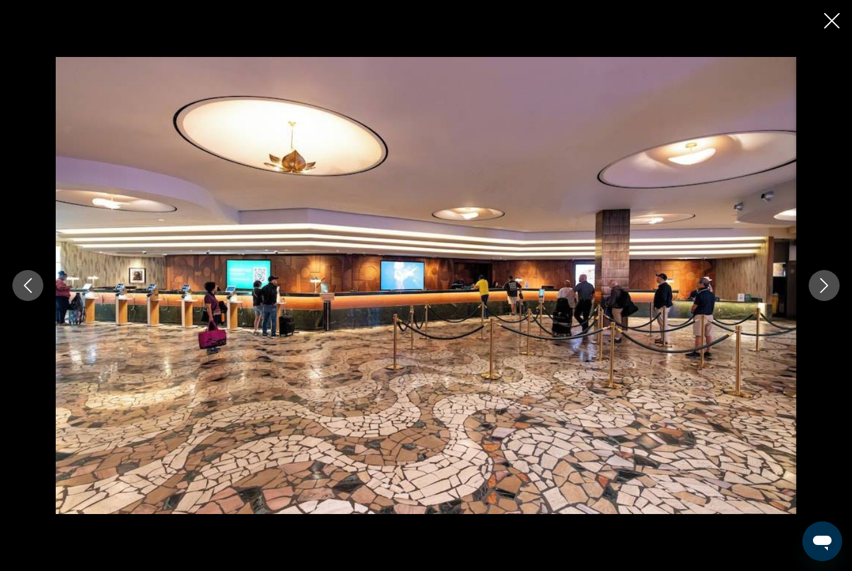
scroll to position [679, 0]
click at [819, 293] on icon "Next image" at bounding box center [824, 285] width 15 height 15
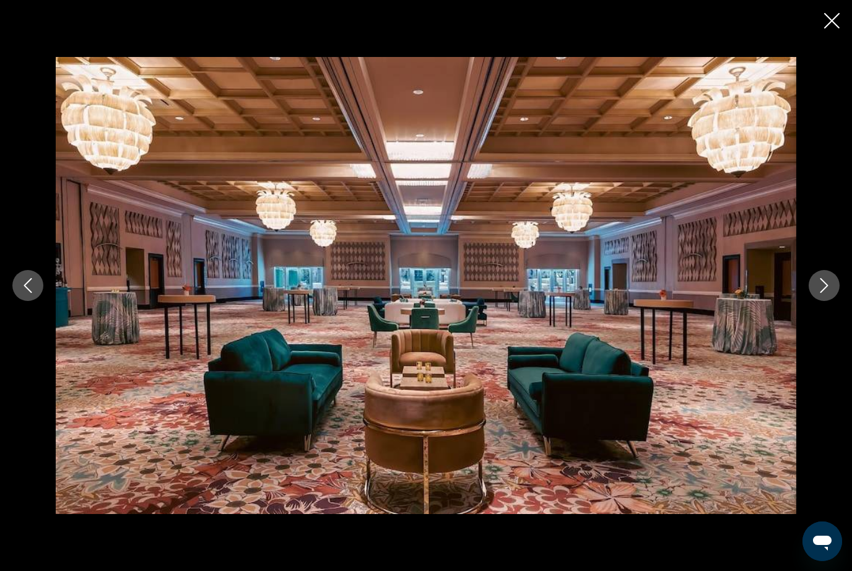
click at [819, 293] on icon "Next image" at bounding box center [824, 285] width 15 height 15
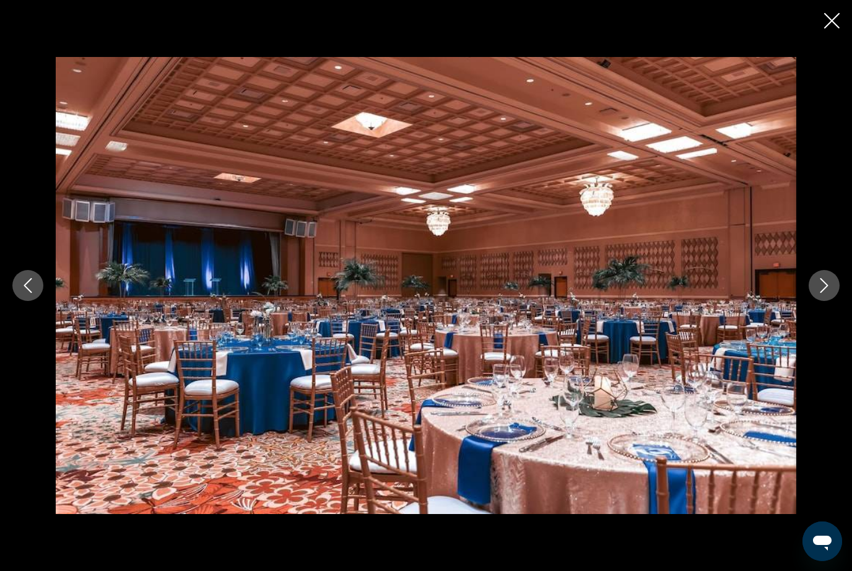
click at [834, 301] on button "Next image" at bounding box center [824, 285] width 31 height 31
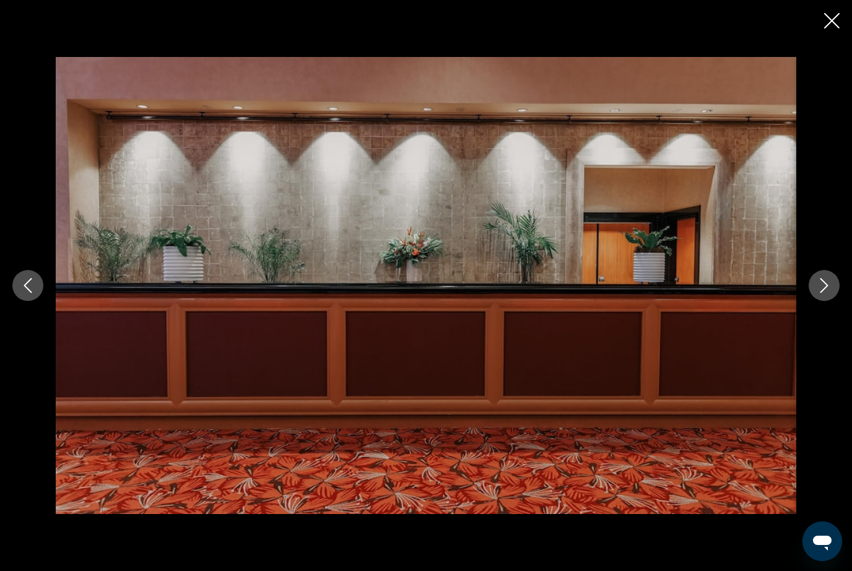
click at [830, 293] on icon "Next image" at bounding box center [824, 285] width 15 height 15
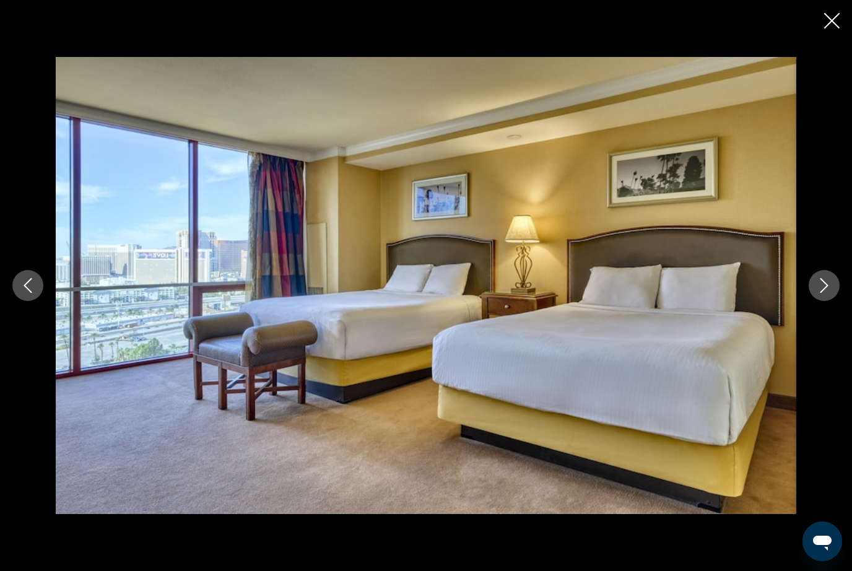
click at [826, 293] on icon "Next image" at bounding box center [825, 285] width 8 height 15
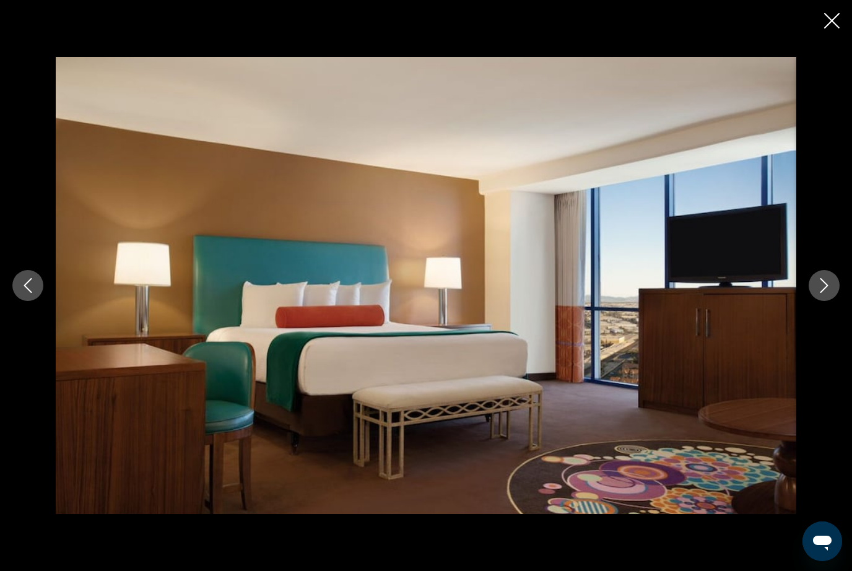
click at [830, 293] on icon "Next image" at bounding box center [824, 285] width 15 height 15
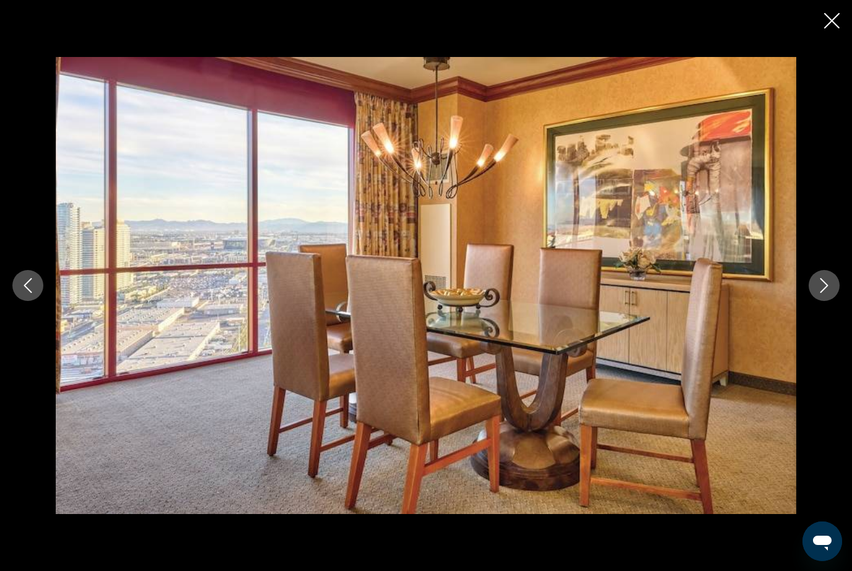
click at [828, 301] on button "Next image" at bounding box center [824, 285] width 31 height 31
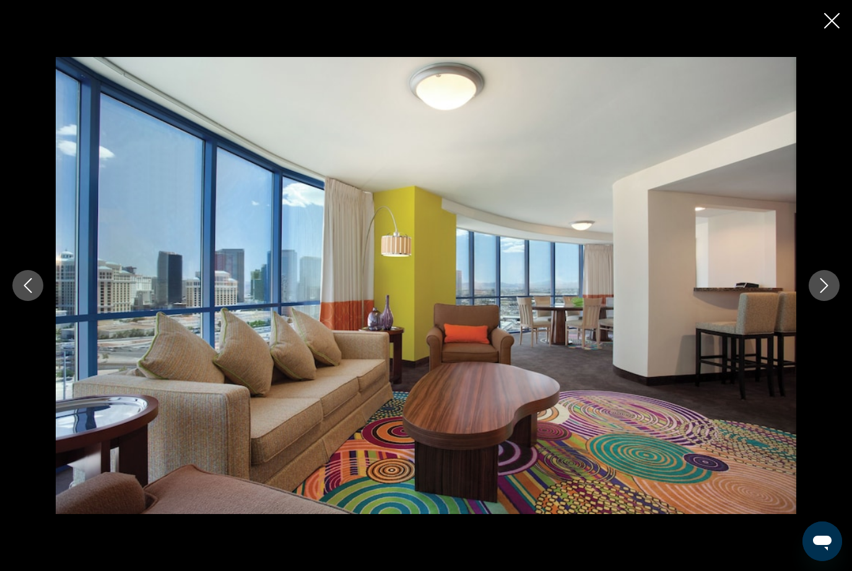
click at [829, 293] on icon "Next image" at bounding box center [824, 285] width 15 height 15
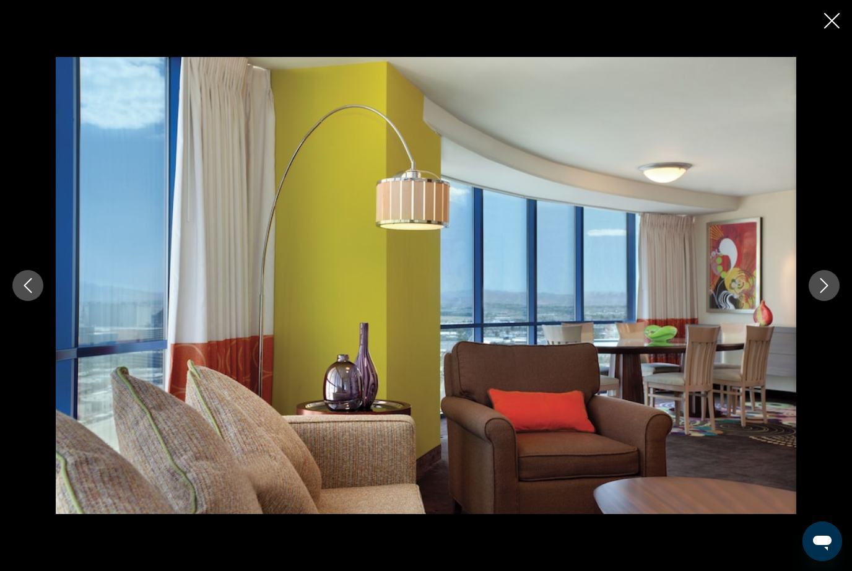
click at [826, 301] on button "Next image" at bounding box center [824, 285] width 31 height 31
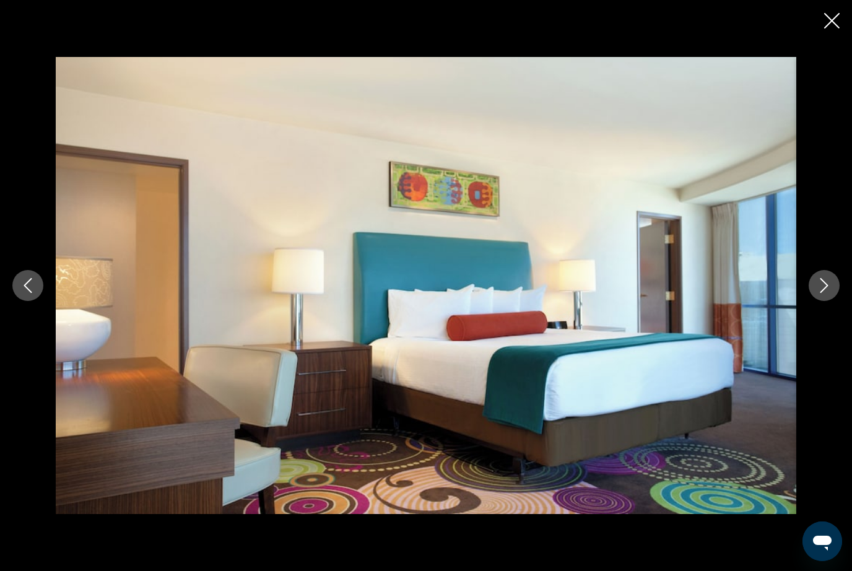
click at [826, 301] on button "Next image" at bounding box center [824, 285] width 31 height 31
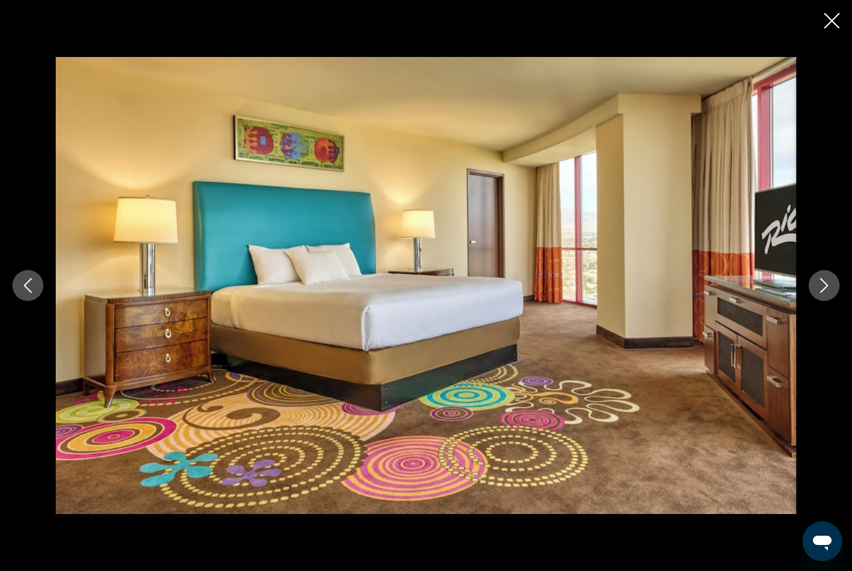
scroll to position [1885, 0]
click at [837, 24] on icon "Close slideshow" at bounding box center [832, 20] width 15 height 15
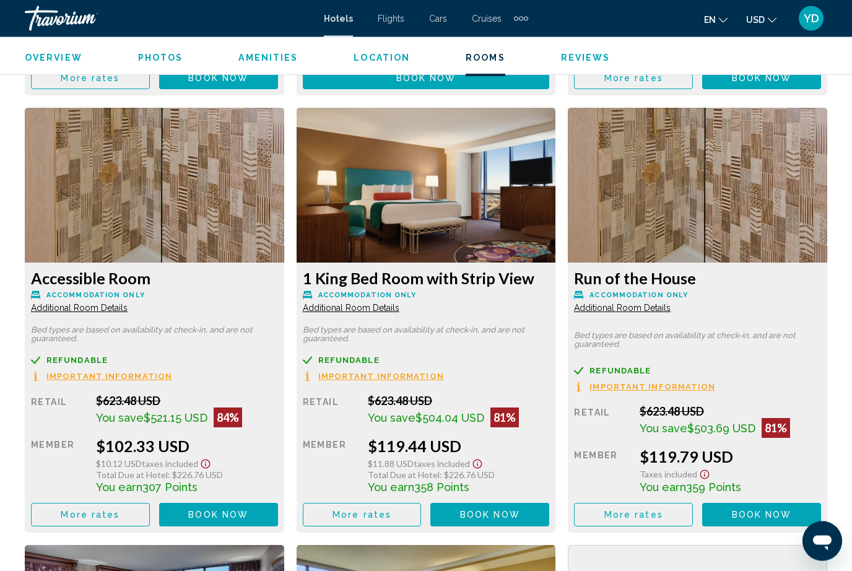
scroll to position [2301, 0]
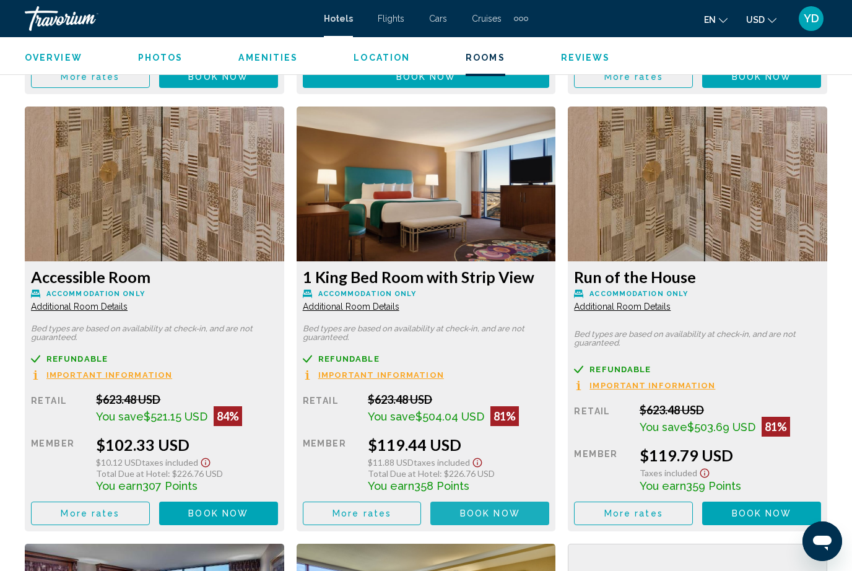
click at [248, 82] on span "Book now" at bounding box center [218, 77] width 60 height 10
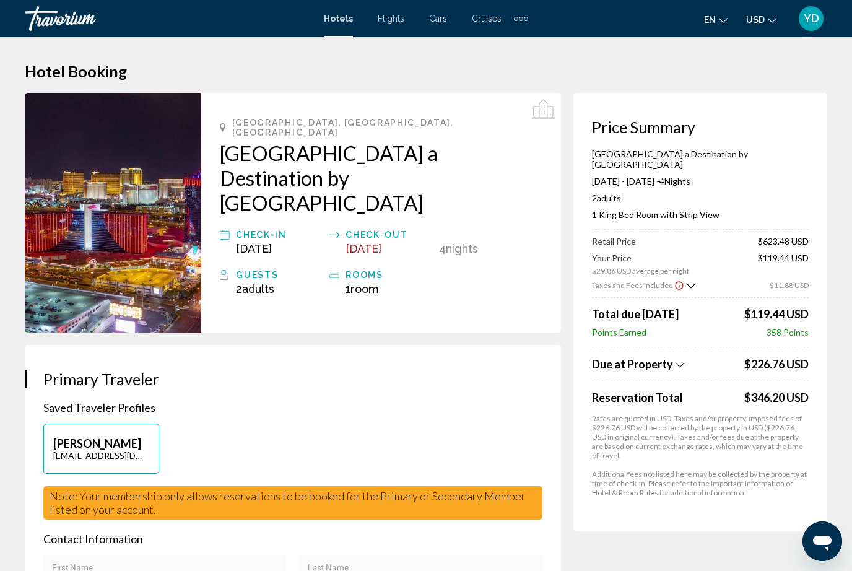
click at [253, 223] on div "[GEOGRAPHIC_DATA], [GEOGRAPHIC_DATA], [GEOGRAPHIC_DATA] a Destination by [GEOGR…" at bounding box center [381, 213] width 360 height 240
click at [279, 227] on div "Check-in" at bounding box center [279, 234] width 87 height 15
click at [273, 221] on div "[GEOGRAPHIC_DATA], [GEOGRAPHIC_DATA], [GEOGRAPHIC_DATA] a Destination by [GEOGR…" at bounding box center [381, 213] width 360 height 240
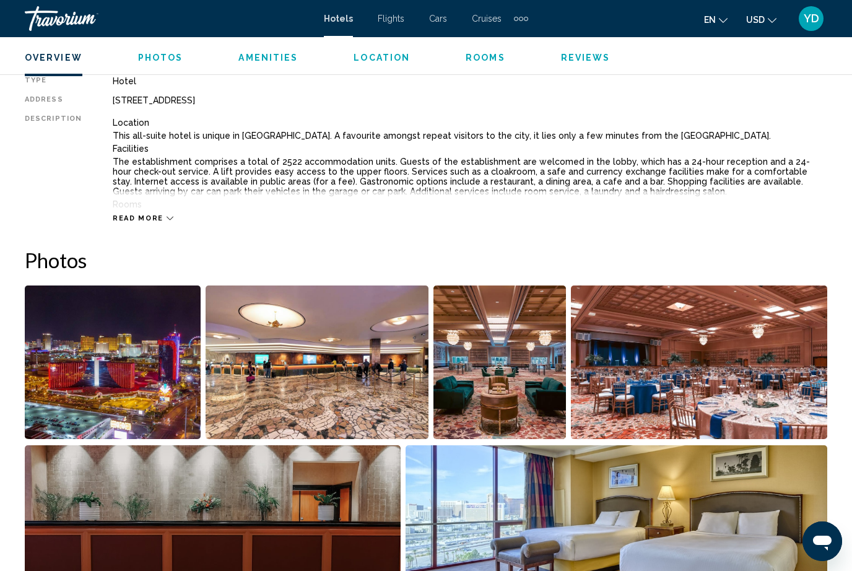
scroll to position [657, 0]
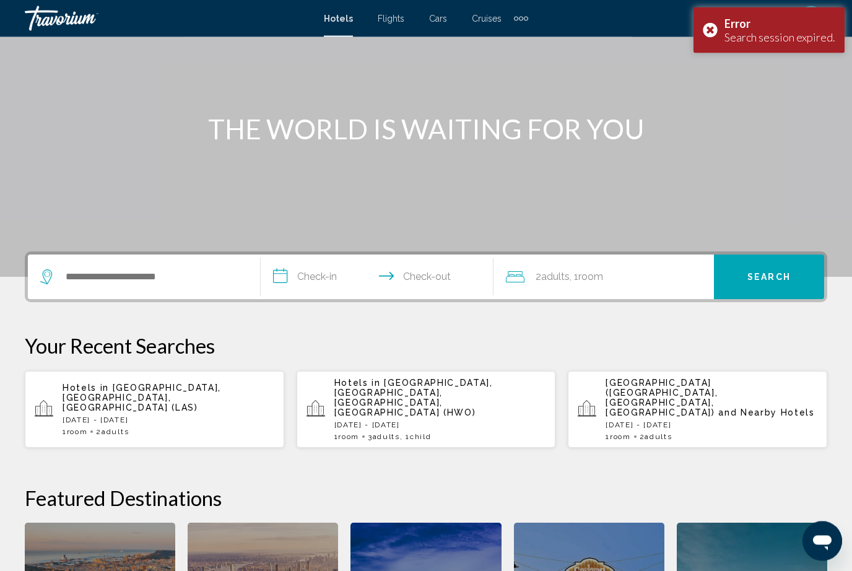
scroll to position [95, 0]
click at [154, 394] on p "Hotels in [GEOGRAPHIC_DATA], [GEOGRAPHIC_DATA], [GEOGRAPHIC_DATA] (LAS)" at bounding box center [169, 397] width 212 height 30
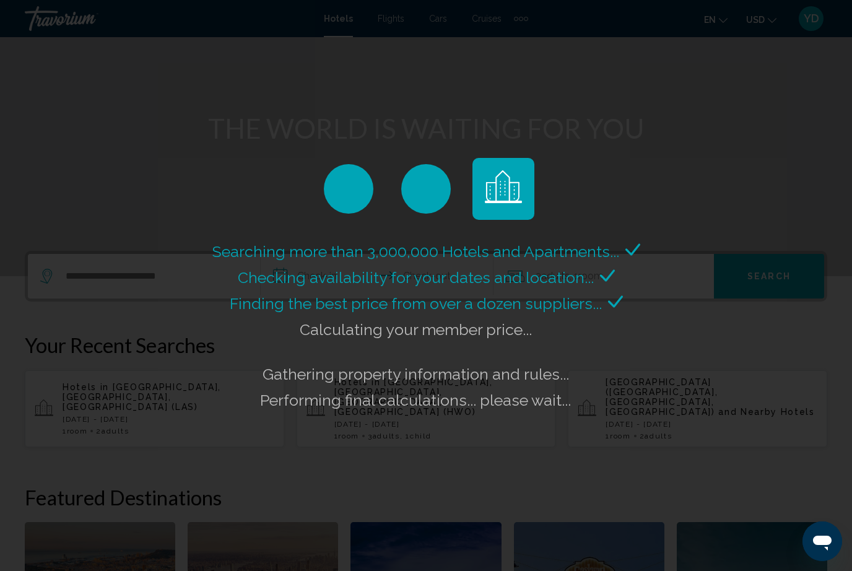
click at [197, 405] on div "Searching more than 3,000,000 Hotels and Apartments... Checking availability fo…" at bounding box center [426, 285] width 852 height 571
click at [190, 408] on div "Searching more than 3,000,000 Hotels and Apartments... Checking availability fo…" at bounding box center [426, 285] width 852 height 571
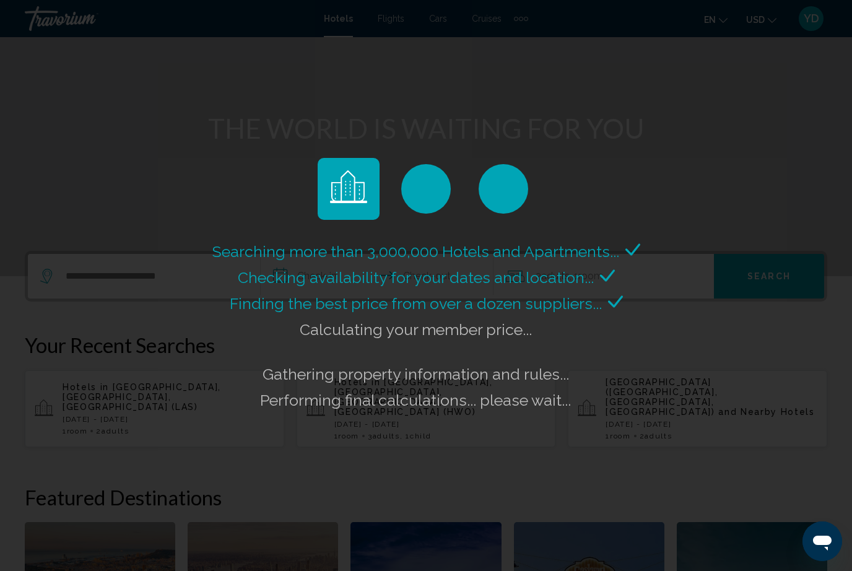
click at [189, 416] on div "Searching more than 3,000,000 Hotels and Apartments... Checking availability fo…" at bounding box center [426, 285] width 852 height 571
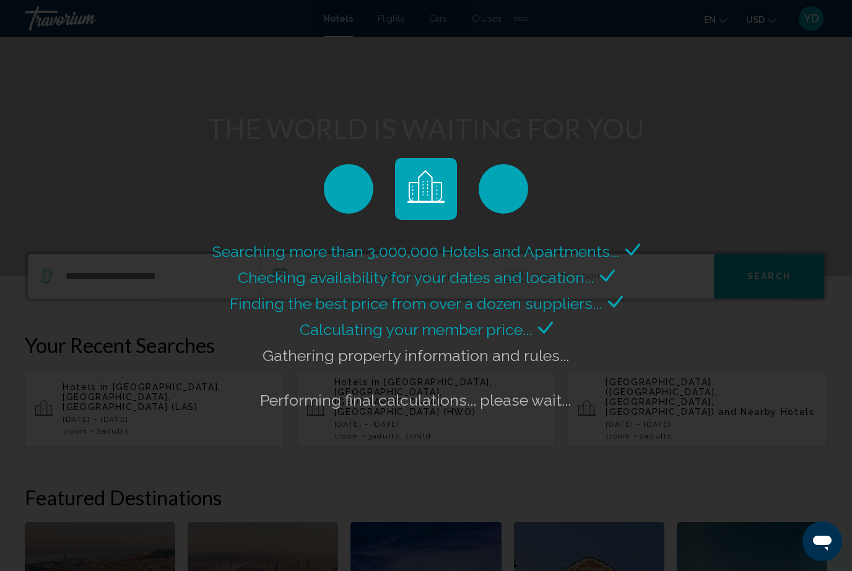
scroll to position [97, 0]
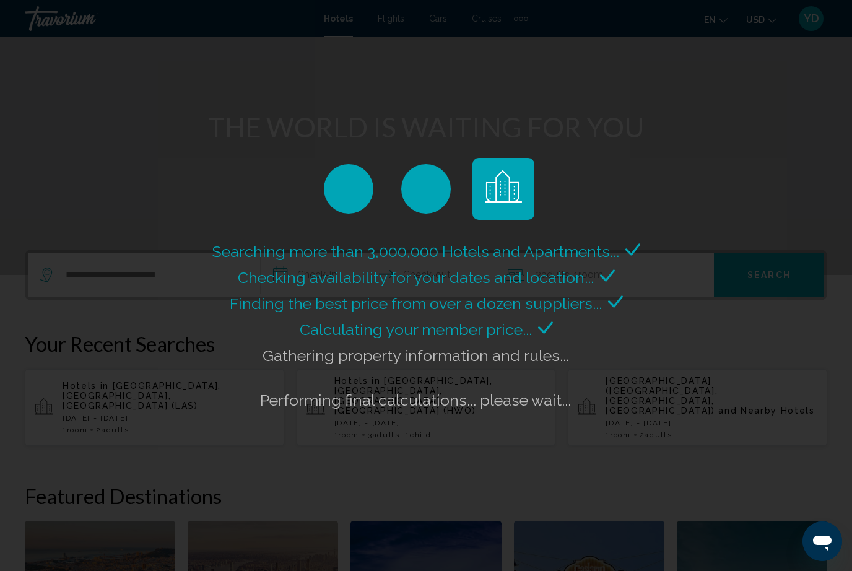
click at [217, 408] on div "Searching more than 3,000,000 Hotels and Apartments... Checking availability fo…" at bounding box center [426, 326] width 434 height 175
click at [225, 413] on div "Searching more than 3,000,000 Hotels and Apartments... Checking availability fo…" at bounding box center [426, 326] width 434 height 175
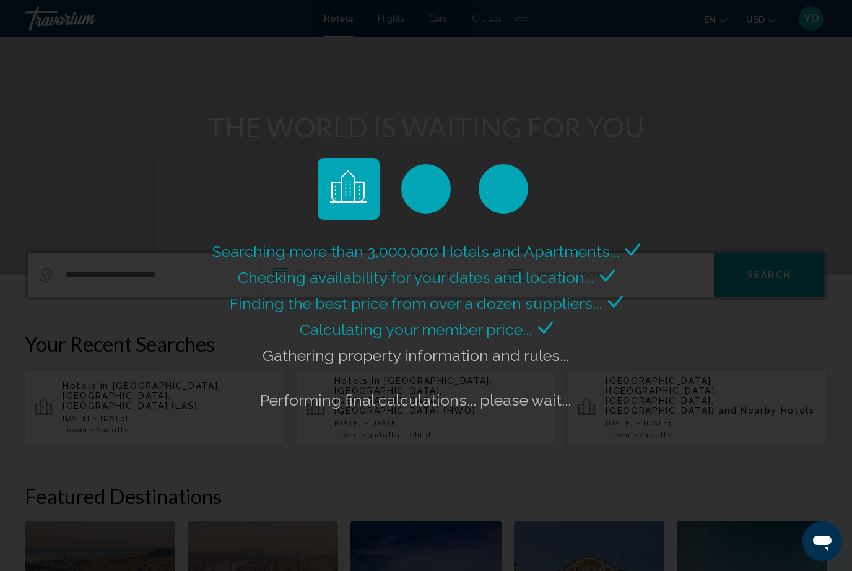
click at [237, 396] on div "Searching more than 3,000,000 Hotels and Apartments... Checking availability fo…" at bounding box center [426, 326] width 434 height 175
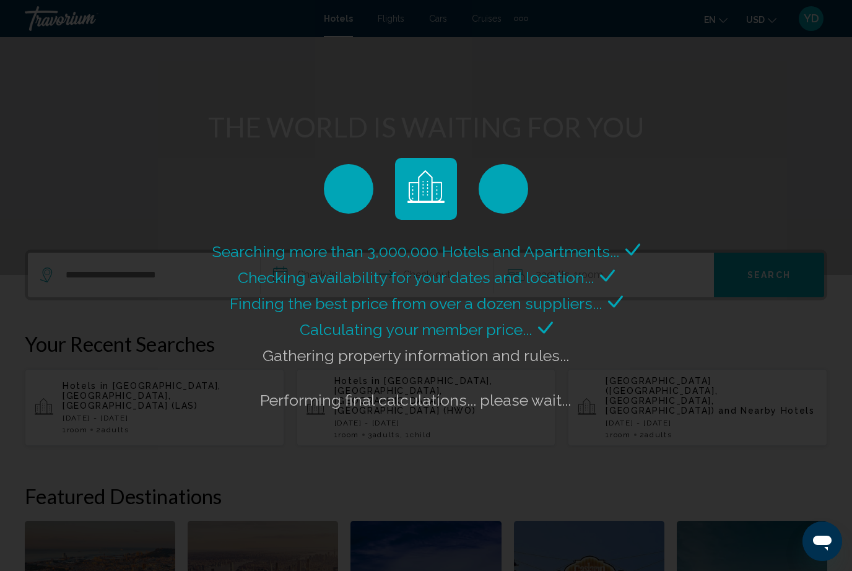
click at [202, 417] on div "Searching more than 3,000,000 Hotels and Apartments... Checking availability fo…" at bounding box center [426, 285] width 852 height 571
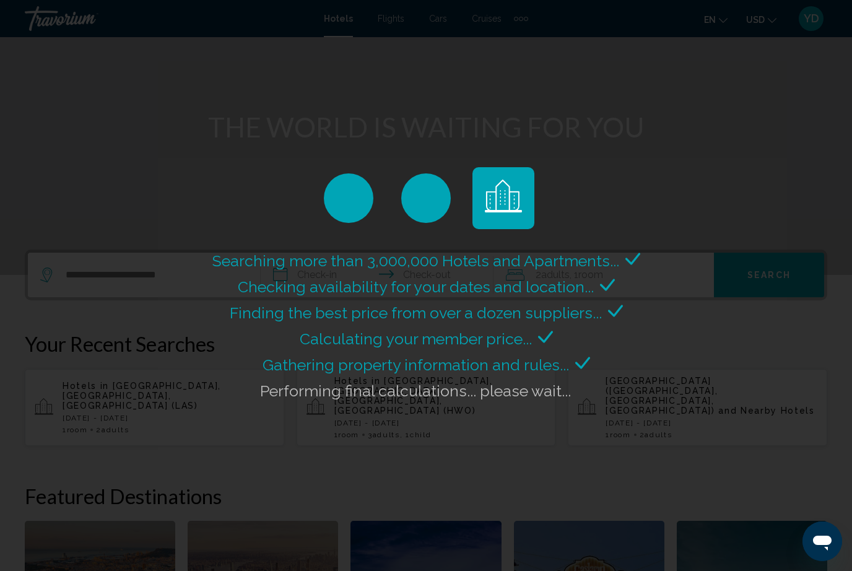
click at [203, 412] on div "Searching more than 3,000,000 Hotels and Apartments... Checking availability fo…" at bounding box center [426, 285] width 852 height 571
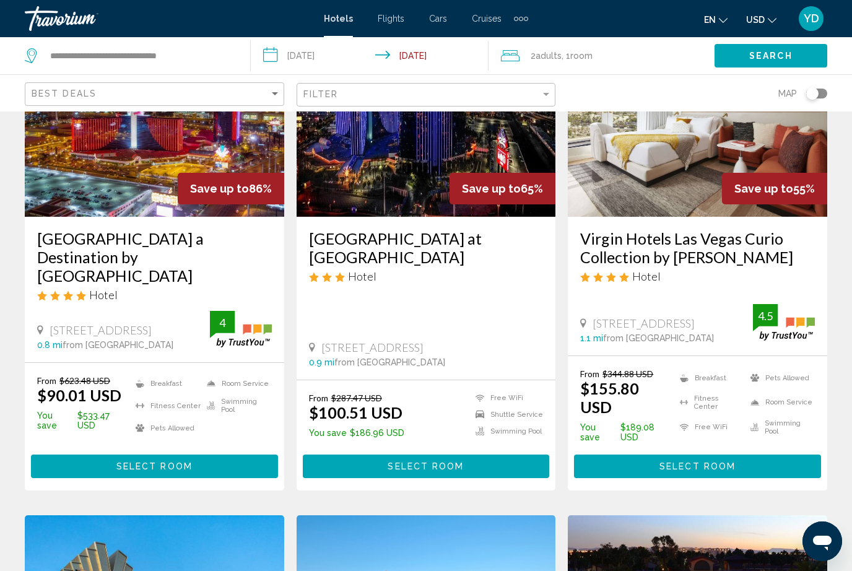
scroll to position [144, 0]
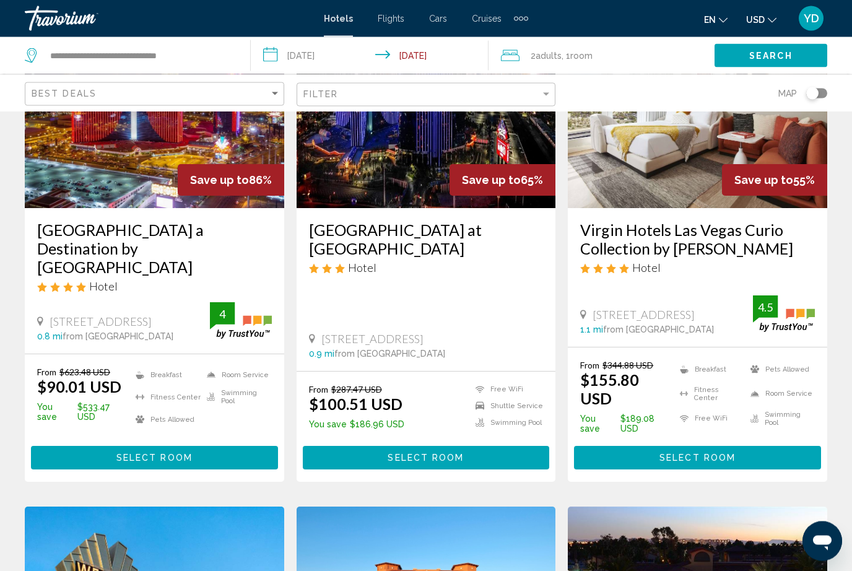
click at [118, 332] on span "from [GEOGRAPHIC_DATA]" at bounding box center [118, 337] width 111 height 10
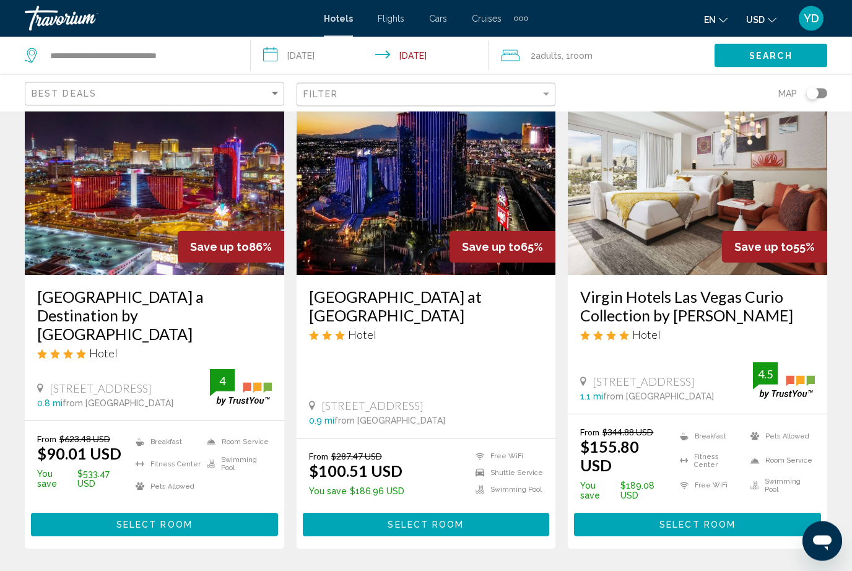
scroll to position [40, 0]
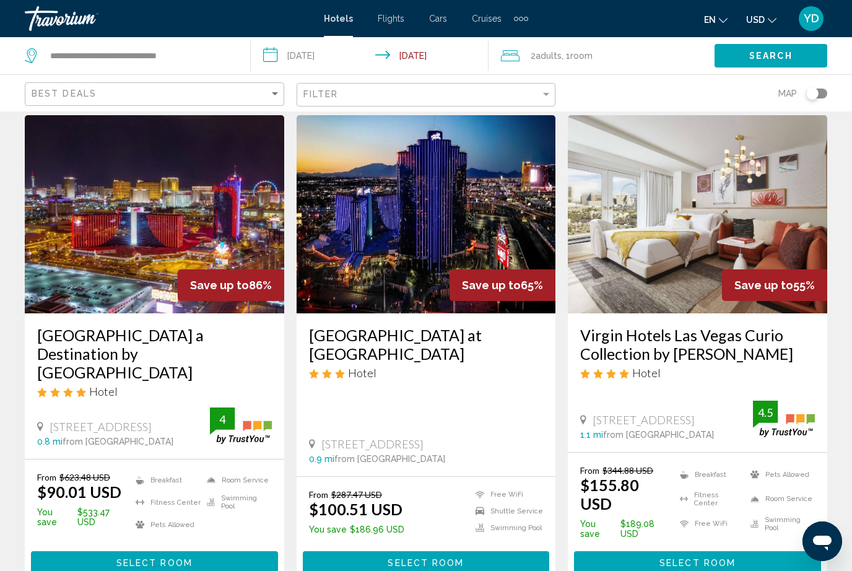
click at [329, 62] on input "**********" at bounding box center [372, 57] width 243 height 41
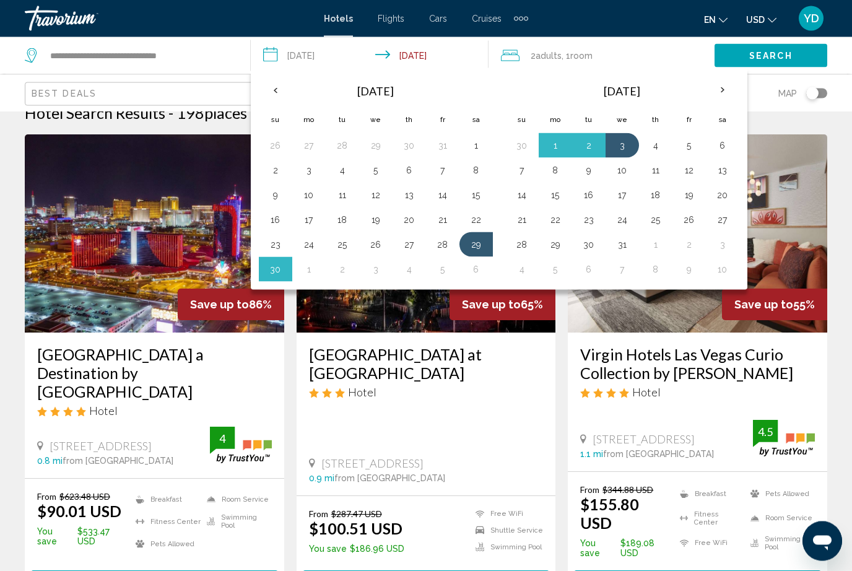
scroll to position [20, 0]
click at [281, 84] on th "Previous month" at bounding box center [275, 90] width 33 height 27
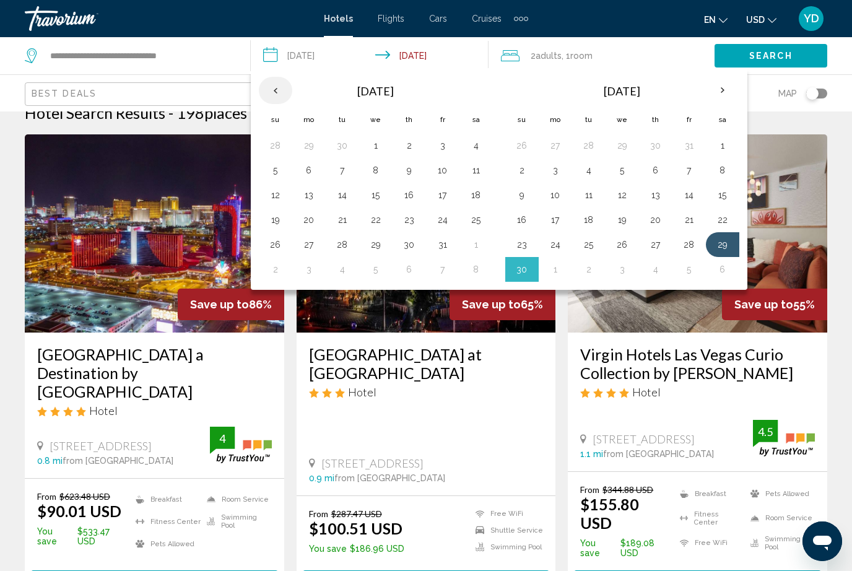
click at [442, 197] on button "17" at bounding box center [443, 194] width 20 height 17
click at [339, 225] on button "21" at bounding box center [343, 219] width 20 height 17
type input "**********"
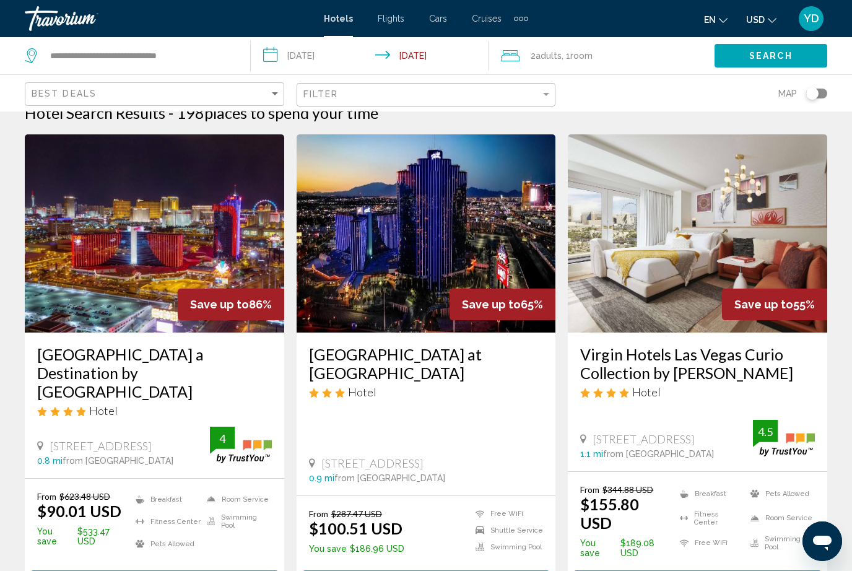
click at [781, 58] on span "Search" at bounding box center [771, 56] width 43 height 10
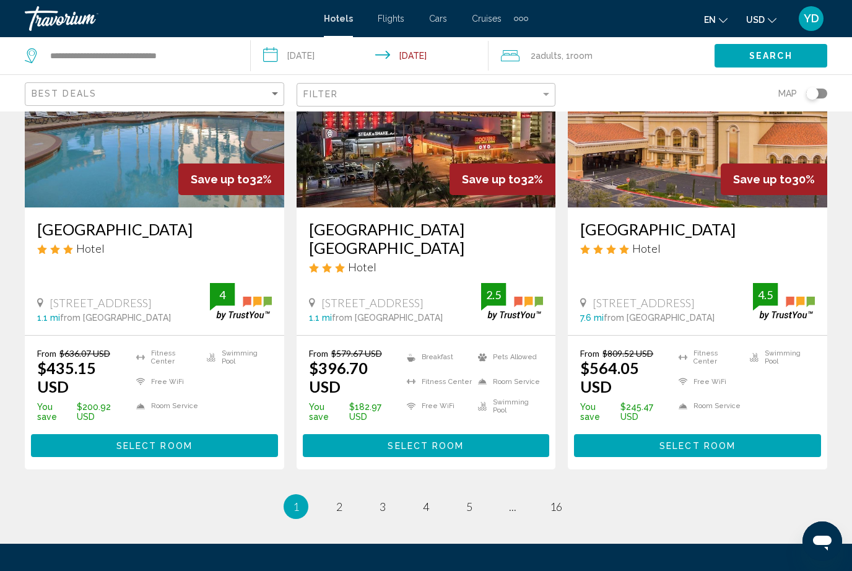
scroll to position [1601, 0]
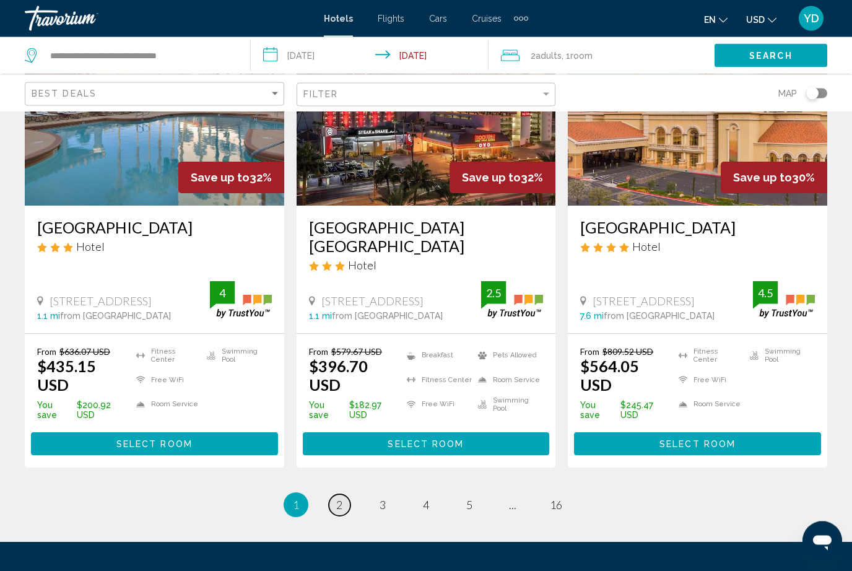
click at [342, 499] on span "2" at bounding box center [339, 506] width 6 height 14
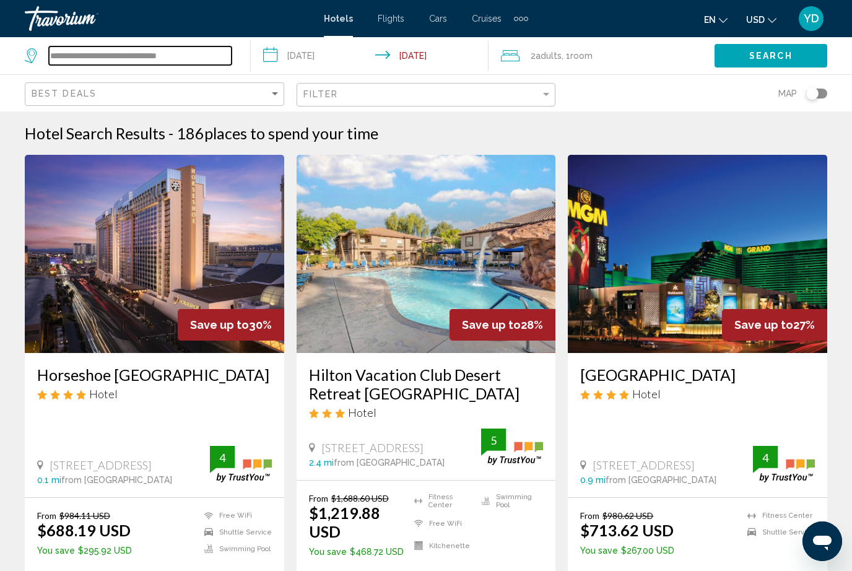
click at [199, 60] on input "**********" at bounding box center [140, 55] width 183 height 19
type input "**********"
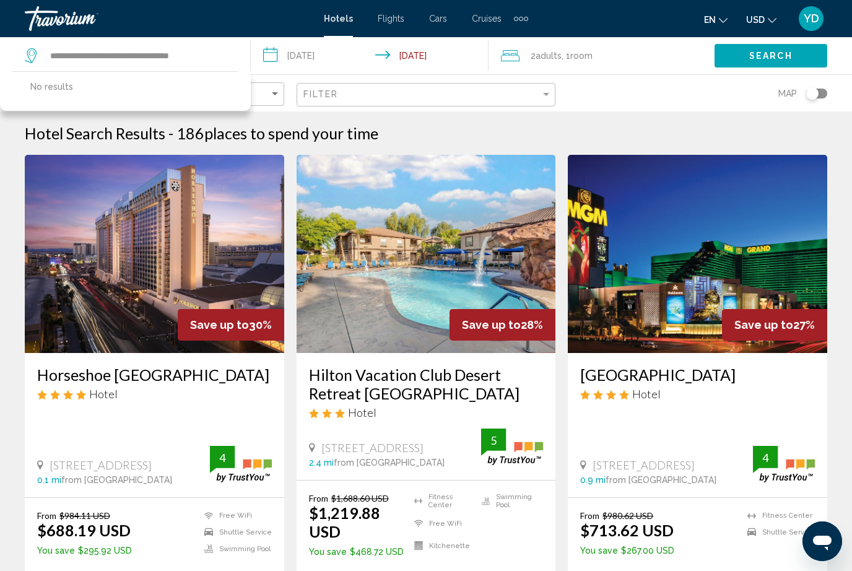
click at [784, 59] on span "Search" at bounding box center [771, 56] width 43 height 10
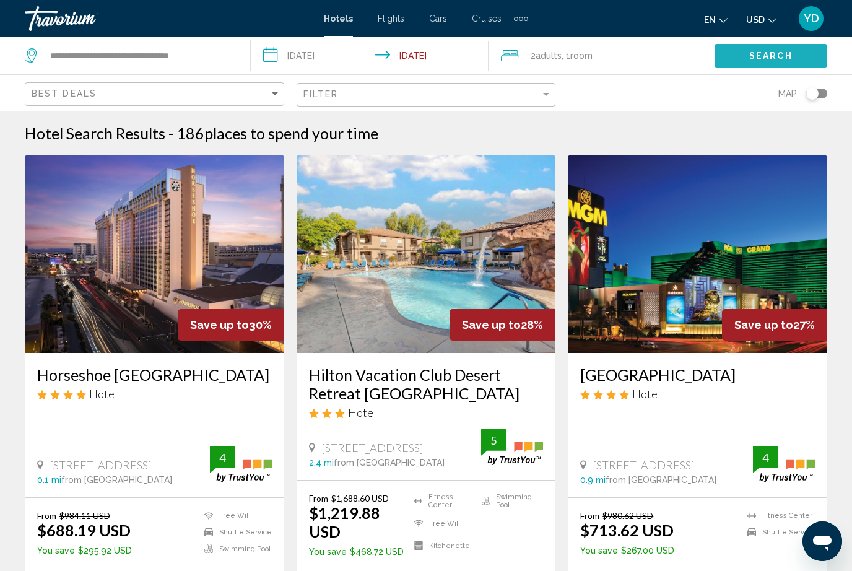
click at [753, 61] on span "Search" at bounding box center [771, 56] width 43 height 10
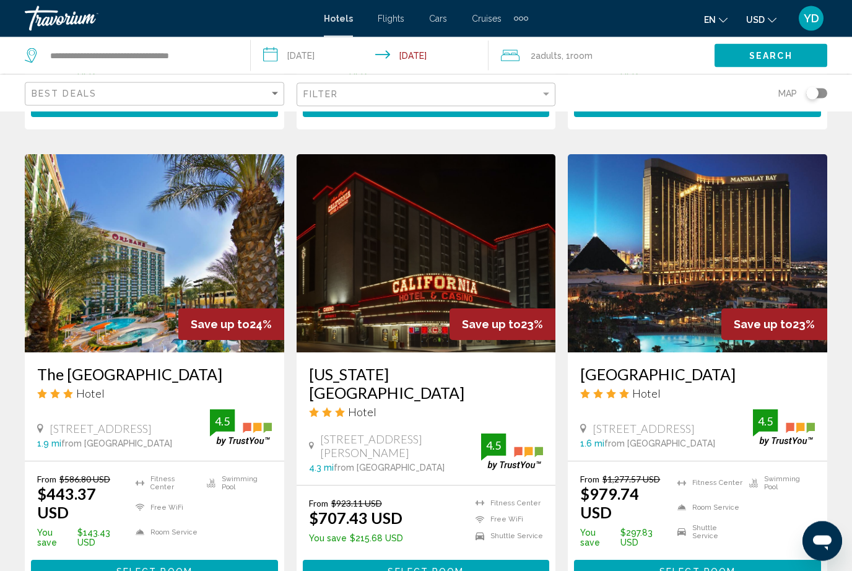
scroll to position [945, 0]
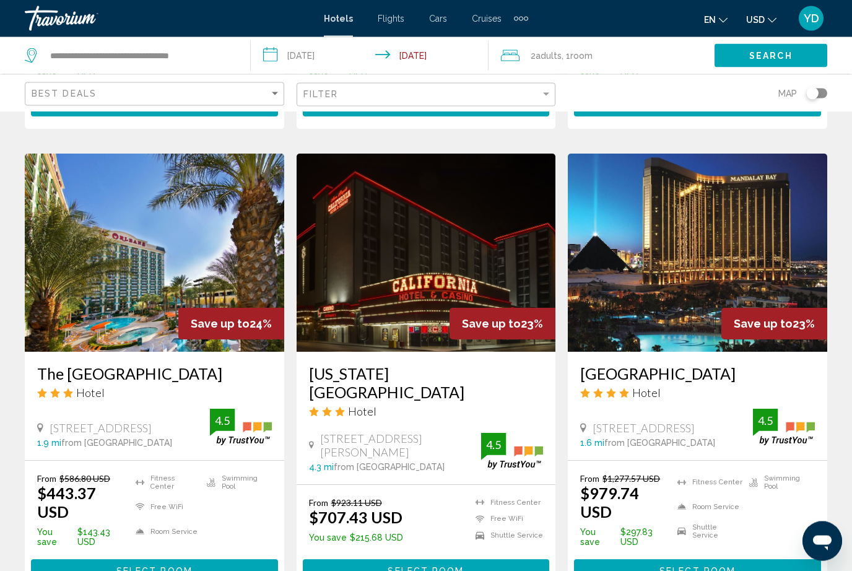
click at [247, 259] on img "Main content" at bounding box center [155, 253] width 260 height 198
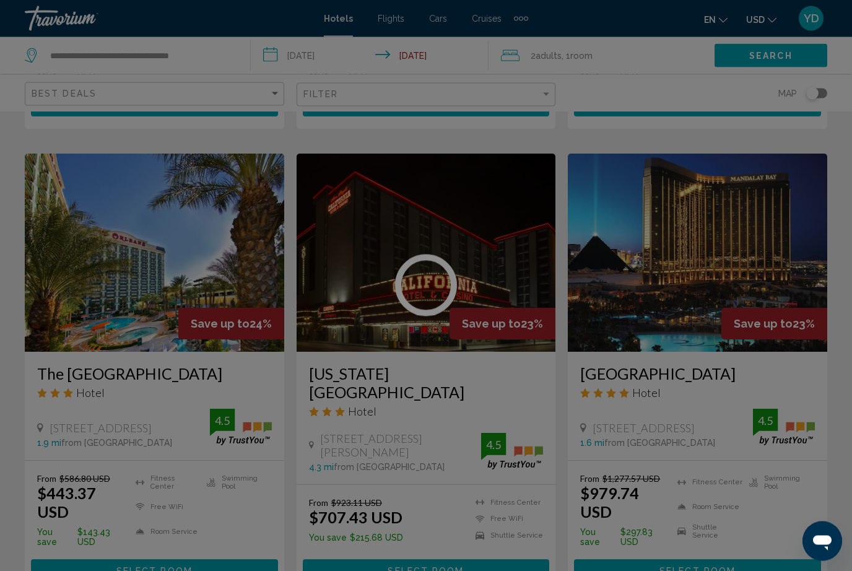
scroll to position [946, 0]
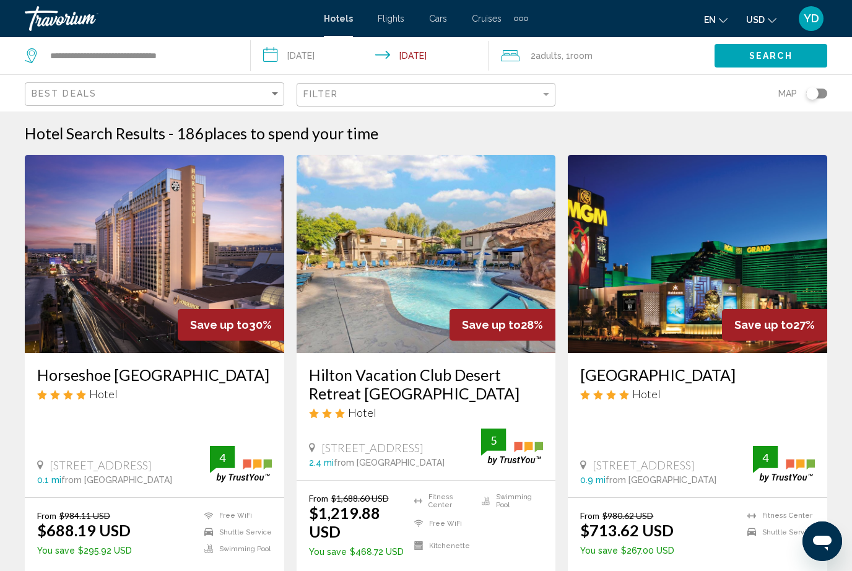
click at [320, 44] on input "**********" at bounding box center [372, 57] width 243 height 41
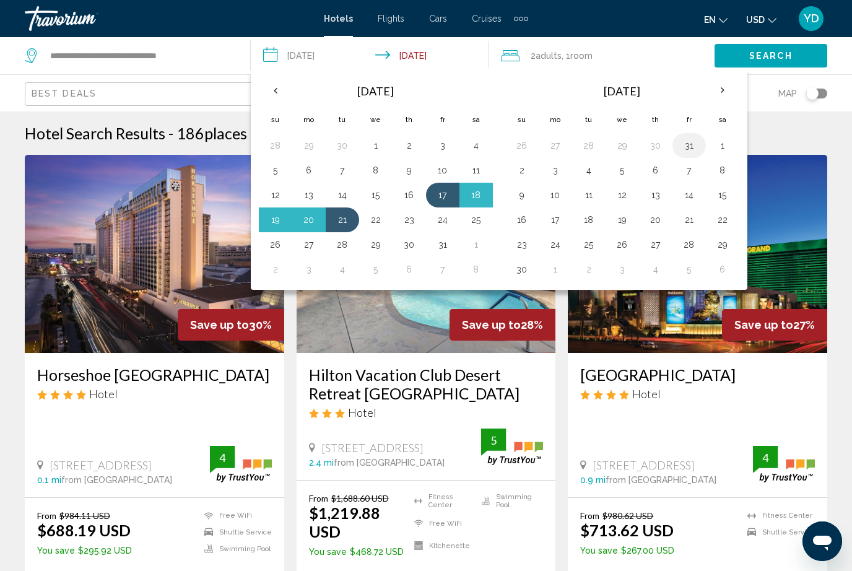
click at [692, 146] on button "31" at bounding box center [690, 145] width 20 height 17
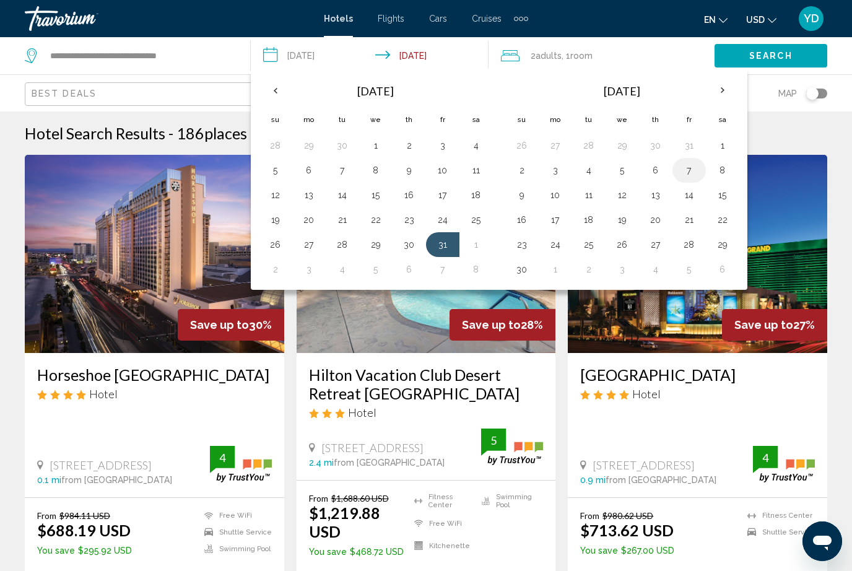
click at [682, 165] on button "7" at bounding box center [690, 170] width 20 height 17
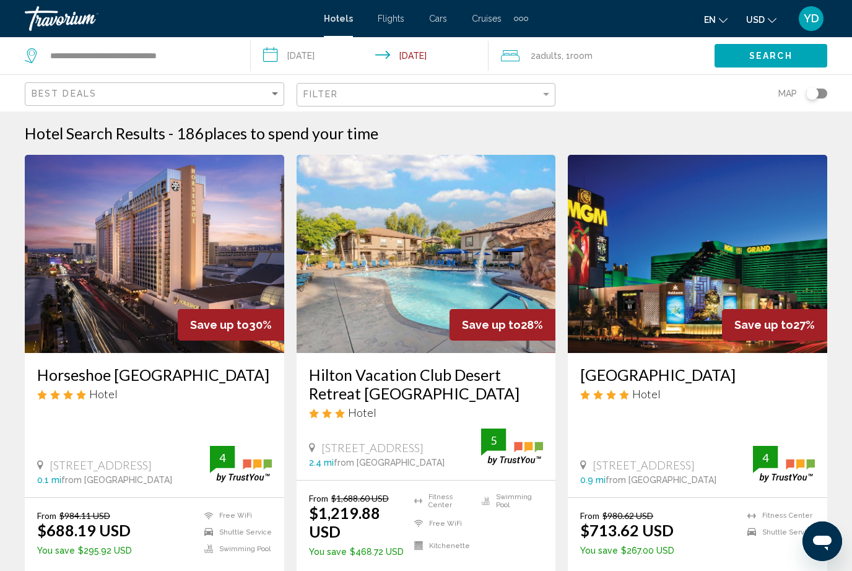
click at [309, 49] on input "**********" at bounding box center [372, 57] width 243 height 41
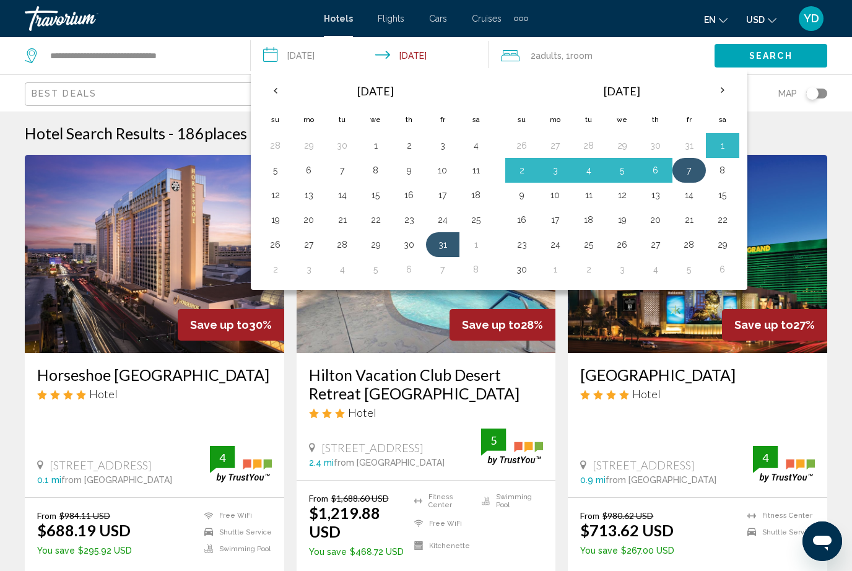
click at [696, 175] on button "7" at bounding box center [690, 170] width 20 height 17
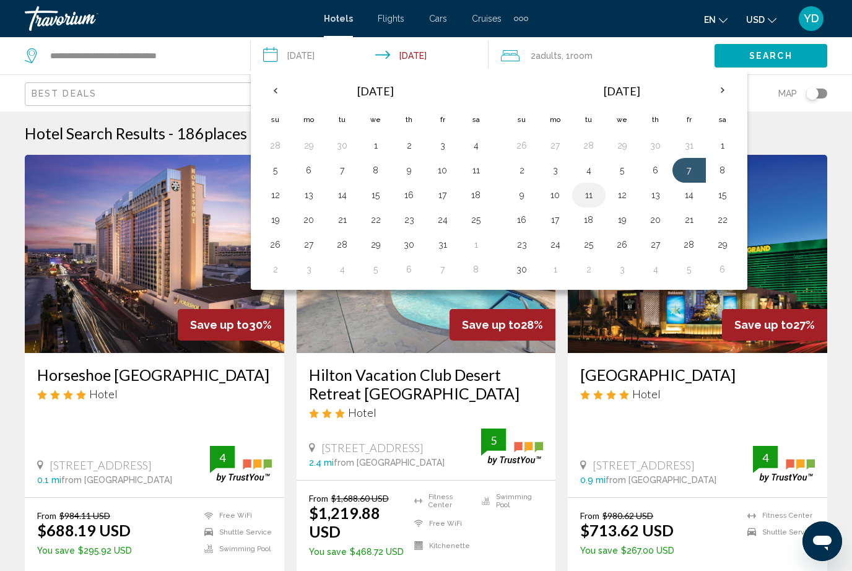
click at [593, 201] on button "11" at bounding box center [589, 194] width 20 height 17
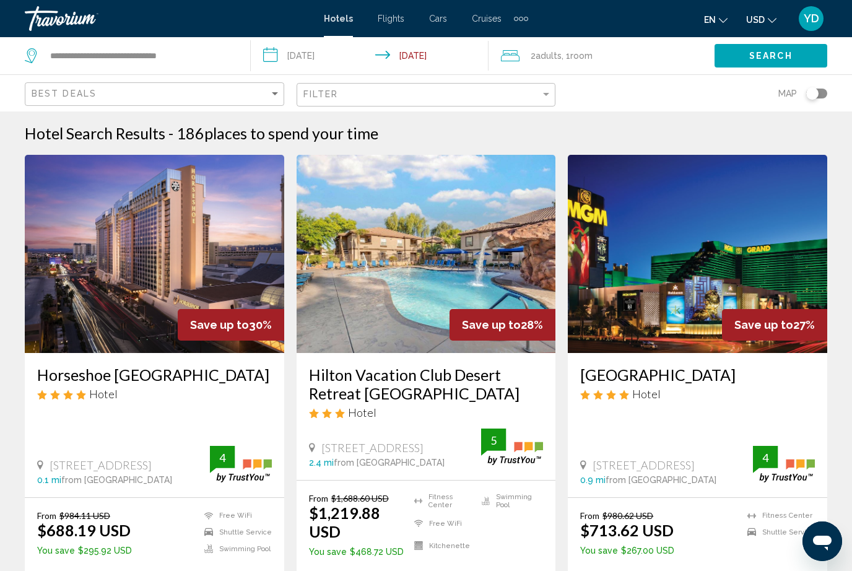
click at [387, 46] on input "**********" at bounding box center [372, 57] width 243 height 41
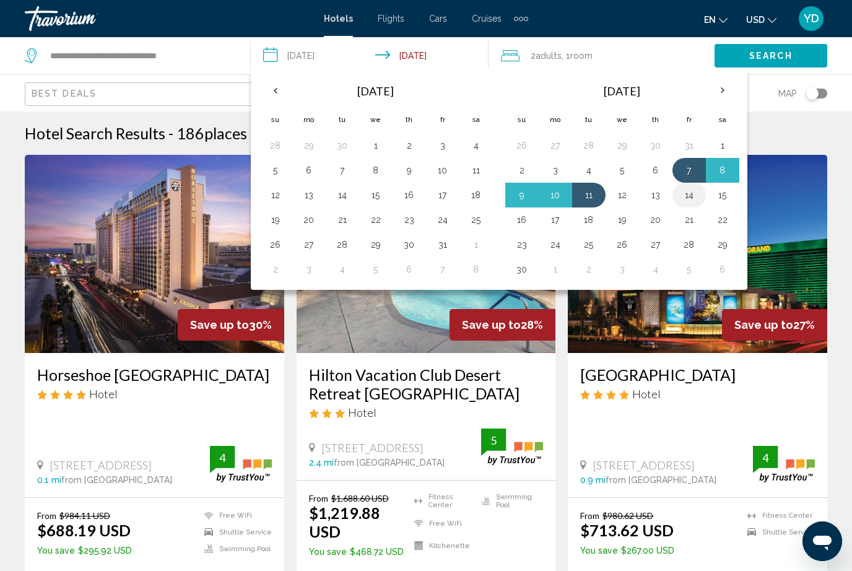
click at [686, 202] on button "14" at bounding box center [690, 194] width 20 height 17
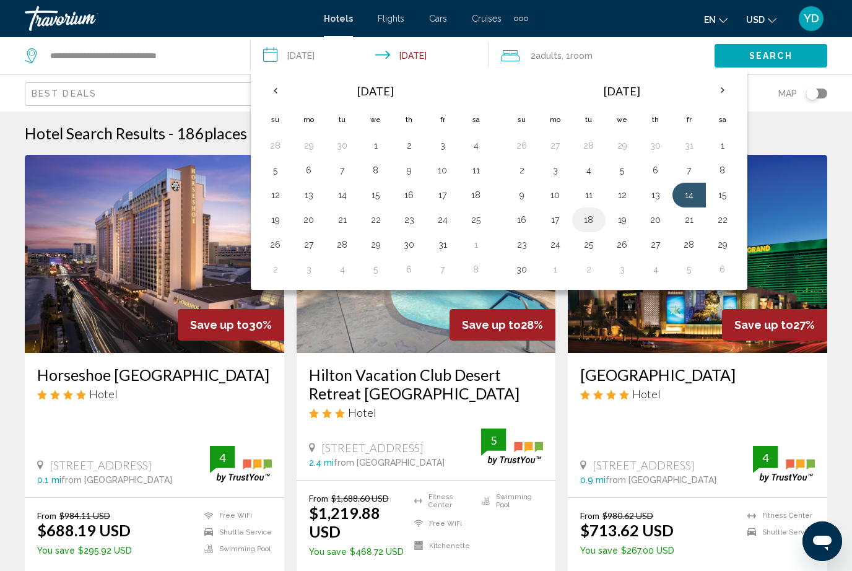
click at [590, 221] on button "18" at bounding box center [589, 219] width 20 height 17
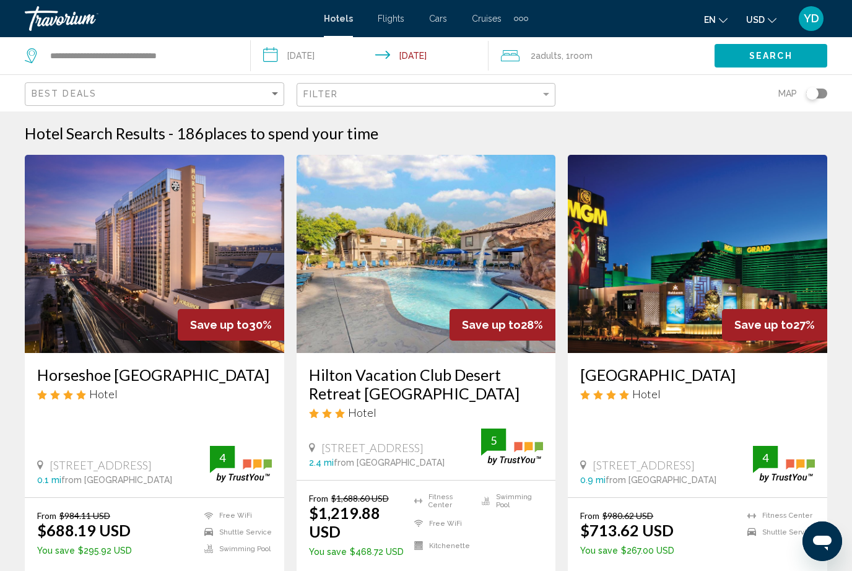
click at [793, 53] on button "Search" at bounding box center [771, 55] width 113 height 23
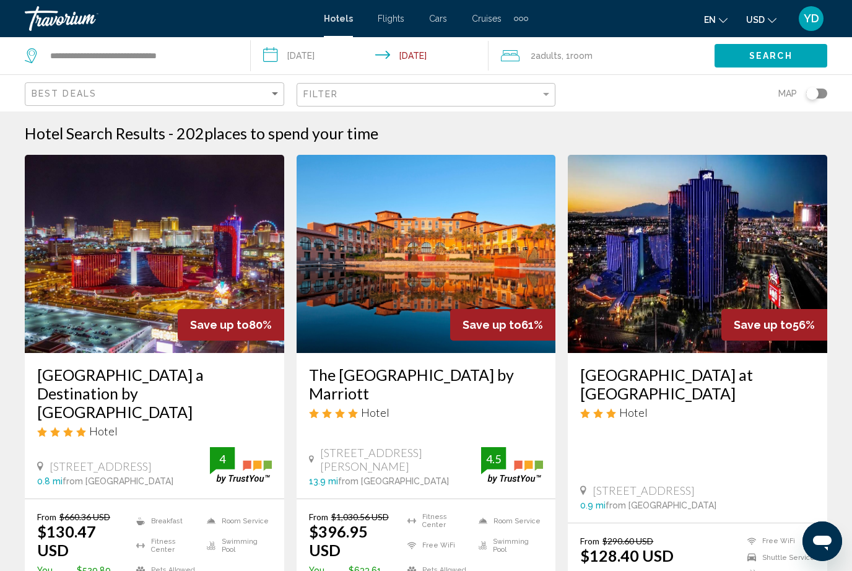
click at [322, 61] on input "**********" at bounding box center [372, 57] width 243 height 41
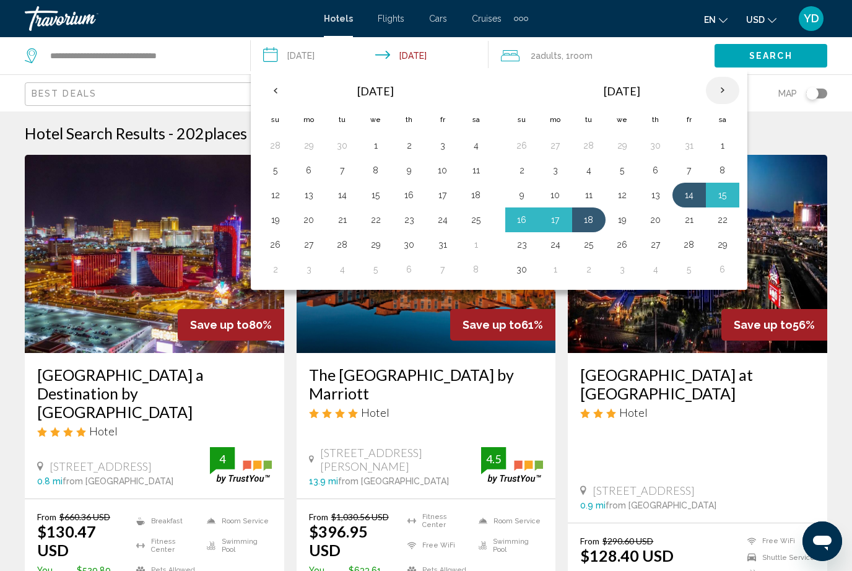
click at [719, 92] on th "Next month" at bounding box center [722, 90] width 33 height 27
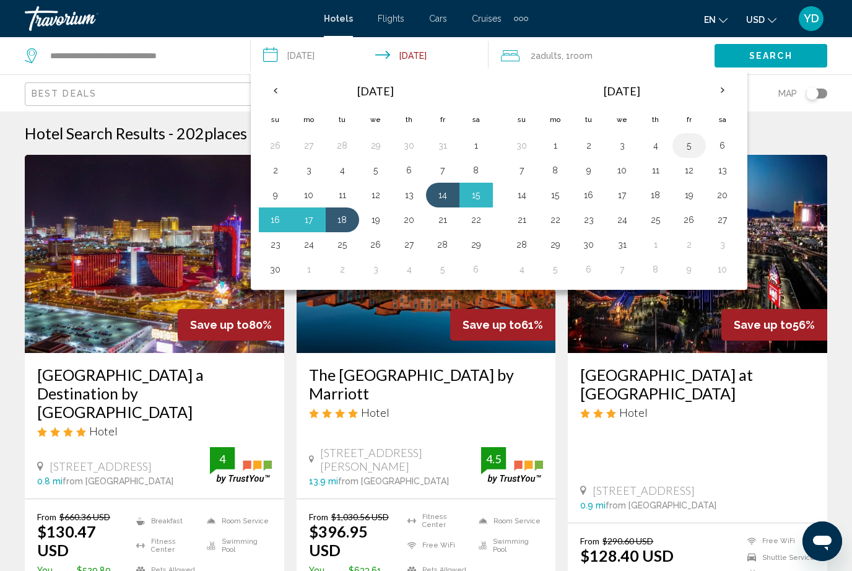
click at [687, 145] on button "5" at bounding box center [690, 145] width 20 height 17
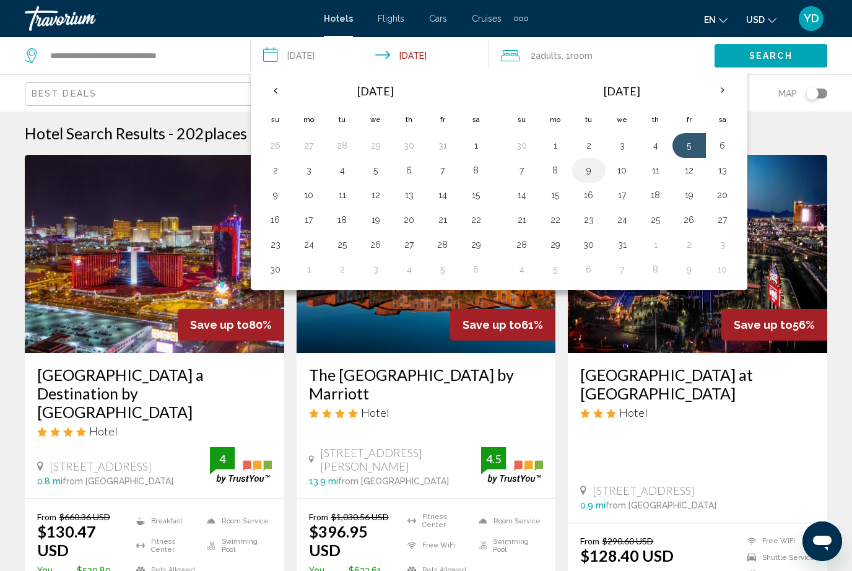
click at [595, 171] on button "9" at bounding box center [589, 170] width 20 height 17
type input "**********"
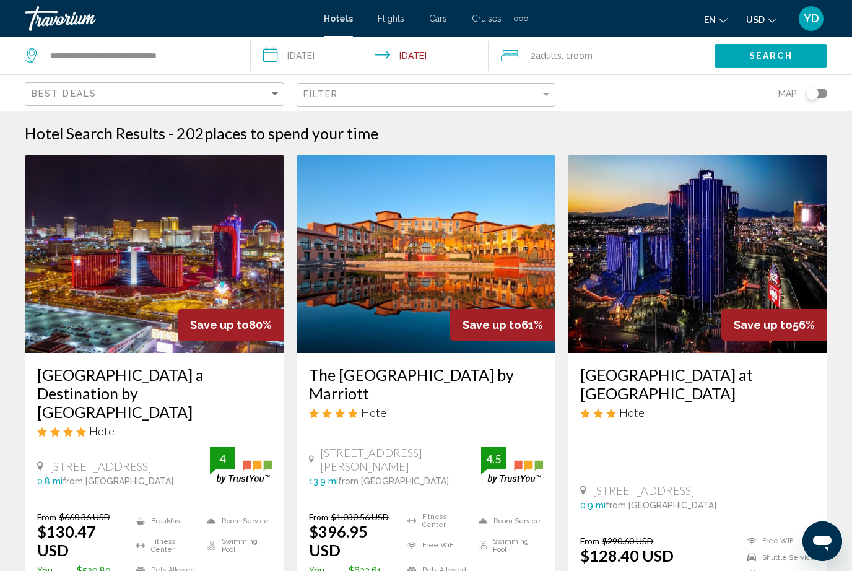
click at [786, 58] on span "Search" at bounding box center [771, 56] width 43 height 10
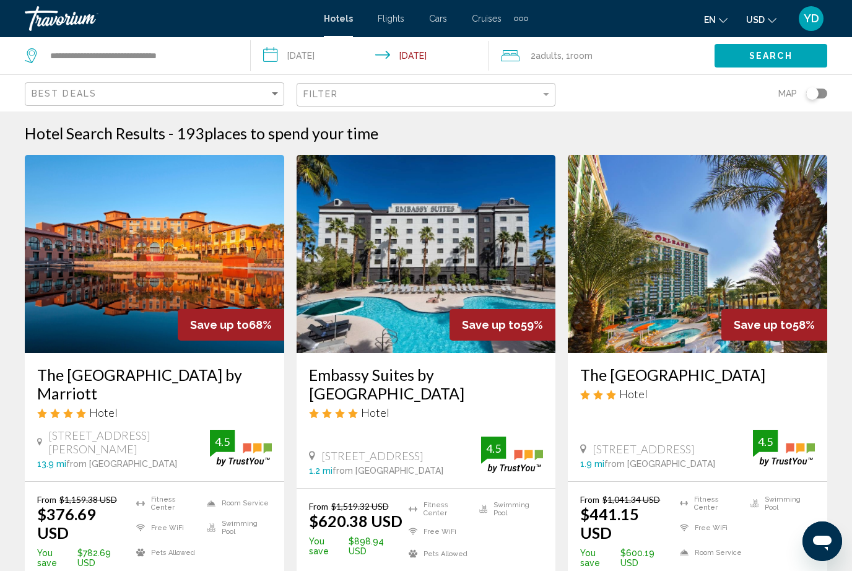
click at [248, 255] on img "Main content" at bounding box center [155, 254] width 260 height 198
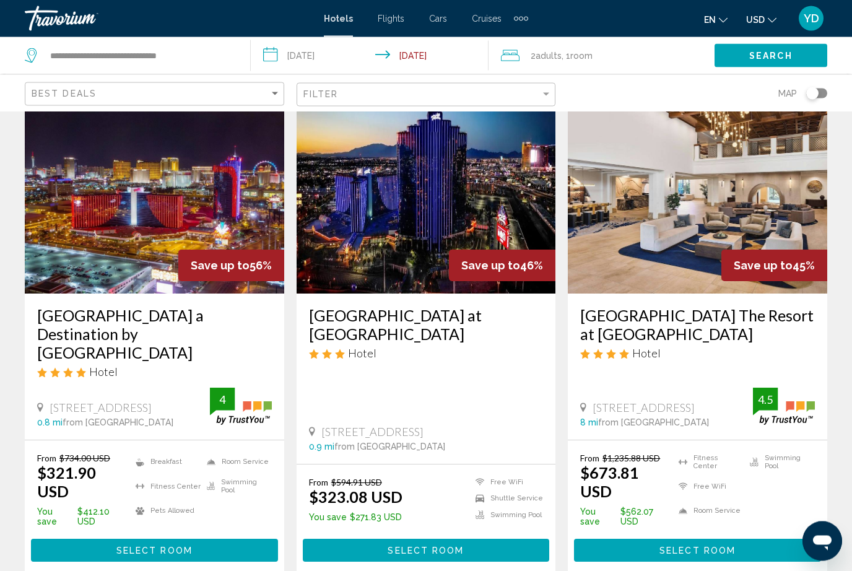
scroll to position [546, 0]
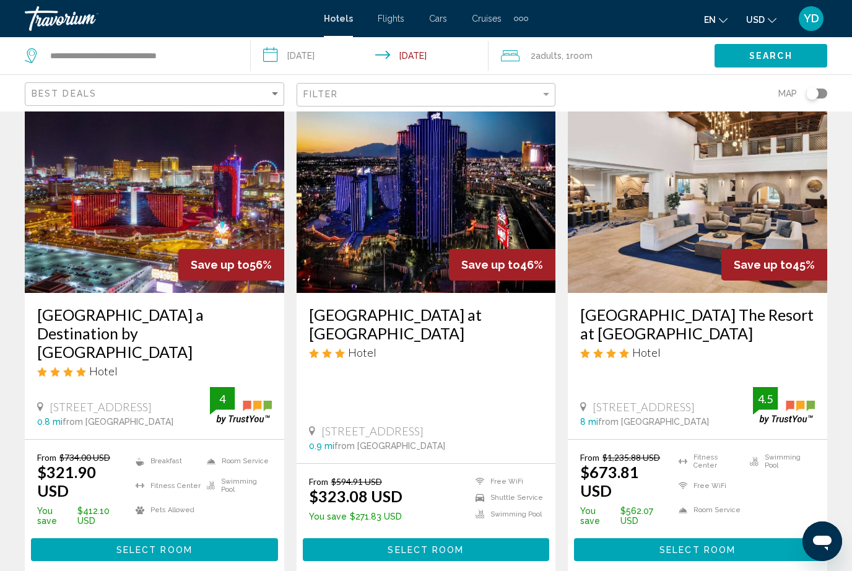
click at [260, 249] on div "Save up to 56%" at bounding box center [231, 265] width 106 height 32
click at [235, 538] on button "Select Room" at bounding box center [154, 549] width 247 height 23
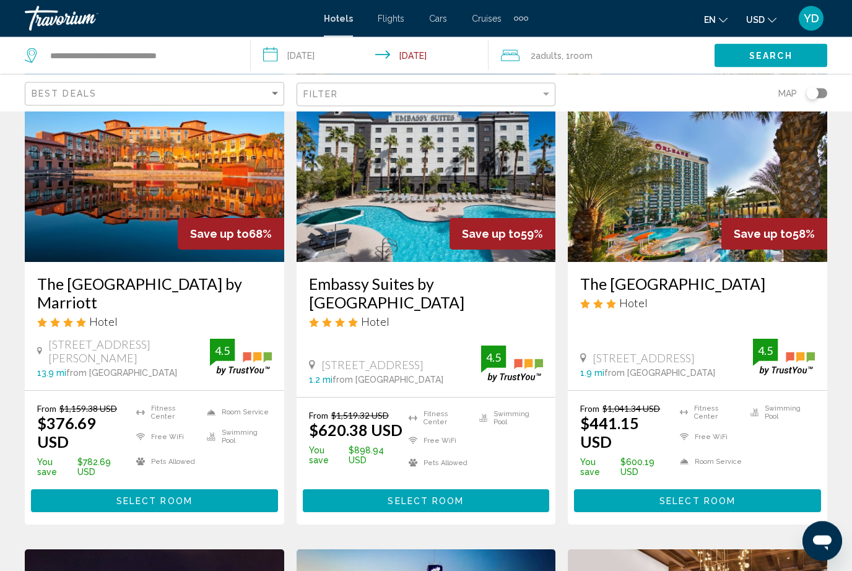
scroll to position [91, 0]
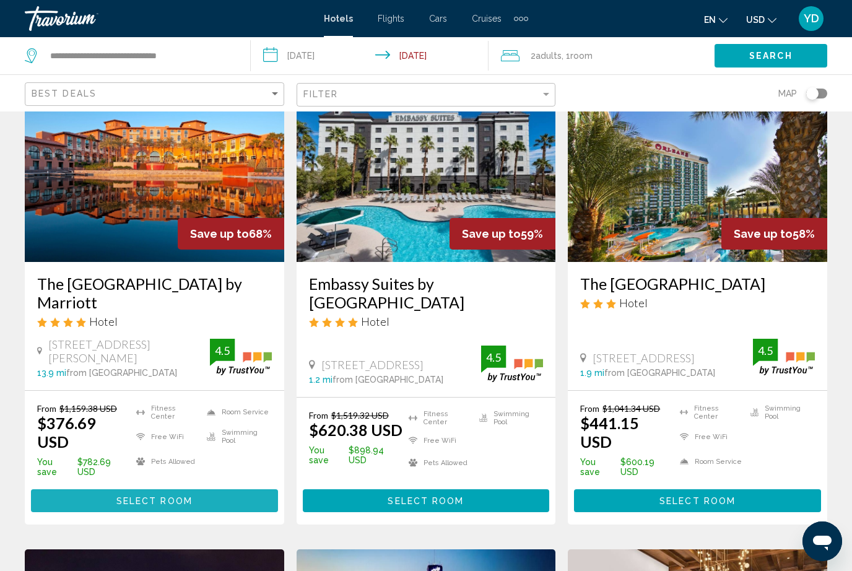
click at [110, 489] on button "Select Room" at bounding box center [154, 500] width 247 height 23
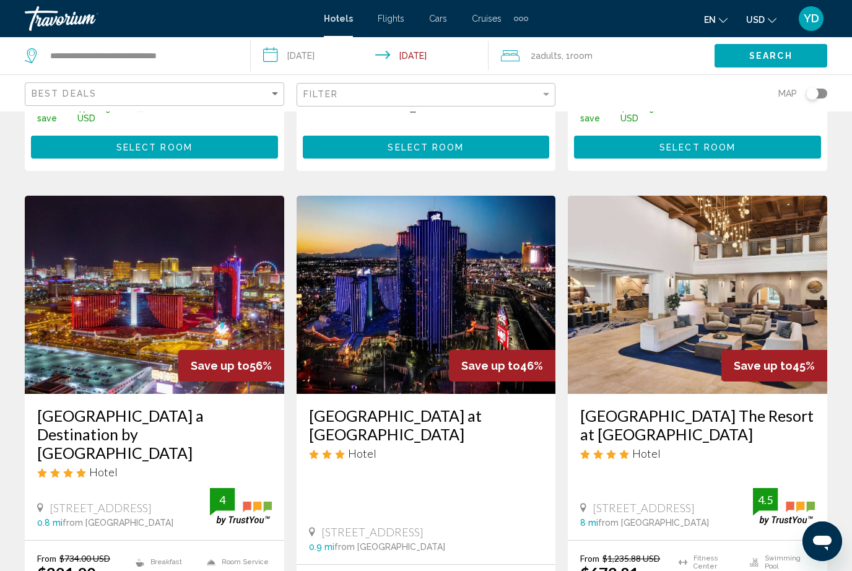
scroll to position [461, 0]
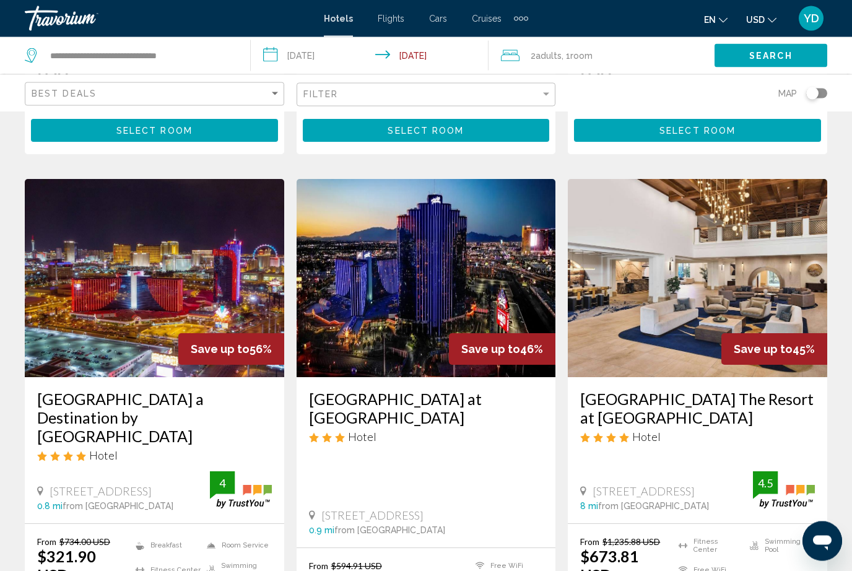
click at [127, 296] on img "Main content" at bounding box center [155, 279] width 260 height 198
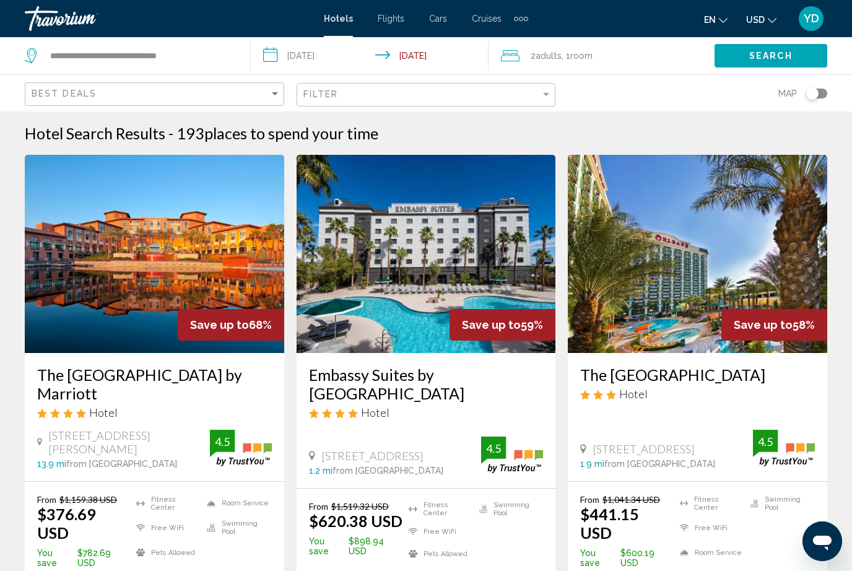
click at [311, 54] on input "**********" at bounding box center [372, 57] width 243 height 41
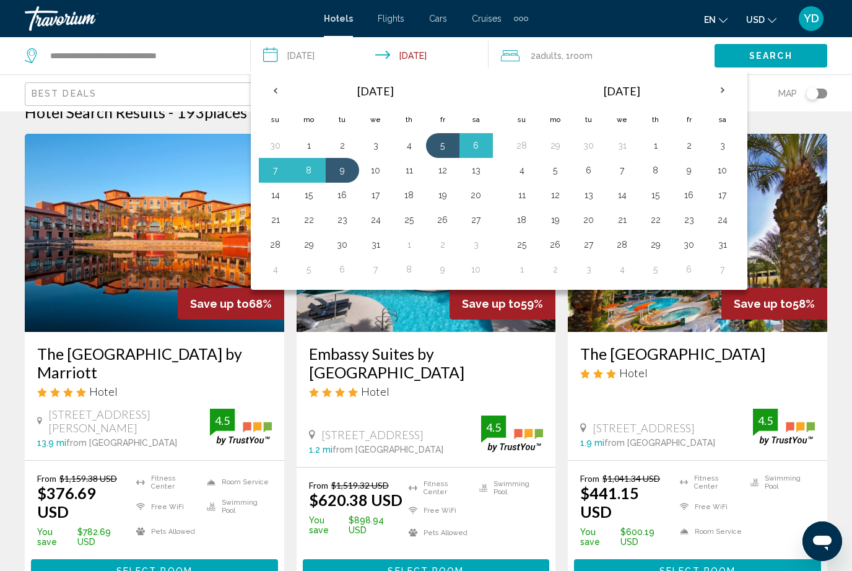
scroll to position [24, 0]
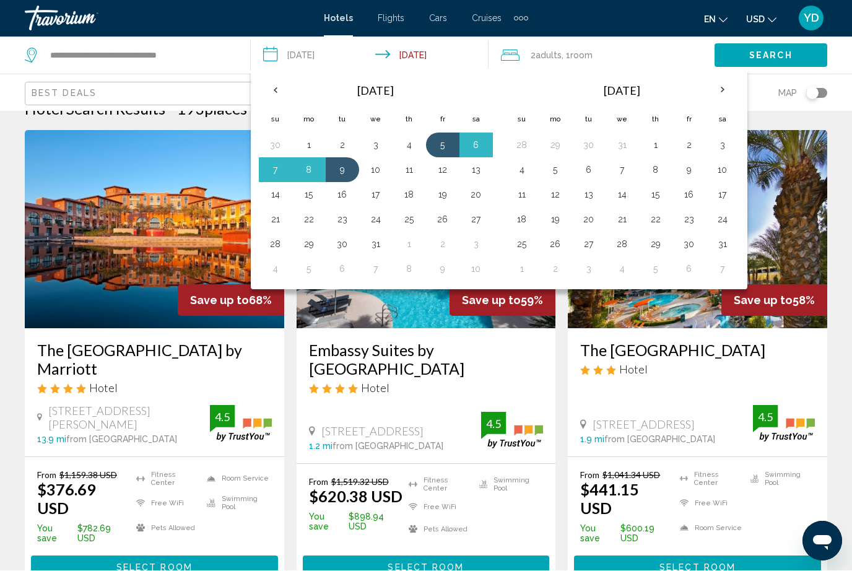
click at [309, 53] on input "**********" at bounding box center [372, 57] width 243 height 41
click at [298, 55] on input "**********" at bounding box center [372, 57] width 243 height 41
click at [302, 51] on input "**********" at bounding box center [372, 57] width 243 height 41
click at [261, 50] on input "**********" at bounding box center [372, 57] width 243 height 41
click at [271, 61] on input "**********" at bounding box center [372, 57] width 243 height 41
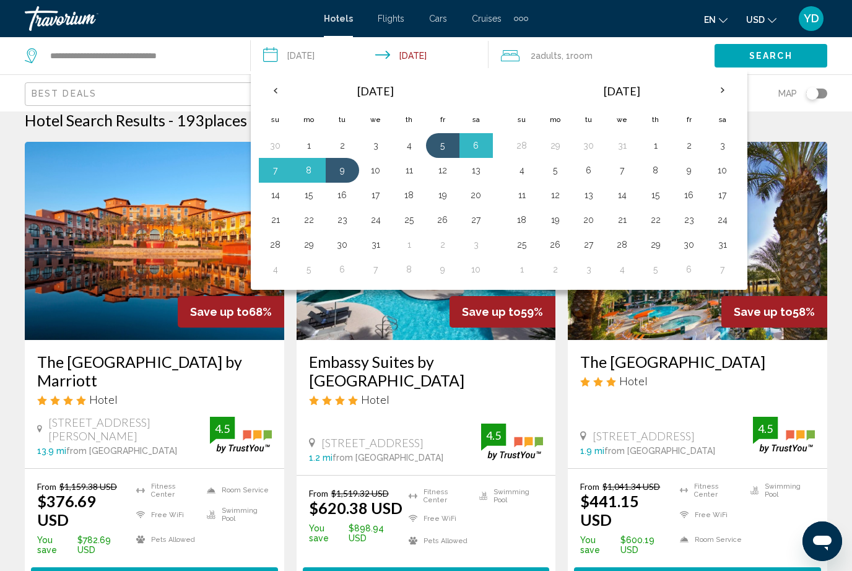
scroll to position [0, 0]
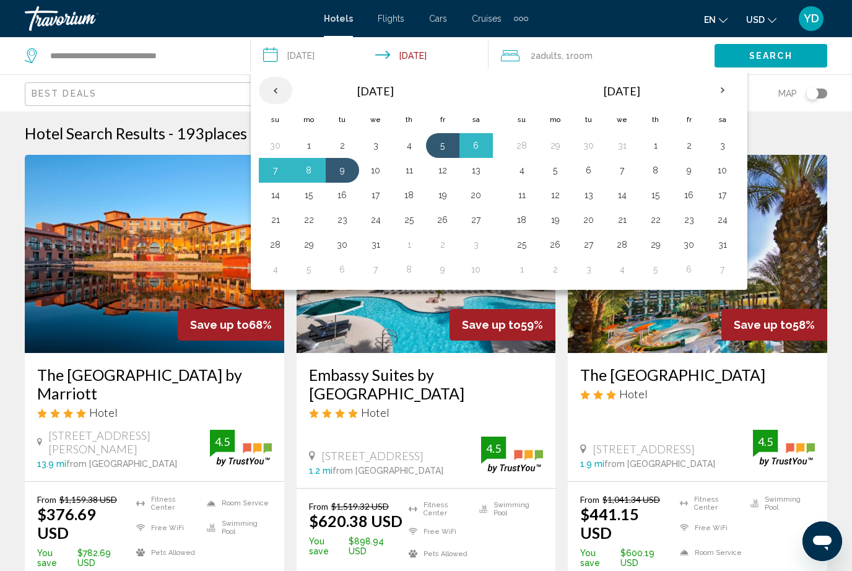
click at [275, 99] on th "Previous month" at bounding box center [275, 90] width 33 height 27
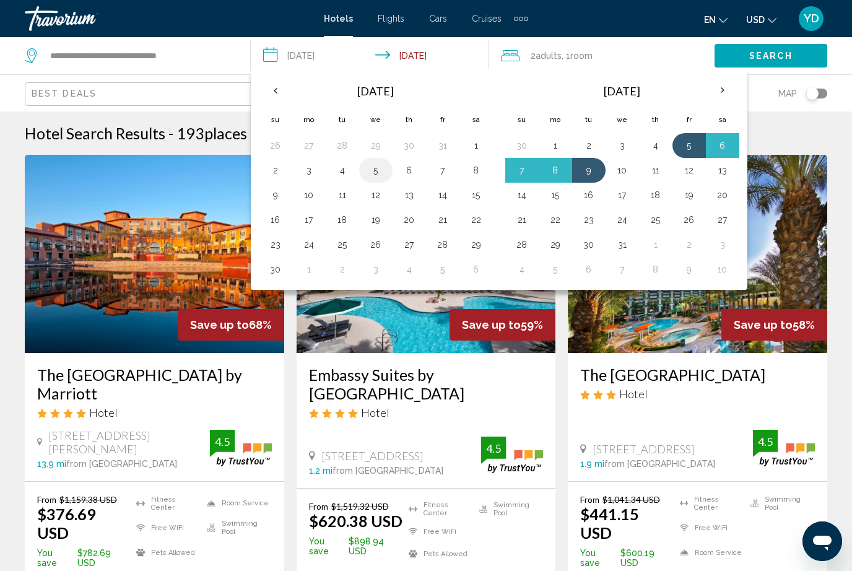
click at [378, 172] on button "5" at bounding box center [376, 170] width 20 height 17
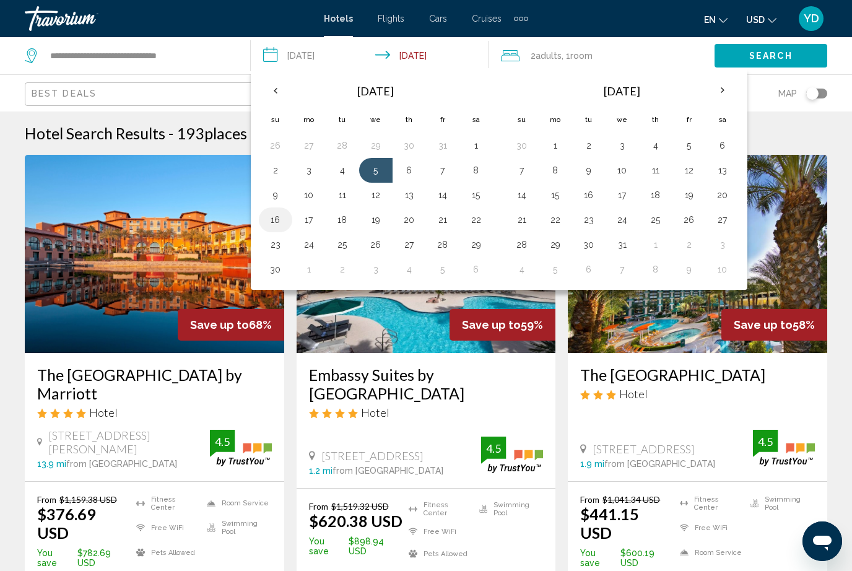
click at [263, 210] on td "16" at bounding box center [275, 220] width 33 height 25
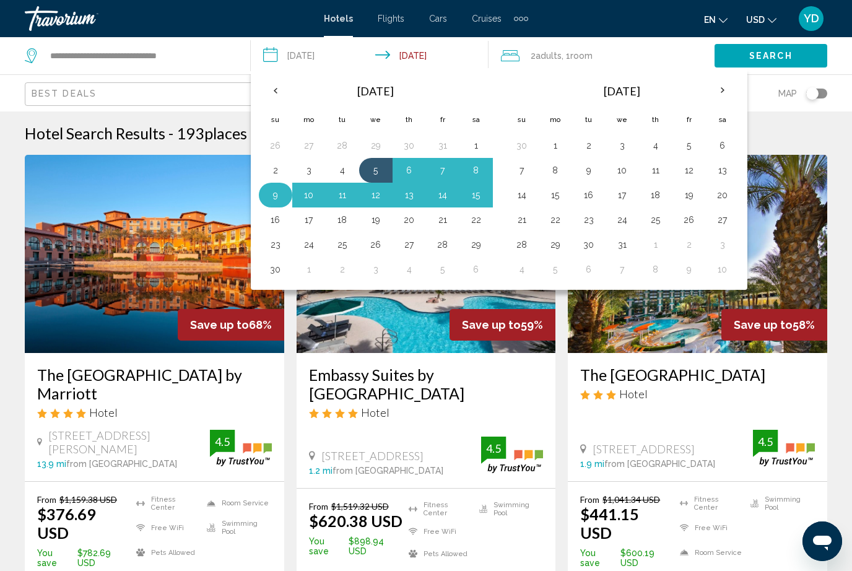
click at [265, 201] on td "9" at bounding box center [275, 195] width 33 height 25
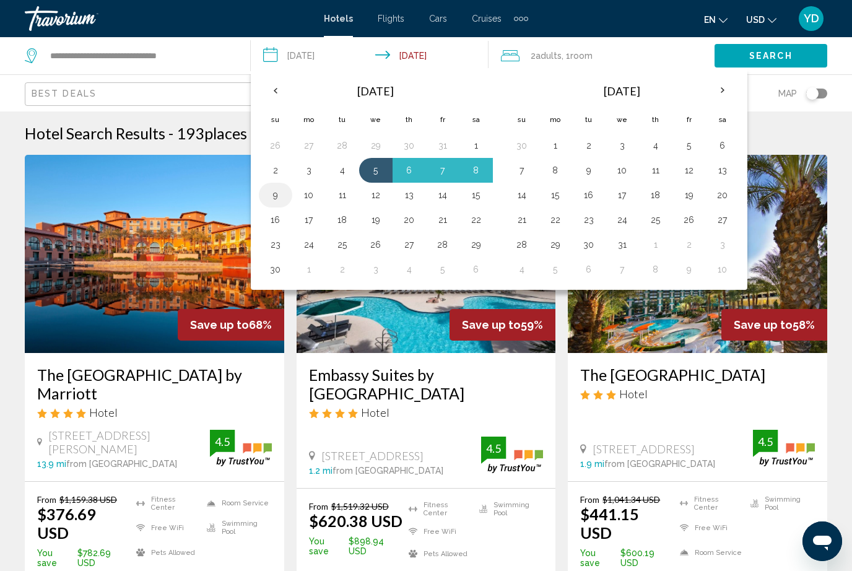
click at [271, 188] on button "9" at bounding box center [276, 194] width 20 height 17
type input "**********"
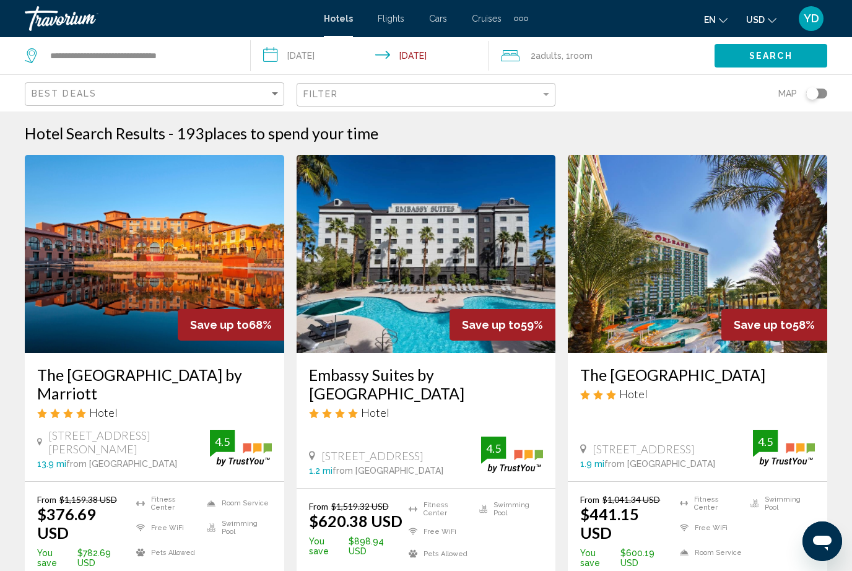
click at [751, 61] on span "Search" at bounding box center [771, 56] width 43 height 10
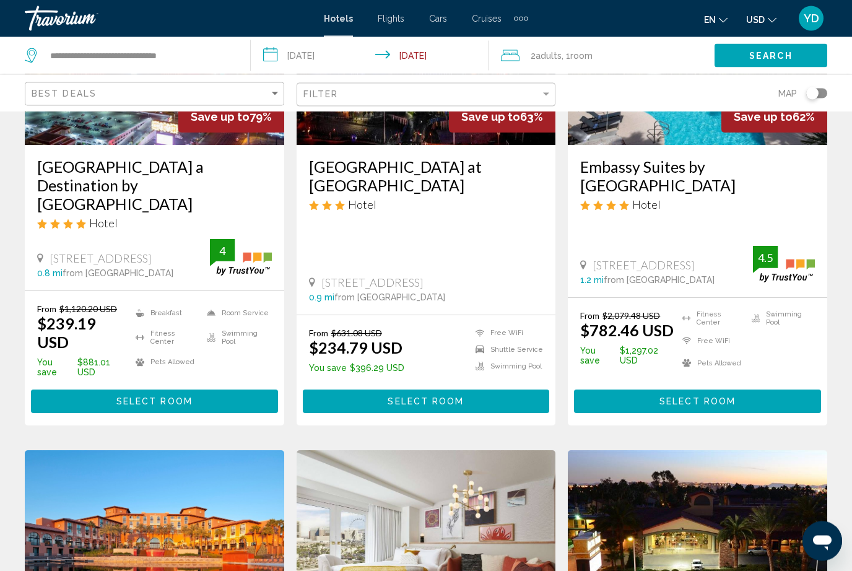
scroll to position [209, 0]
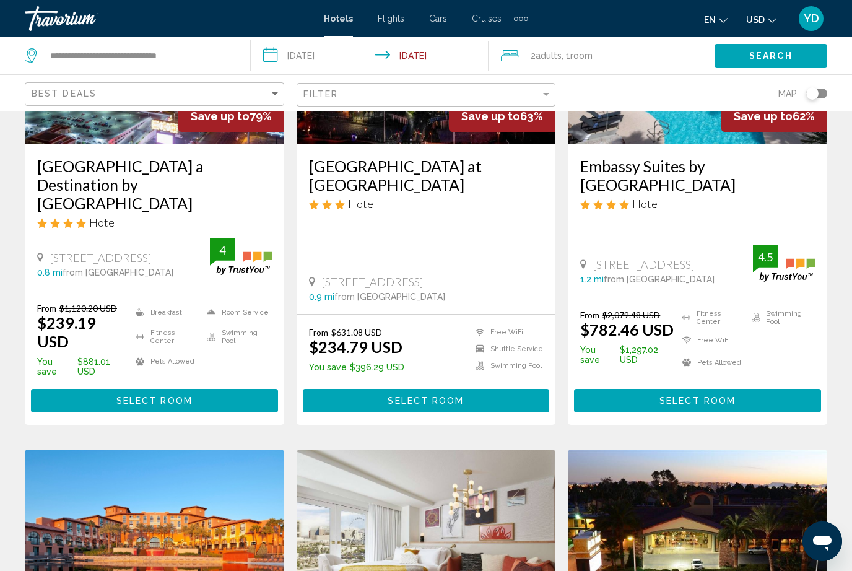
click at [95, 389] on button "Select Room" at bounding box center [154, 400] width 247 height 23
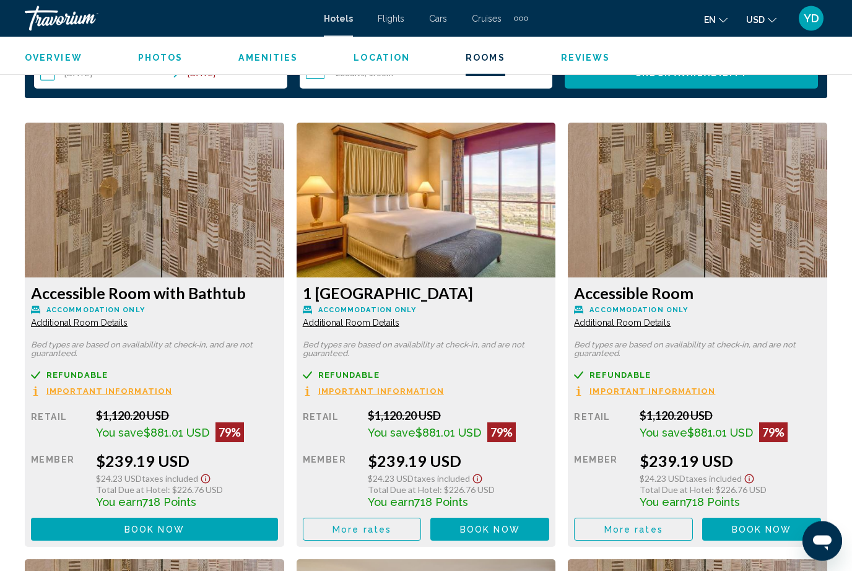
scroll to position [1849, 0]
click at [284, 224] on img "Main content" at bounding box center [155, 200] width 260 height 155
click at [278, 539] on button "Book now No longer available" at bounding box center [154, 529] width 247 height 23
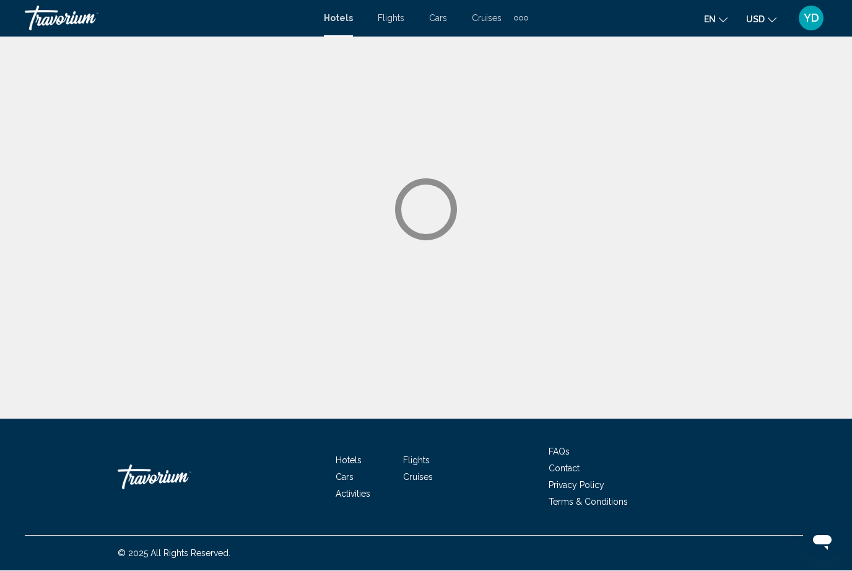
scroll to position [1, 0]
